Goal: Task Accomplishment & Management: Use online tool/utility

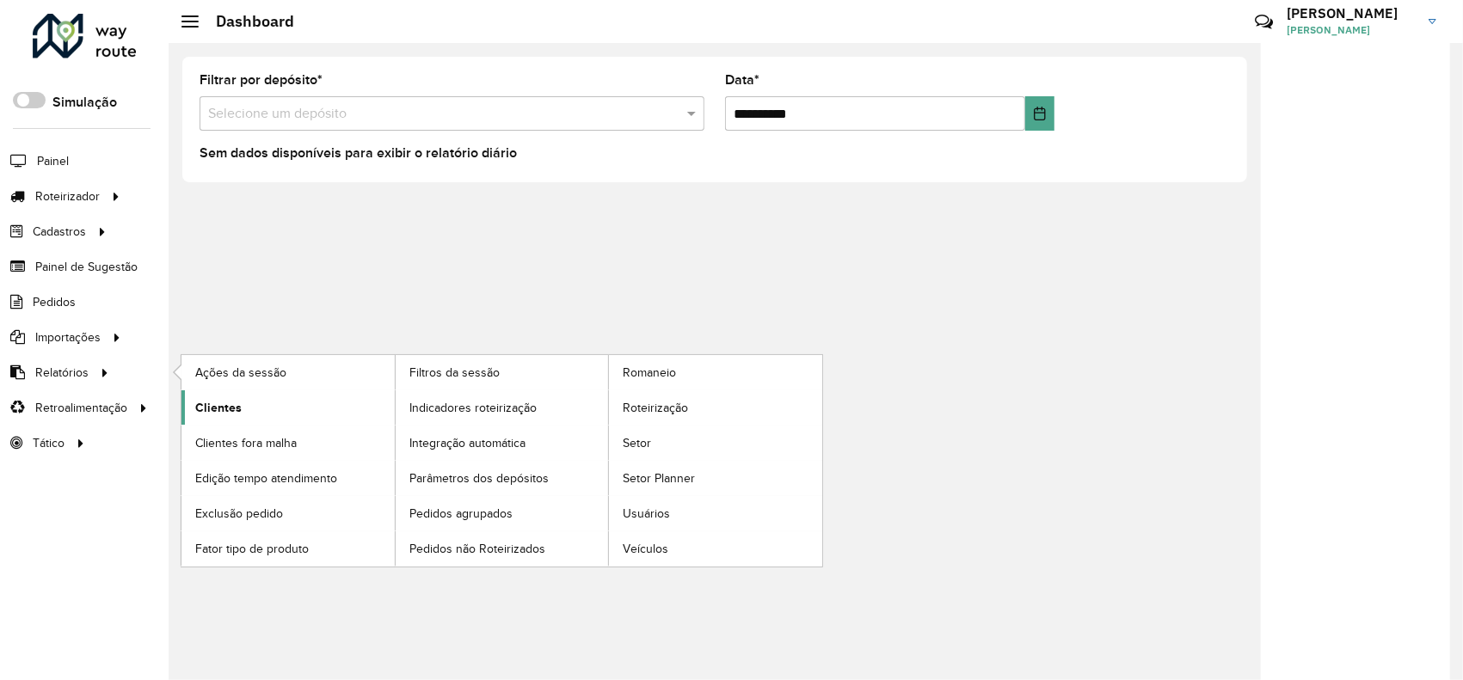
click at [220, 406] on span "Clientes" at bounding box center [218, 408] width 46 height 18
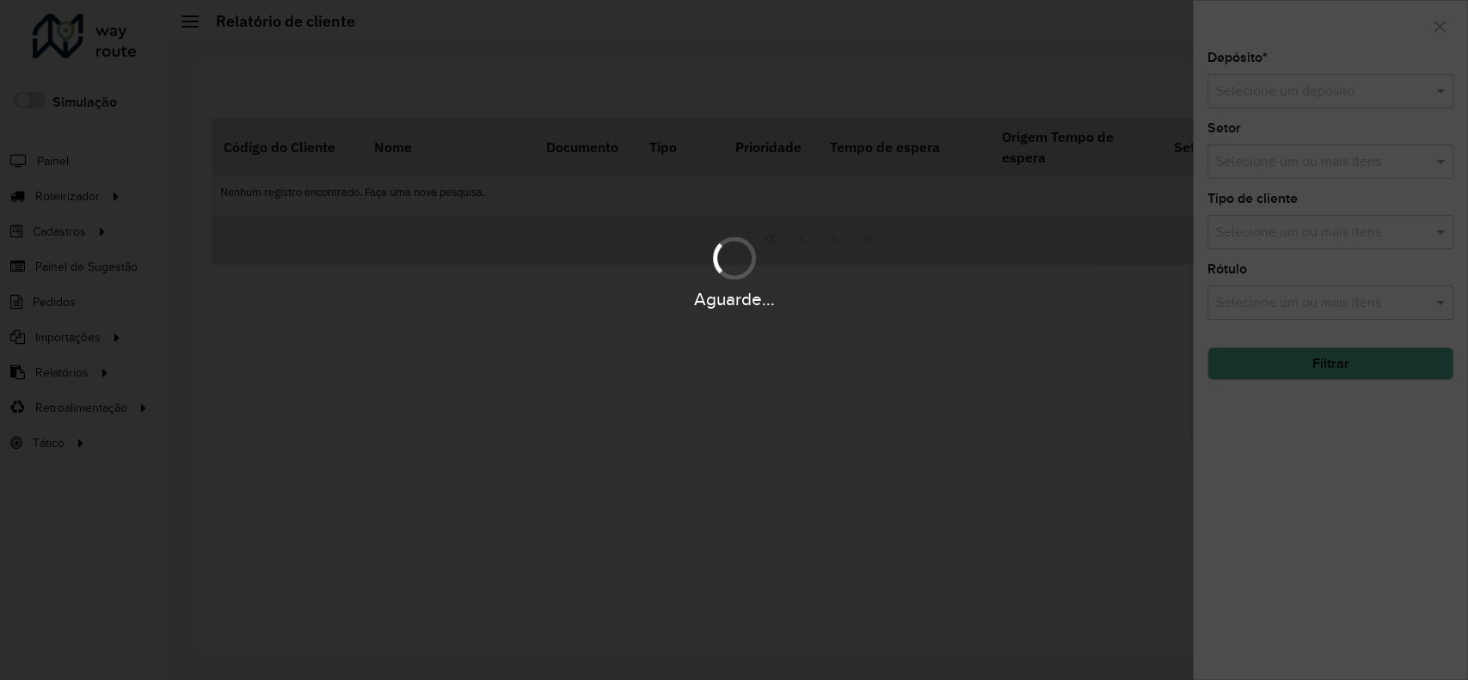
click at [1300, 93] on div "Aguarde..." at bounding box center [734, 340] width 1468 height 680
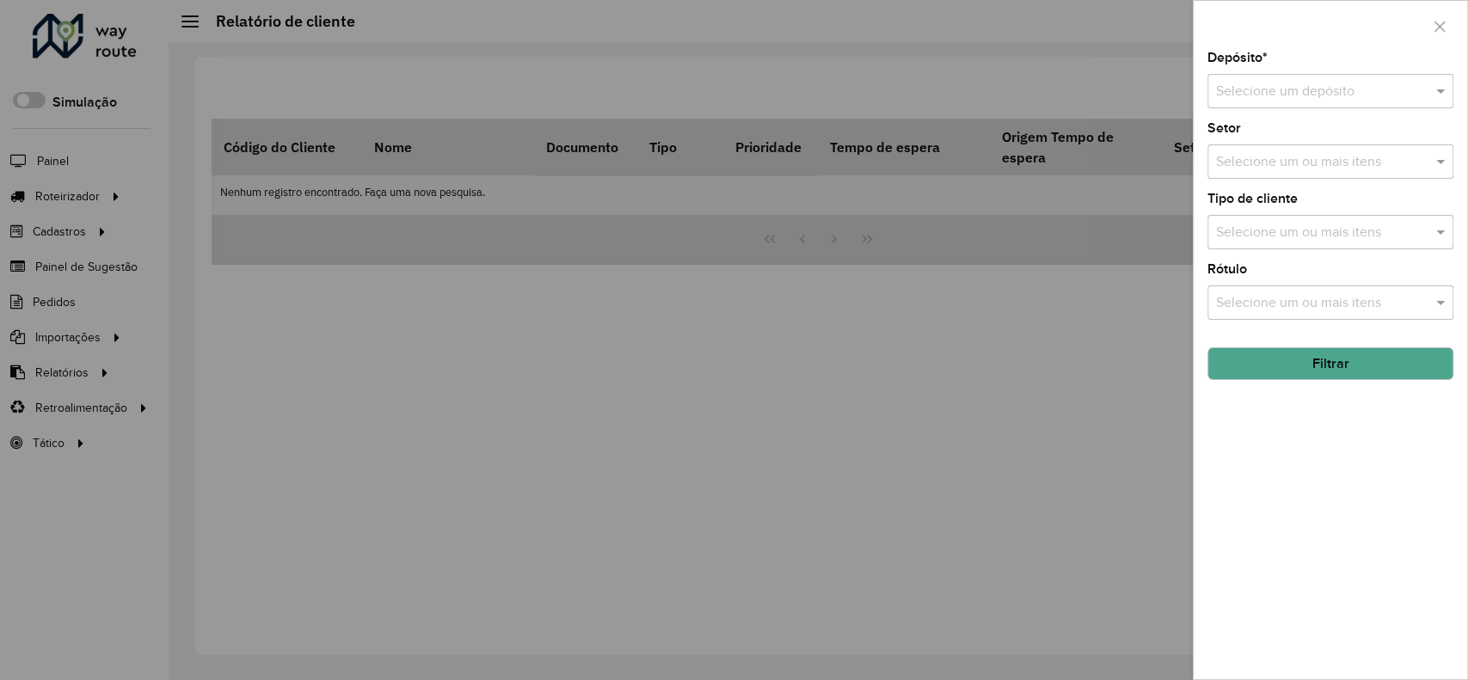
click at [1303, 93] on input "text" at bounding box center [1313, 92] width 194 height 21
type input "******"
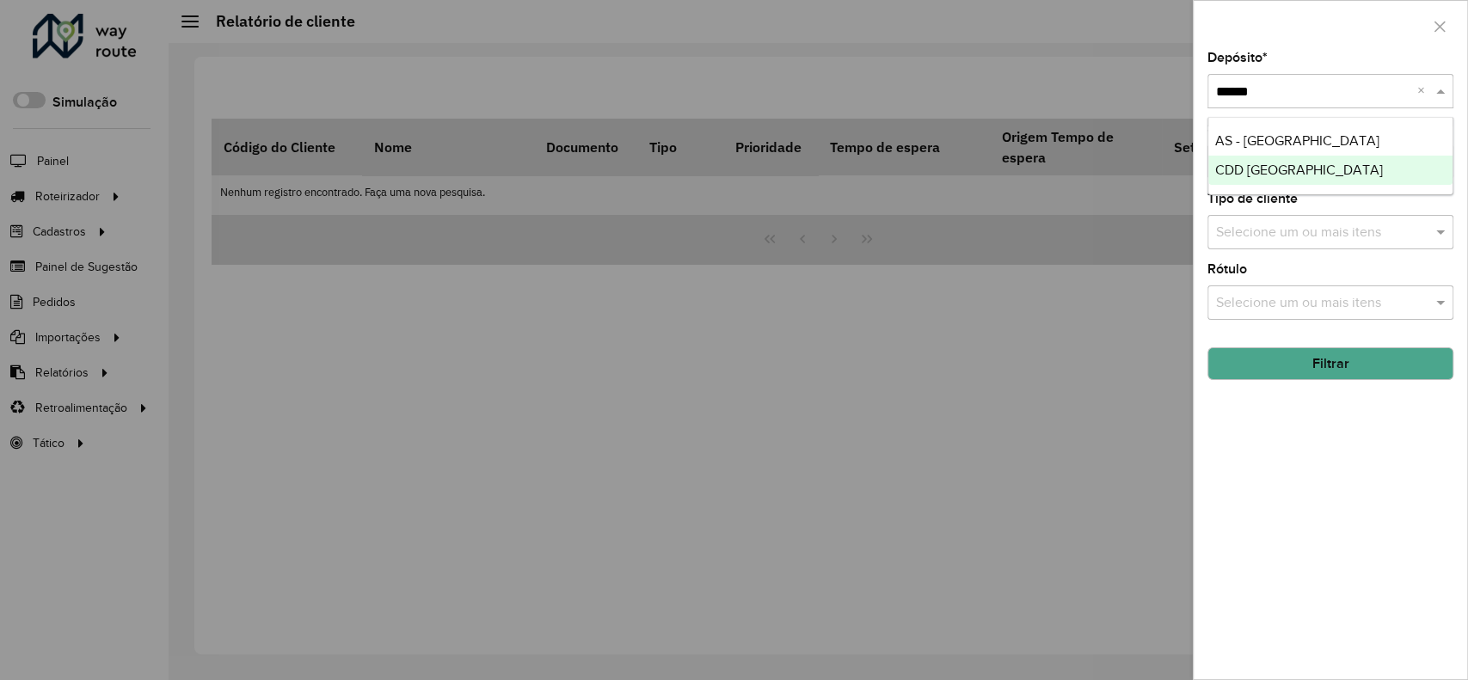
click at [1304, 169] on span "CDD [GEOGRAPHIC_DATA]" at bounding box center [1299, 170] width 168 height 15
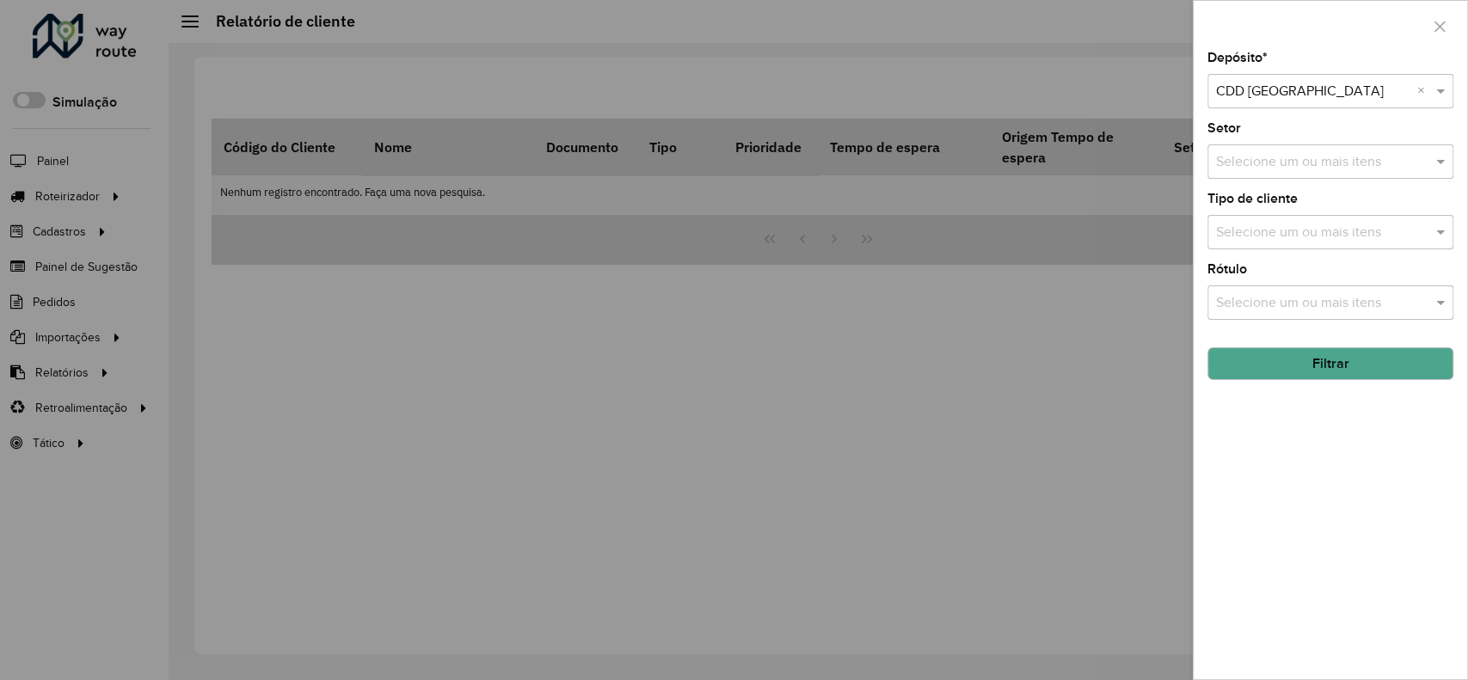
click at [1294, 370] on button "Filtrar" at bounding box center [1331, 363] width 246 height 33
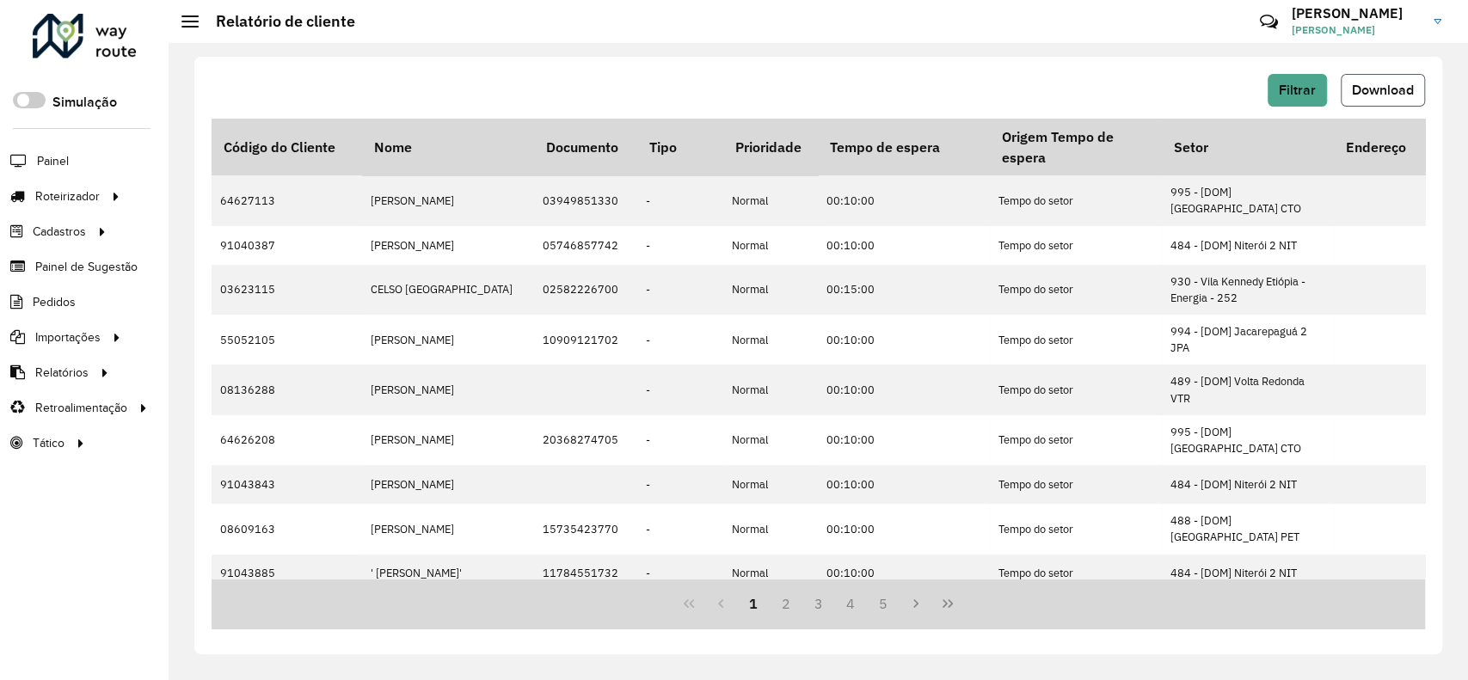
click at [1380, 86] on span "Download" at bounding box center [1383, 90] width 62 height 15
click at [1270, 92] on button "Filtrar" at bounding box center [1297, 90] width 59 height 33
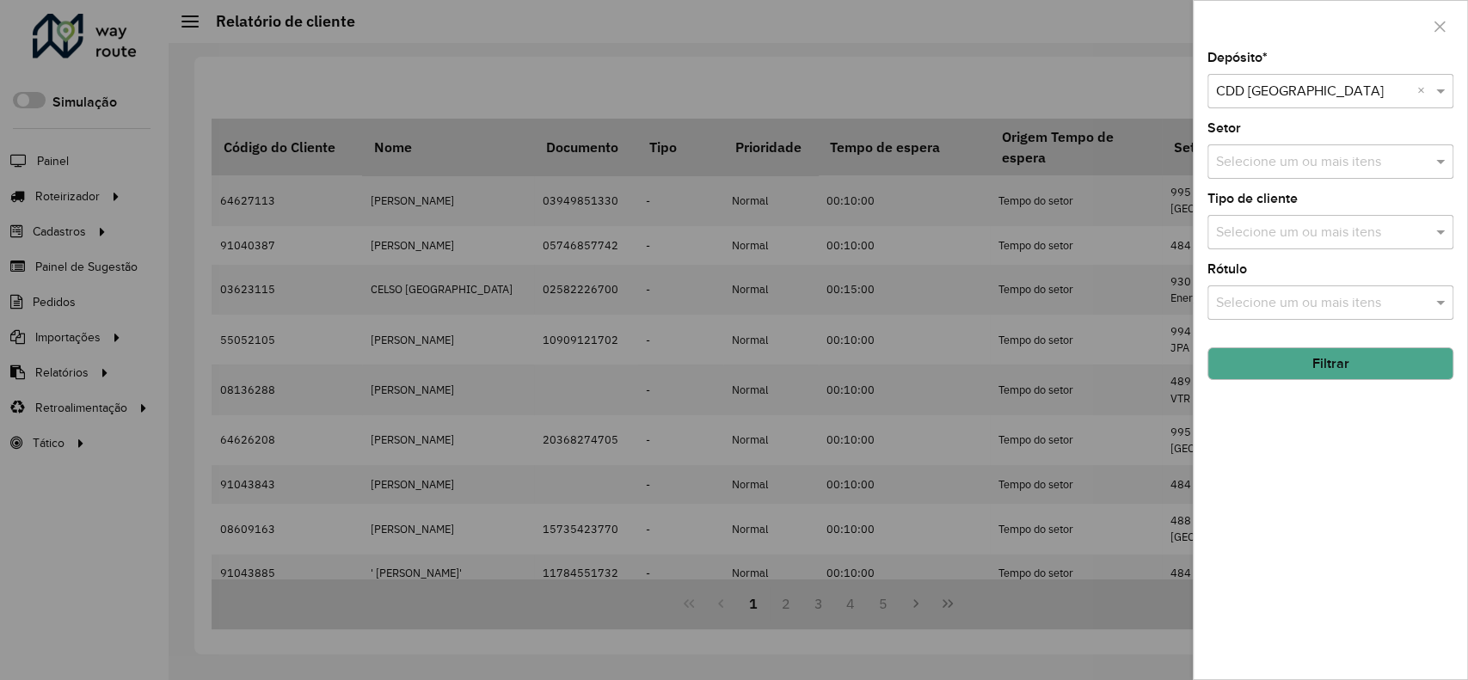
click at [82, 248] on div at bounding box center [734, 340] width 1468 height 680
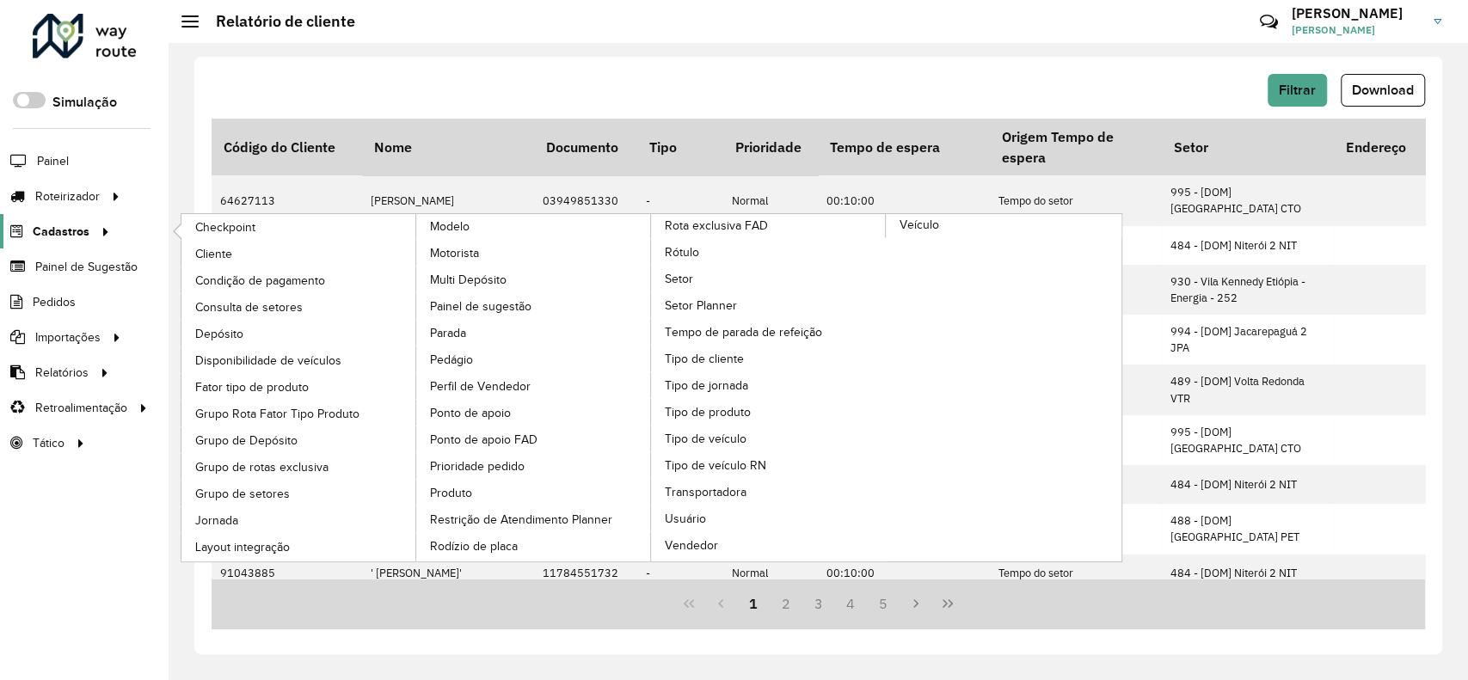
click at [101, 226] on icon at bounding box center [102, 231] width 15 height 26
click at [200, 251] on span "Cliente" at bounding box center [215, 254] width 40 height 18
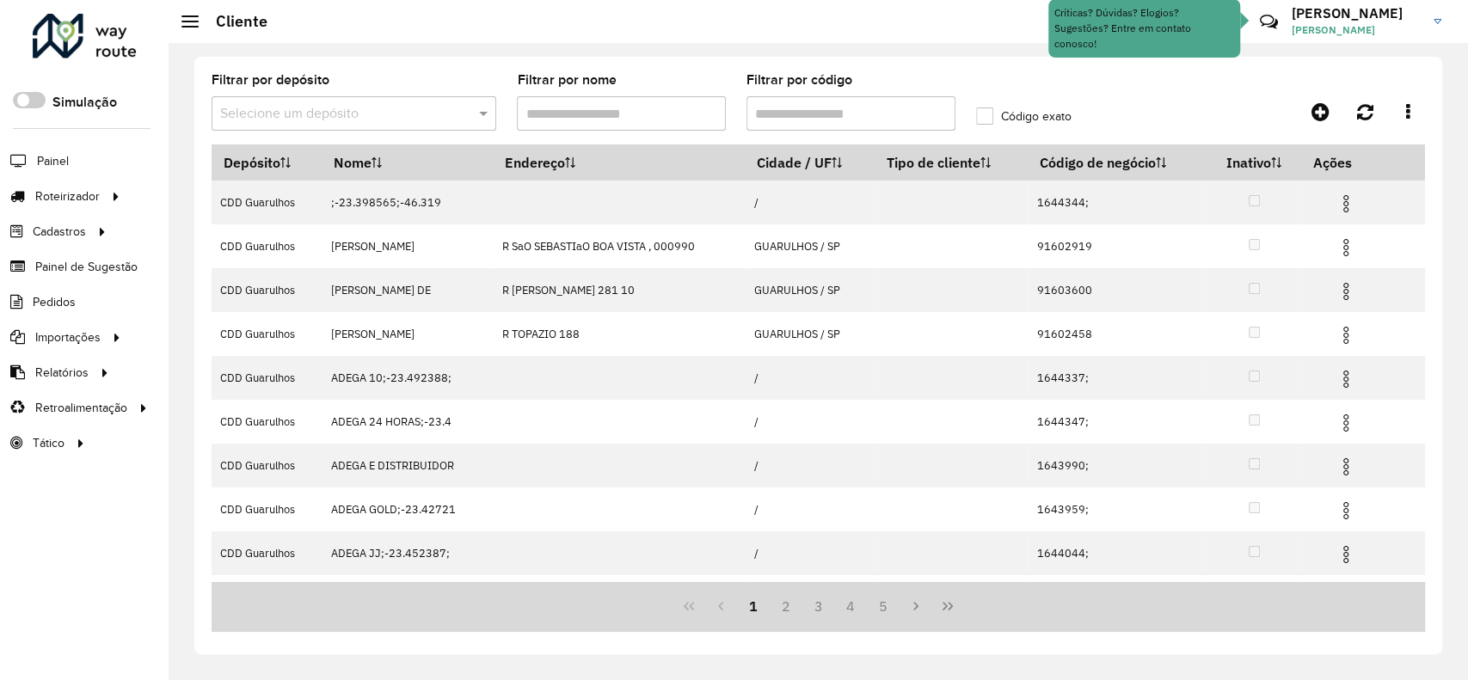
drag, startPoint x: 830, startPoint y: 119, endPoint x: 839, endPoint y: 120, distance: 9.6
click at [830, 119] on input "Filtrar por código" at bounding box center [851, 113] width 209 height 34
paste input "*******"
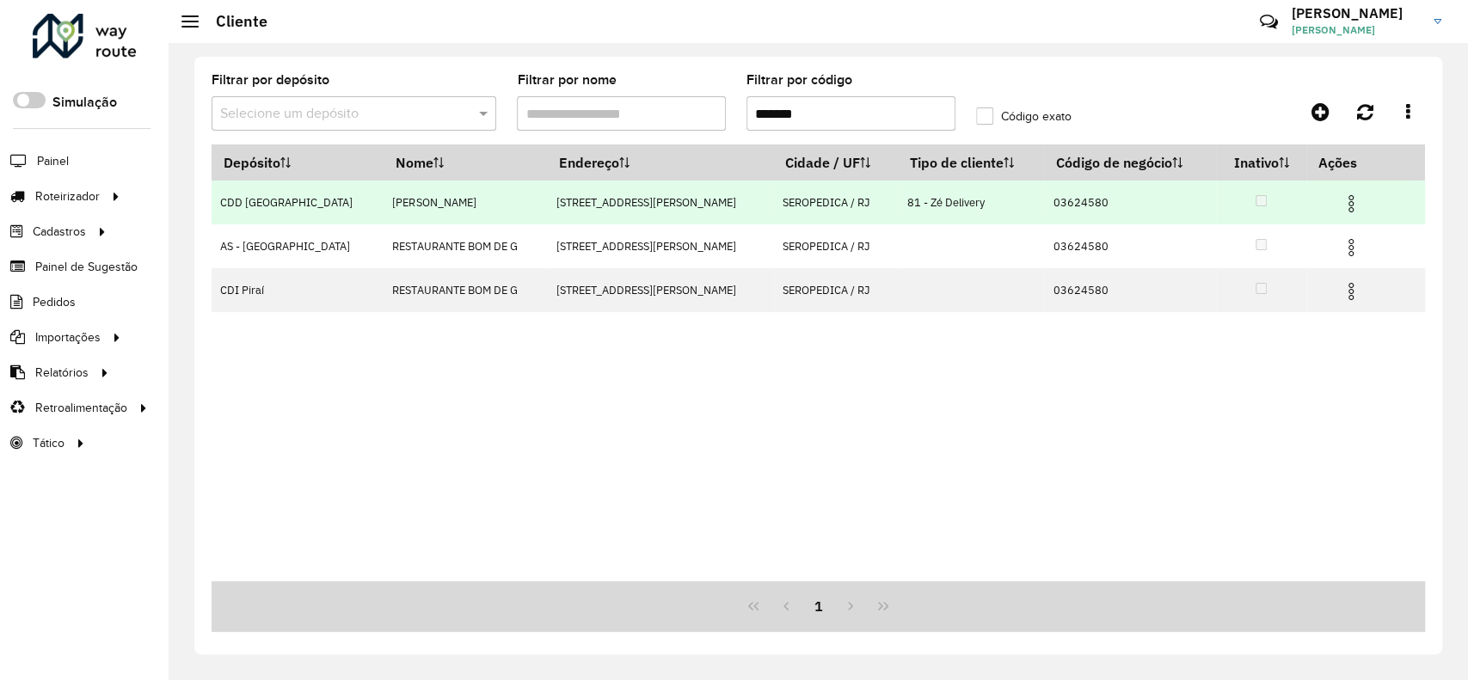
type input "*******"
click at [1341, 203] on img at bounding box center [1351, 204] width 21 height 21
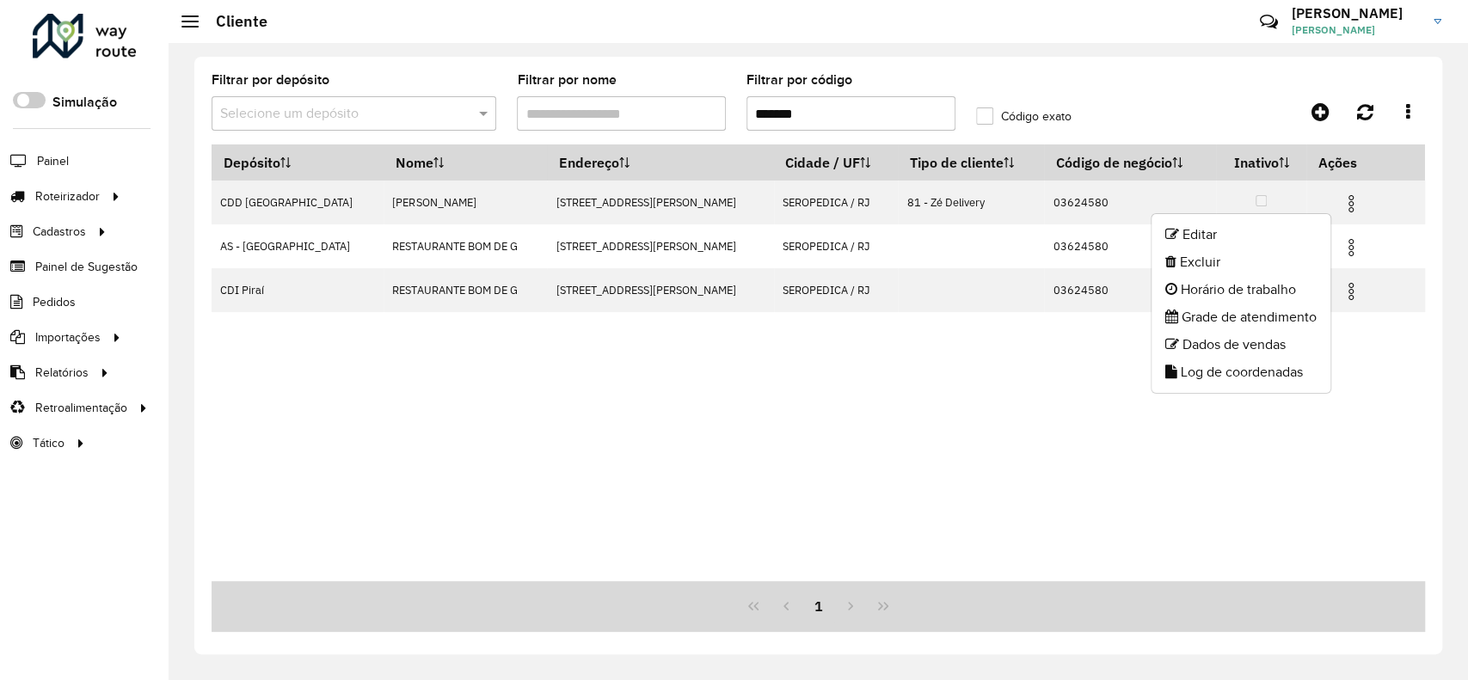
click at [824, 427] on div "Depósito Nome Endereço Cidade / UF Tipo de cliente Código de negócio Inativo Aç…" at bounding box center [819, 362] width 1214 height 437
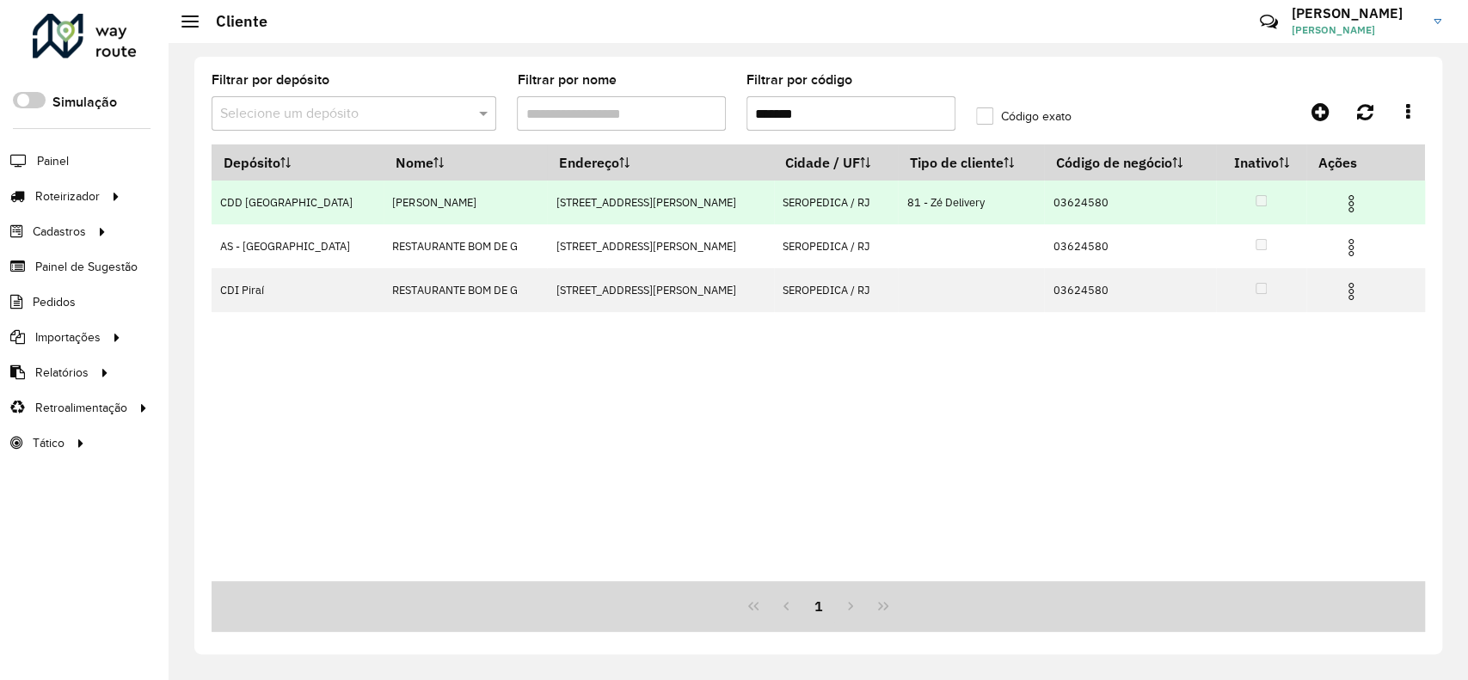
drag, startPoint x: 833, startPoint y: 202, endPoint x: 787, endPoint y: 202, distance: 45.6
click at [787, 202] on tr "CDD [GEOGRAPHIC_DATA] [PERSON_NAME] MA [STREET_ADDRESS][PERSON_NAME] SEROPEDICA…" at bounding box center [819, 203] width 1214 height 44
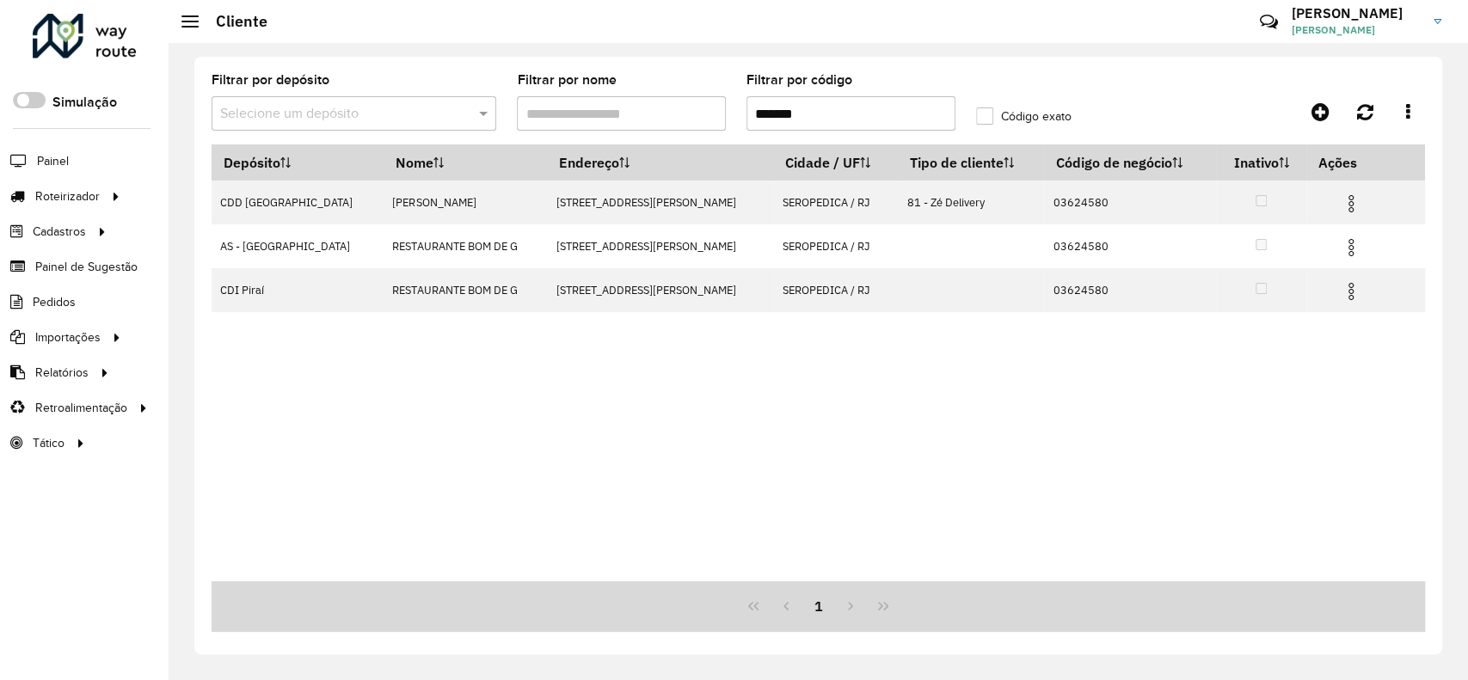
click at [996, 472] on div "Depósito Nome Endereço Cidade / UF Tipo de cliente Código de negócio Inativo Aç…" at bounding box center [819, 362] width 1214 height 437
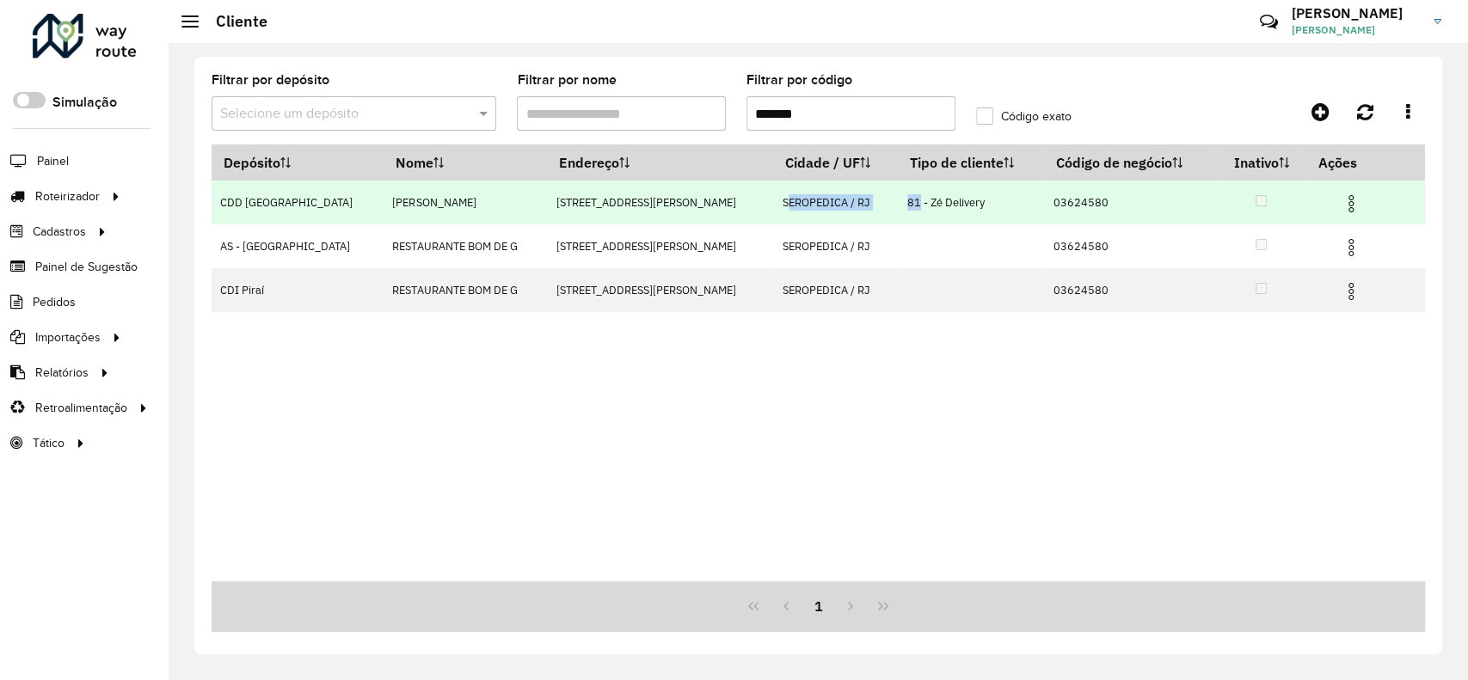
drag, startPoint x: 710, startPoint y: 196, endPoint x: 863, endPoint y: 198, distance: 152.2
click at [863, 198] on tr "CDD [GEOGRAPHIC_DATA] [PERSON_NAME] MA [STREET_ADDRESS][PERSON_NAME] SEROPEDICA…" at bounding box center [819, 203] width 1214 height 44
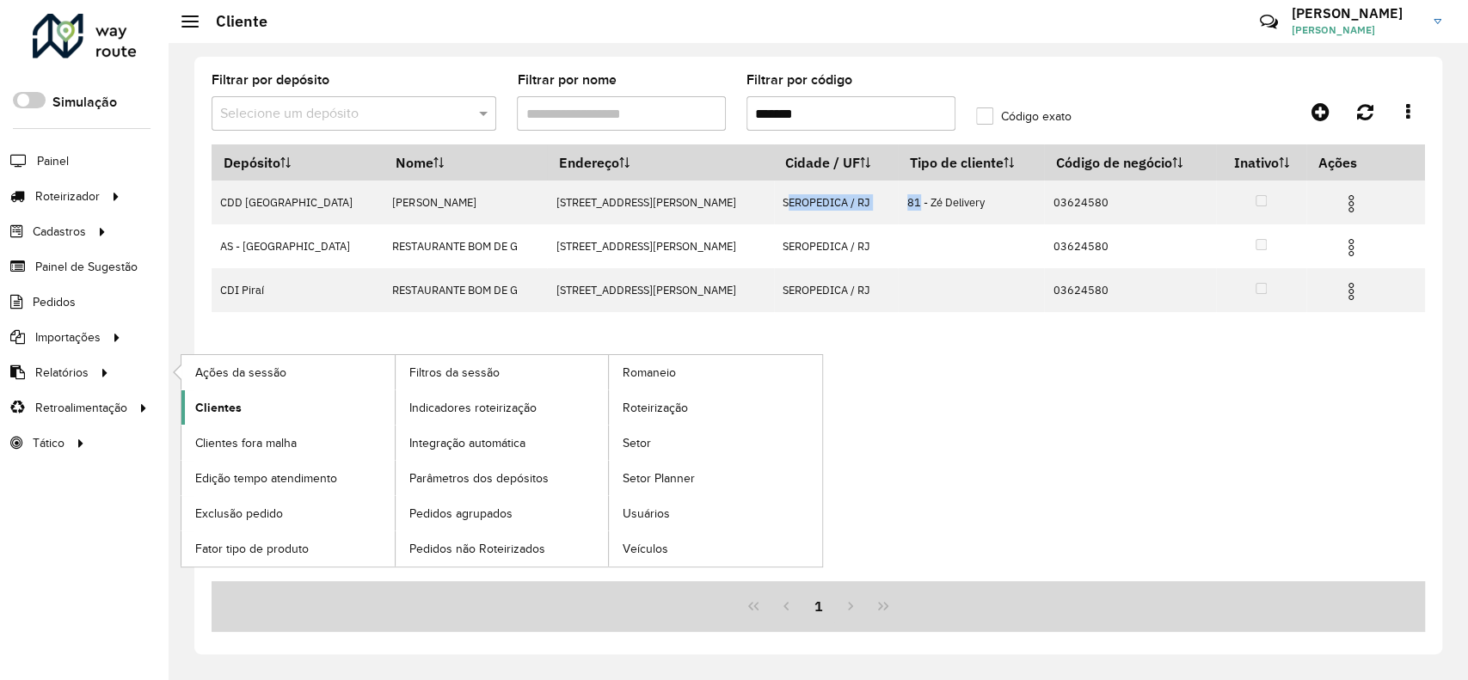
click at [253, 402] on link "Clientes" at bounding box center [287, 407] width 213 height 34
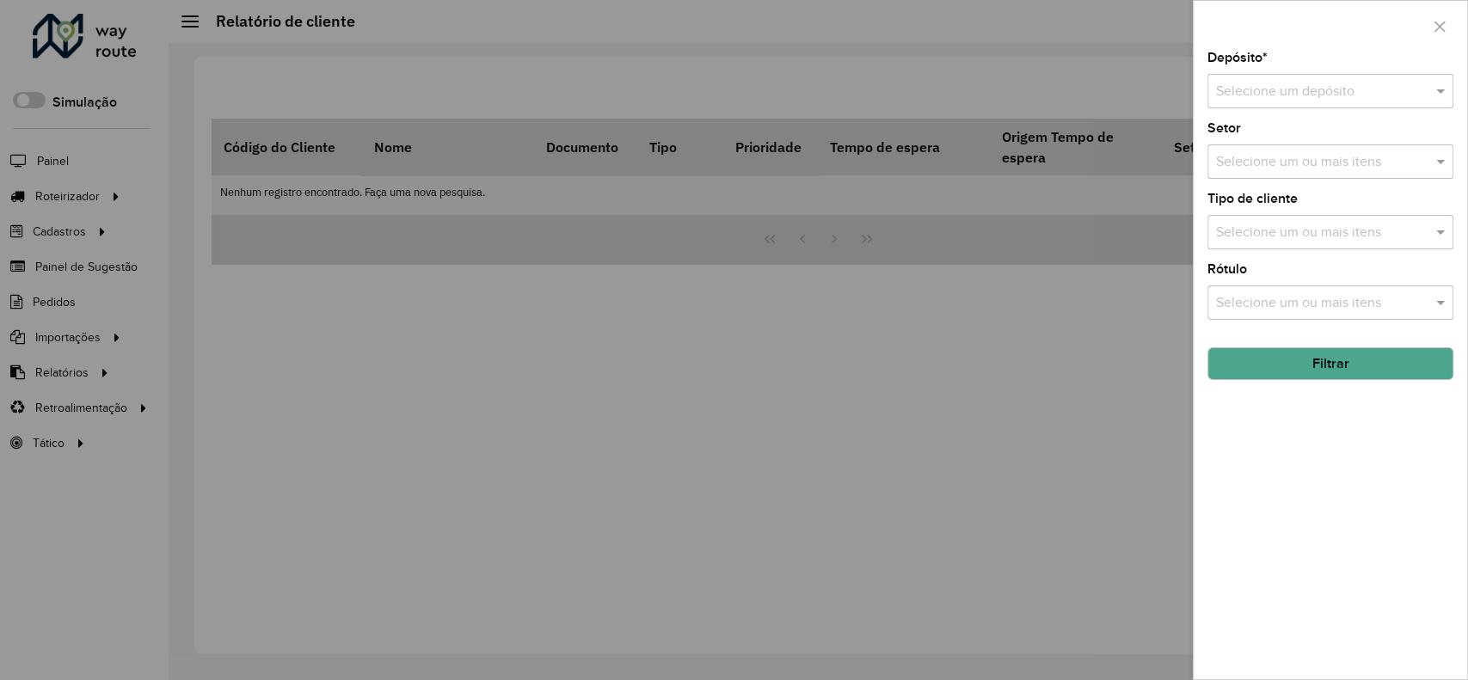
click at [1306, 101] on input "text" at bounding box center [1313, 92] width 194 height 21
type input "******"
click at [1321, 350] on button "Filtrar" at bounding box center [1331, 363] width 246 height 33
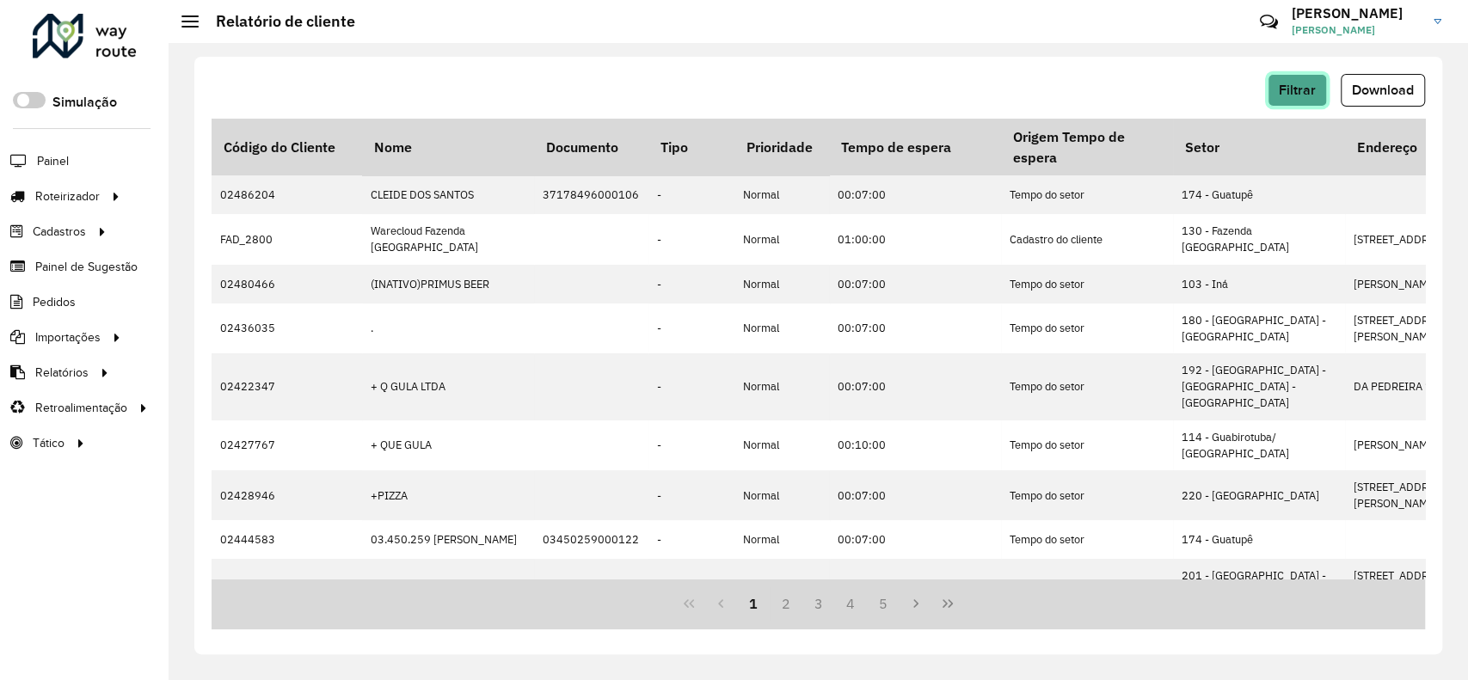
click at [1287, 101] on button "Filtrar" at bounding box center [1297, 90] width 59 height 33
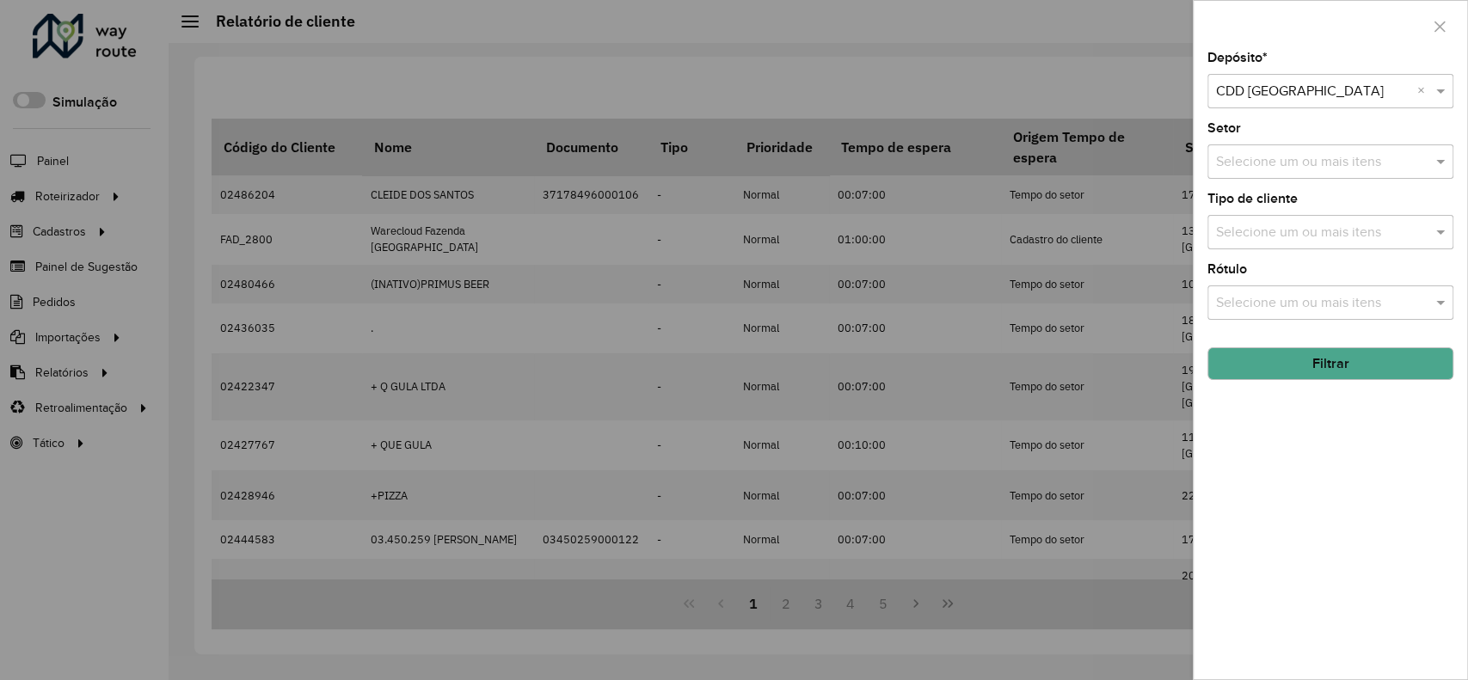
click at [979, 58] on div at bounding box center [734, 340] width 1468 height 680
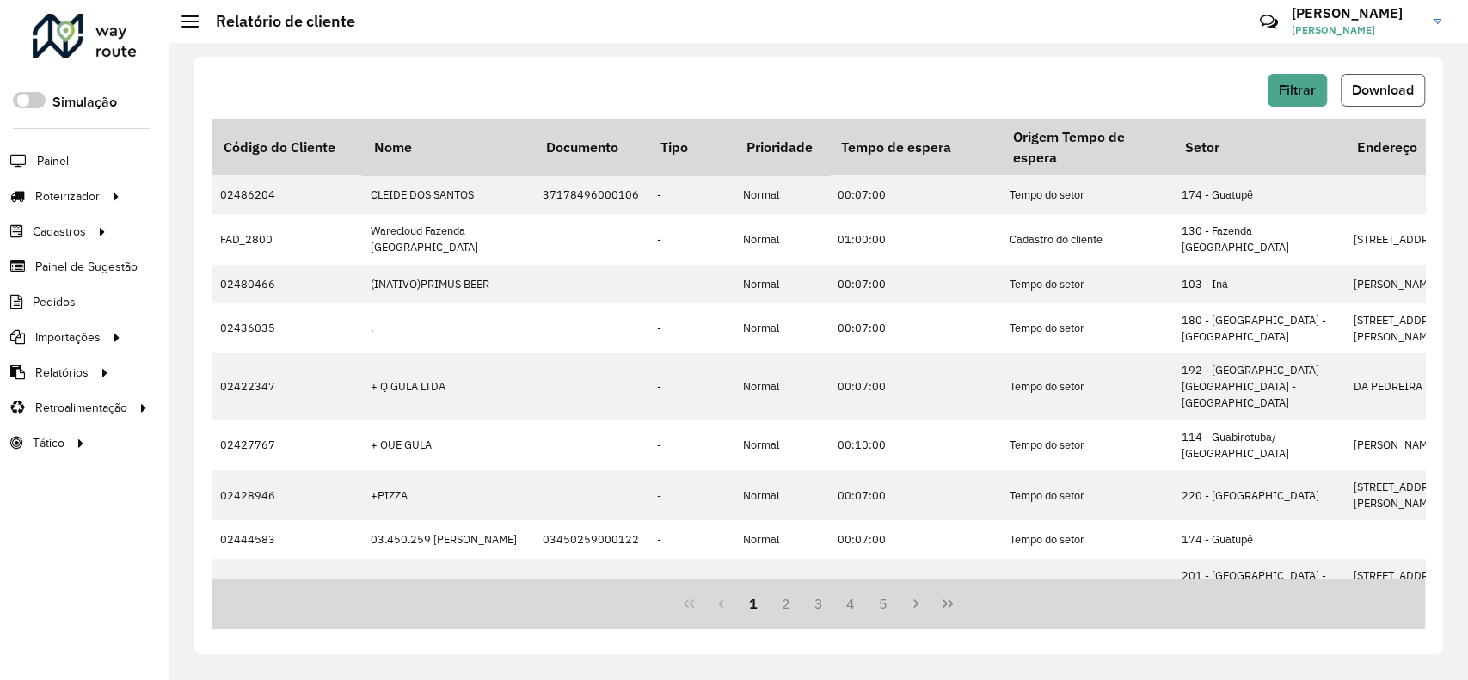
click at [1366, 93] on span "Download" at bounding box center [1383, 90] width 62 height 15
click at [1287, 86] on span "Filtrar" at bounding box center [1297, 90] width 37 height 15
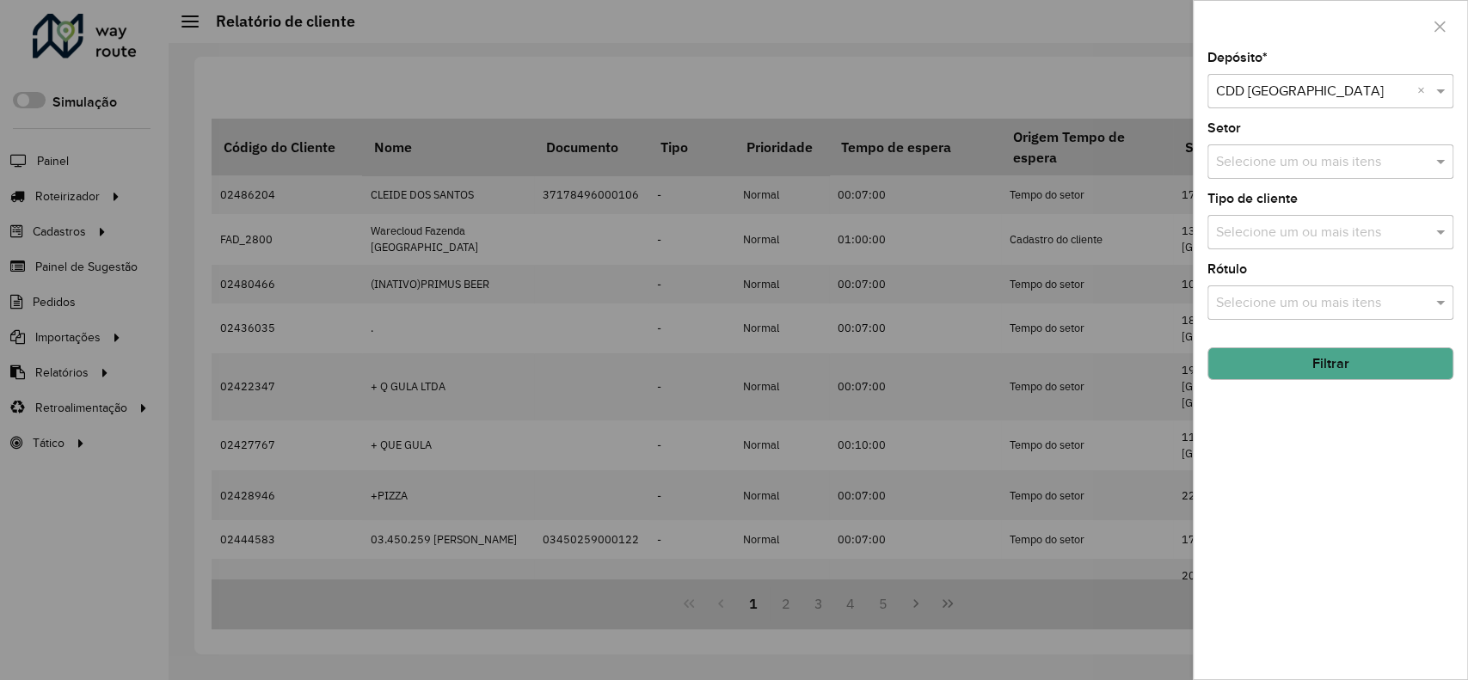
click at [1290, 91] on input "text" at bounding box center [1313, 92] width 194 height 21
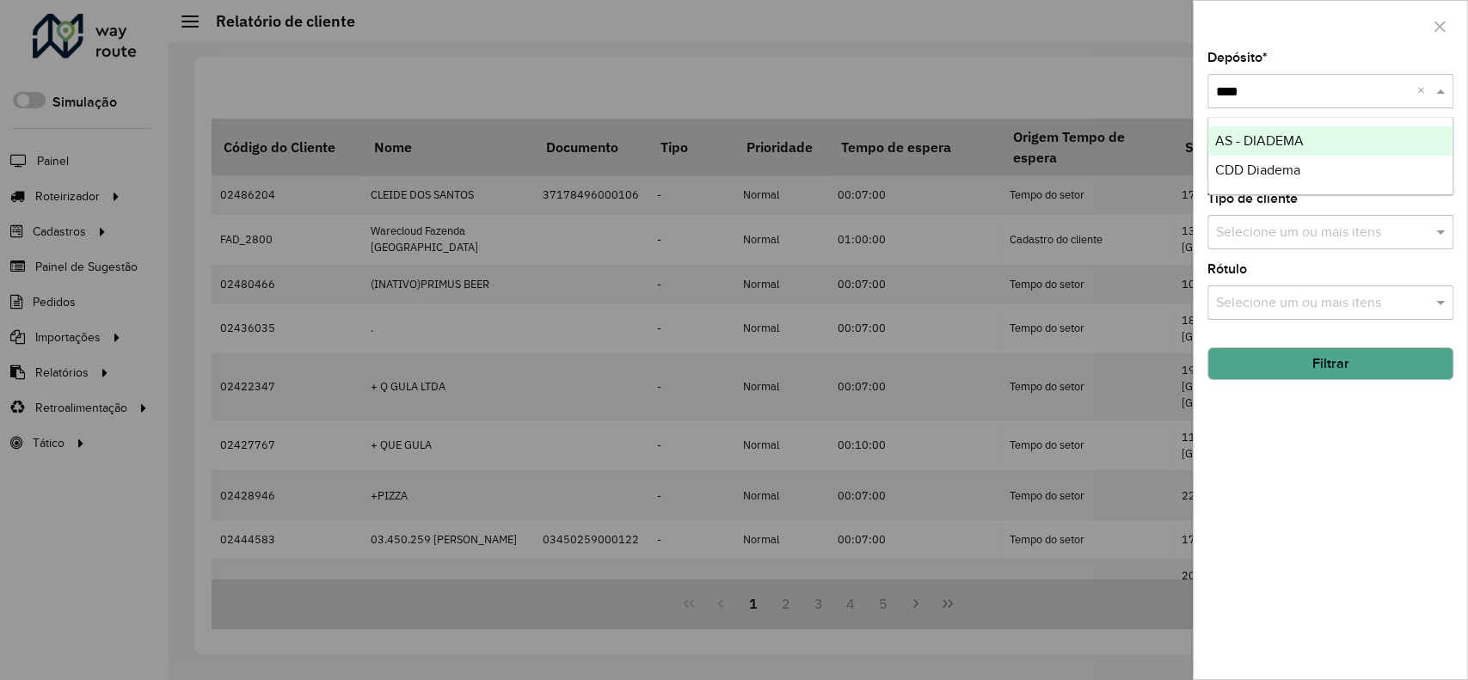
type input "*****"
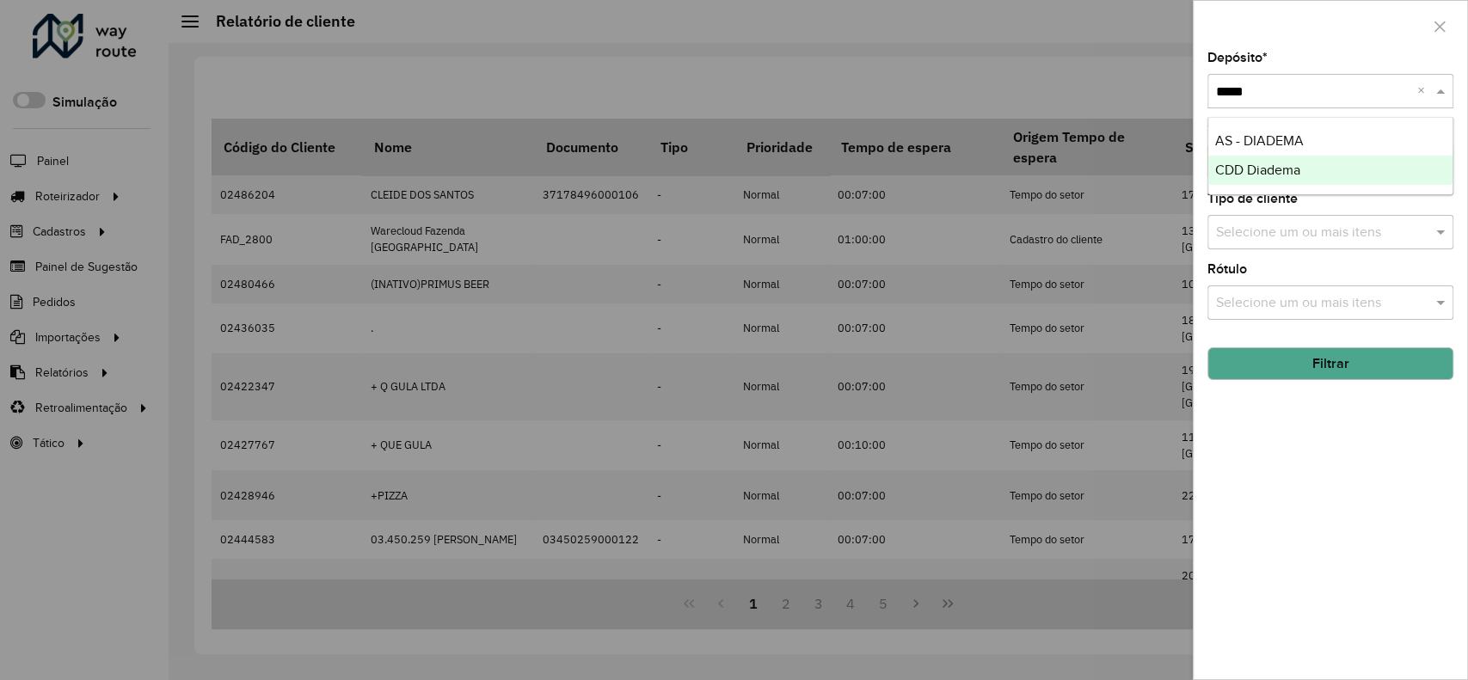
click at [1300, 180] on div "CDD Diadema" at bounding box center [1330, 170] width 244 height 29
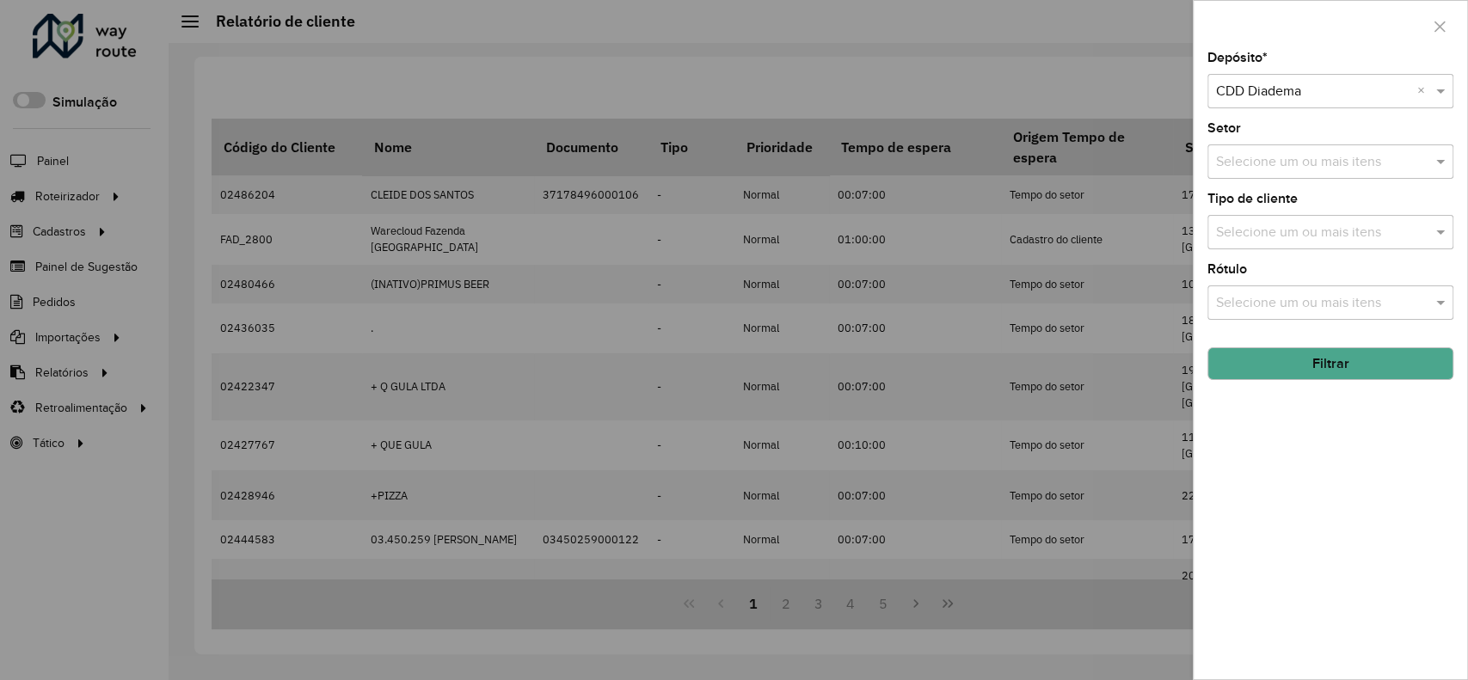
click at [1324, 368] on button "Filtrar" at bounding box center [1331, 363] width 246 height 33
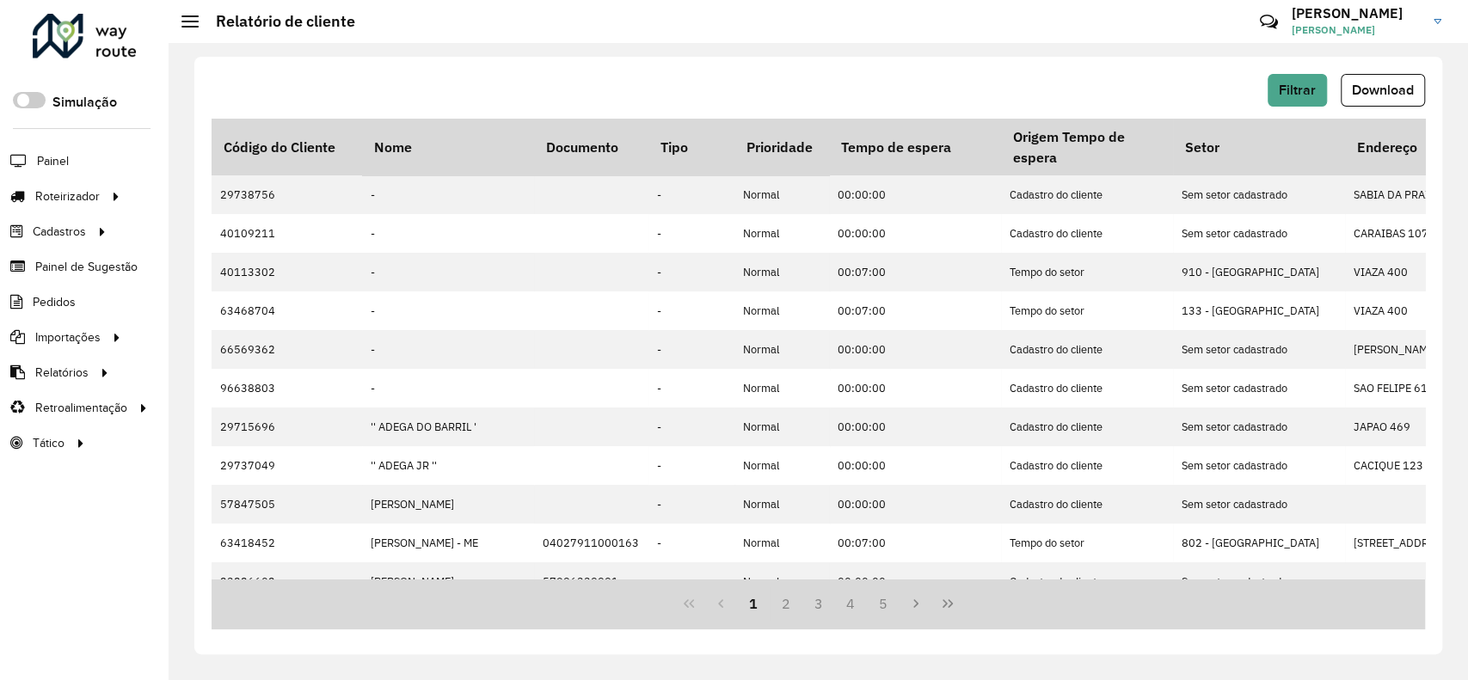
click at [1365, 72] on div "Filtrar Download Código do Cliente Nome Documento Tipo Prioridade Tempo de espe…" at bounding box center [818, 356] width 1248 height 598
click at [1382, 83] on span "Download" at bounding box center [1383, 90] width 62 height 15
click at [1307, 86] on span "Filtrar" at bounding box center [1297, 90] width 37 height 15
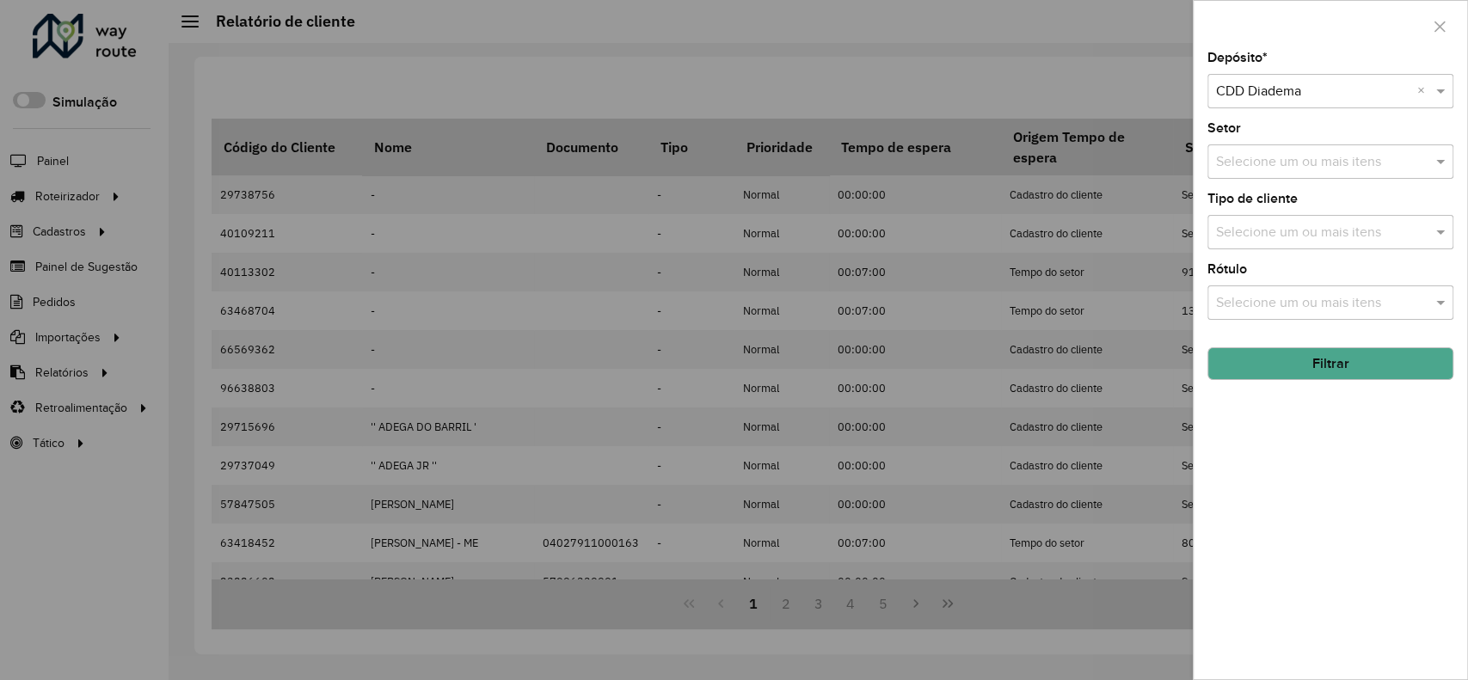
click at [1311, 91] on input "text" at bounding box center [1313, 92] width 194 height 21
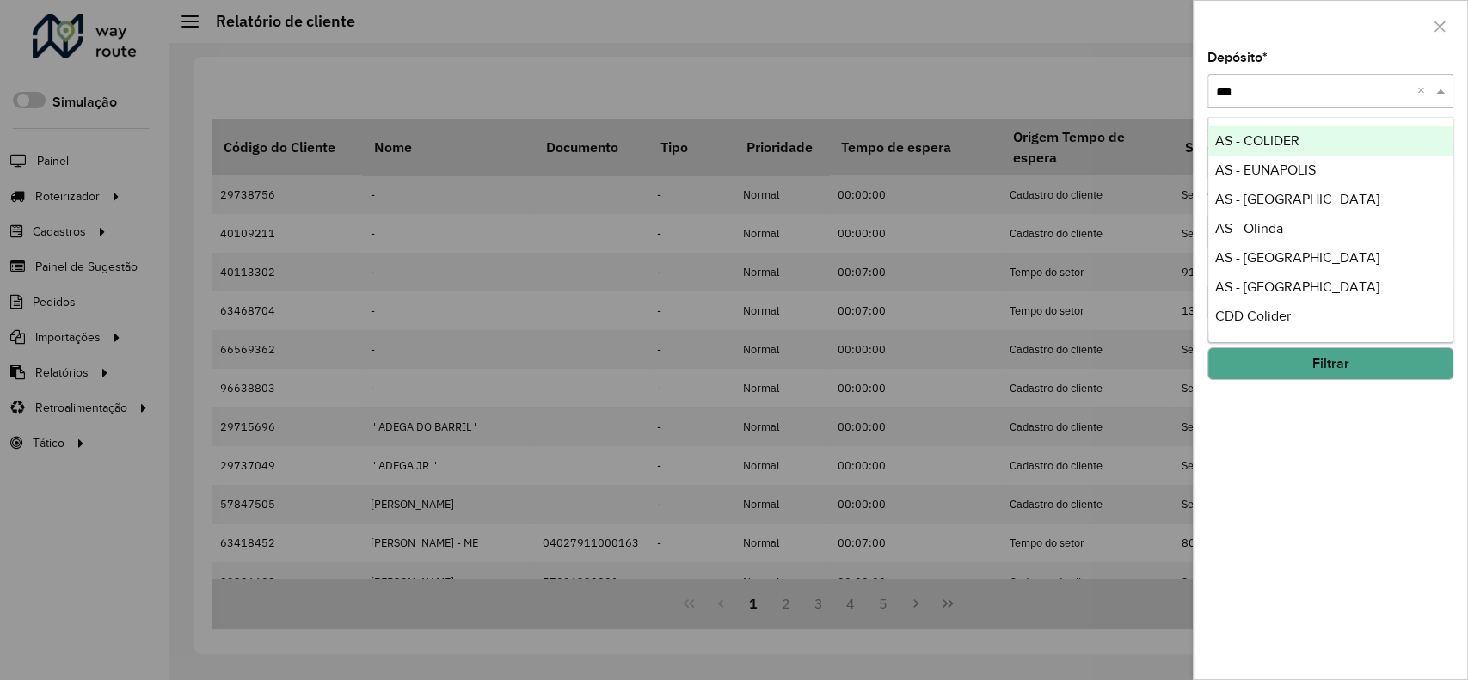
type input "****"
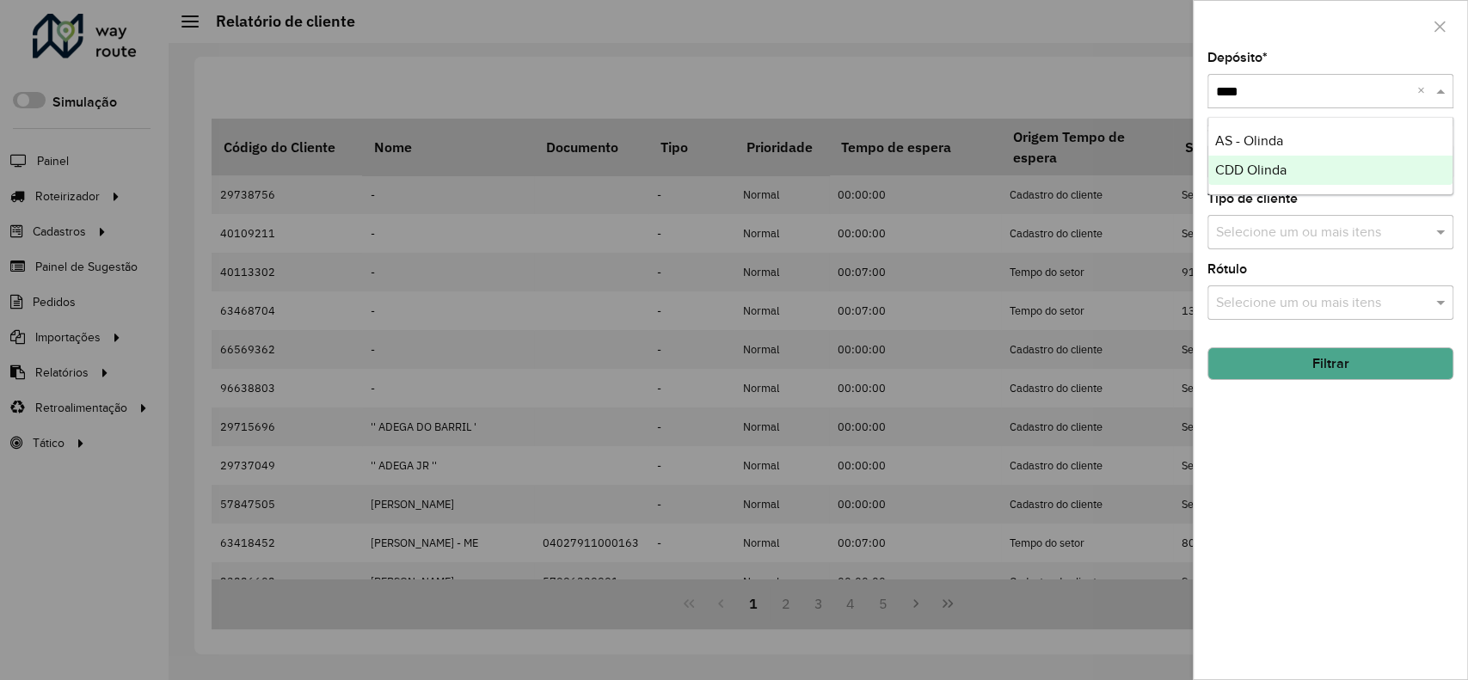
click at [1293, 167] on div "CDD Olinda" at bounding box center [1330, 170] width 244 height 29
click at [1276, 357] on button "Filtrar" at bounding box center [1331, 363] width 246 height 33
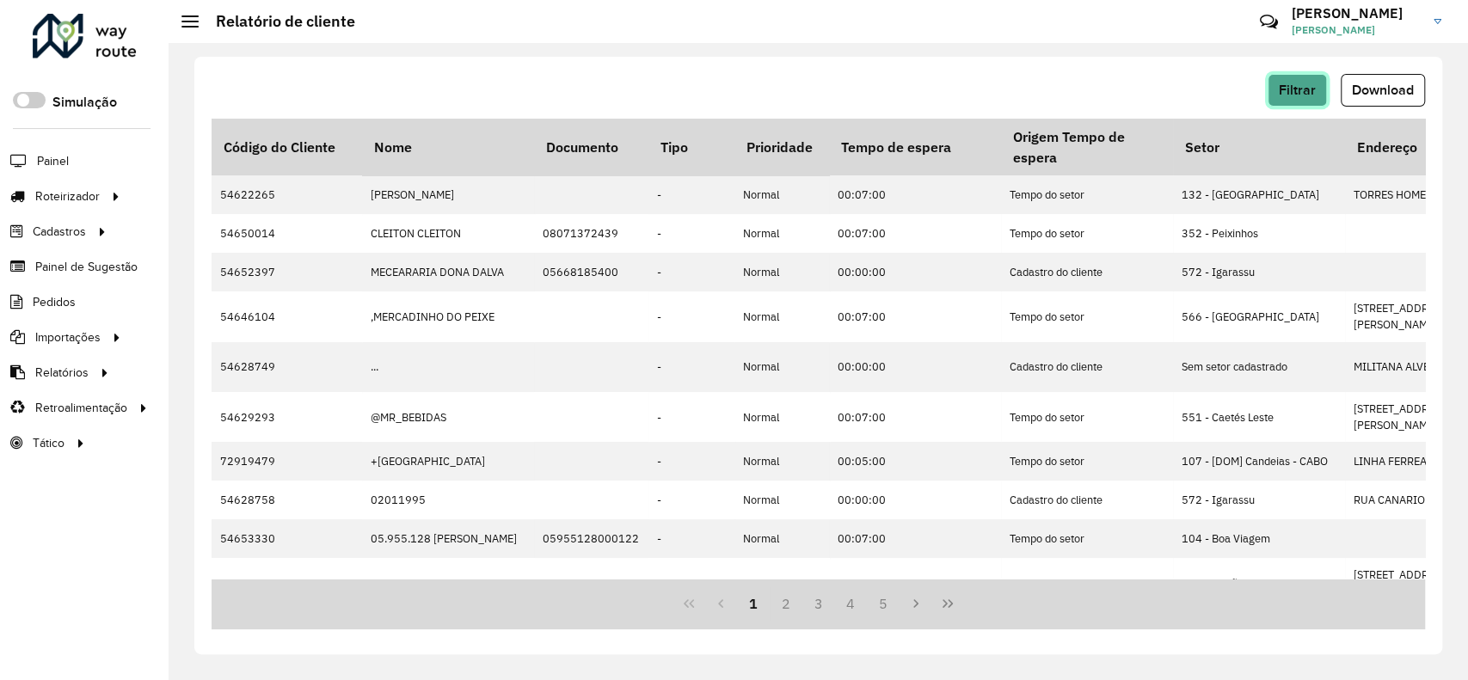
click at [1277, 83] on button "Filtrar" at bounding box center [1297, 90] width 59 height 33
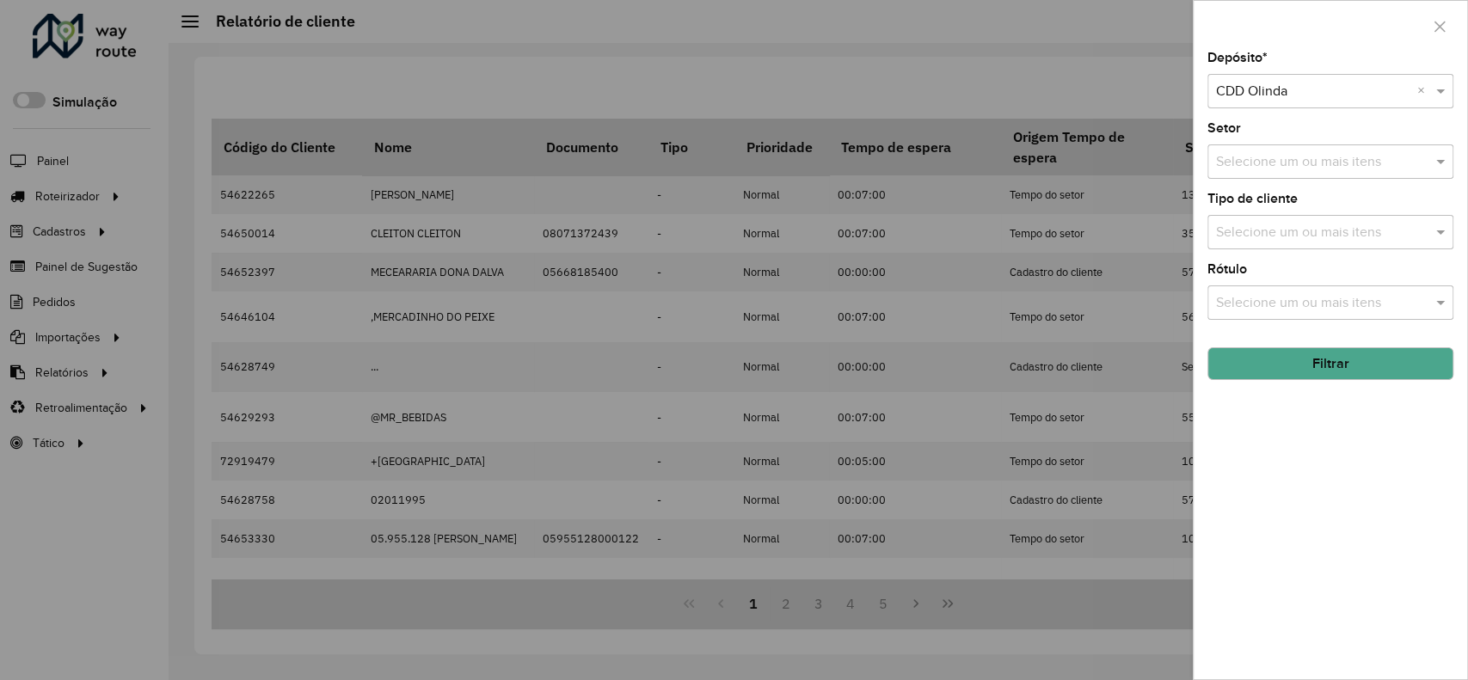
click at [882, 295] on div at bounding box center [734, 340] width 1468 height 680
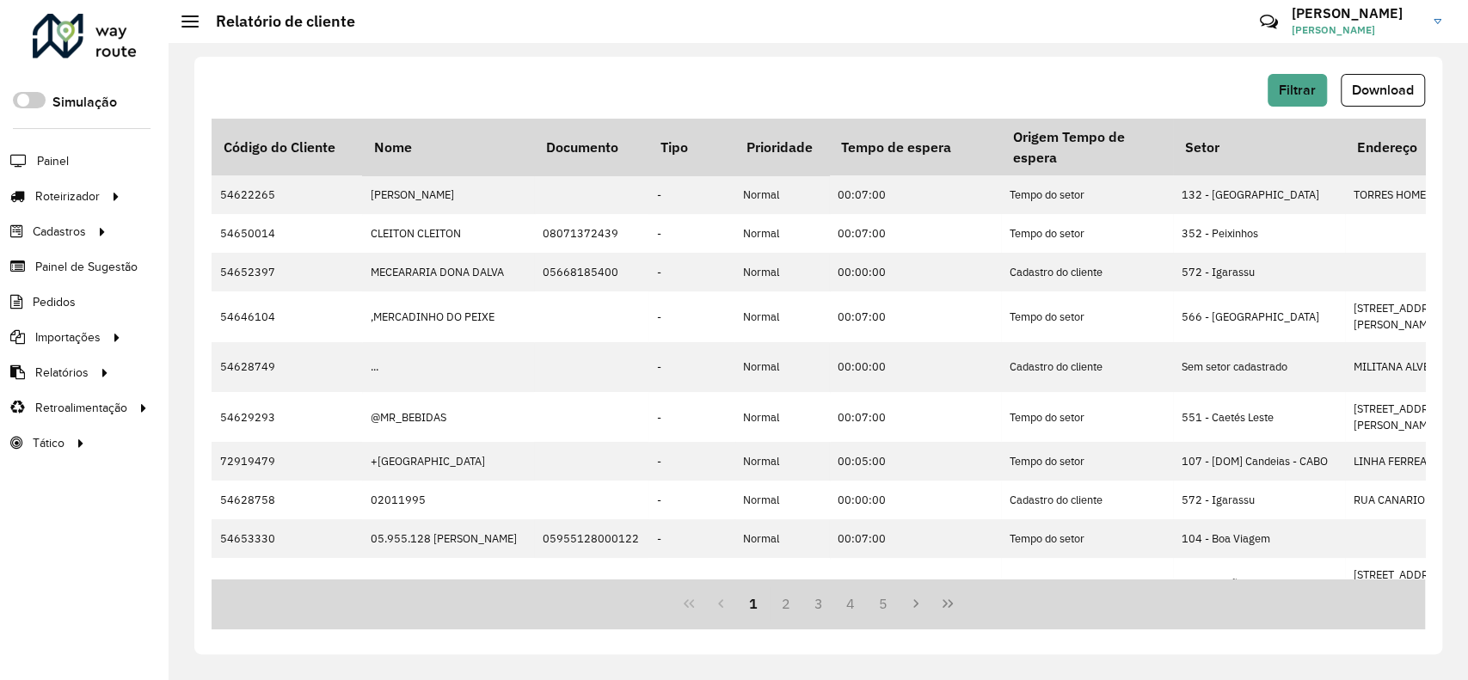
click at [1374, 93] on span "Download" at bounding box center [1383, 90] width 62 height 15
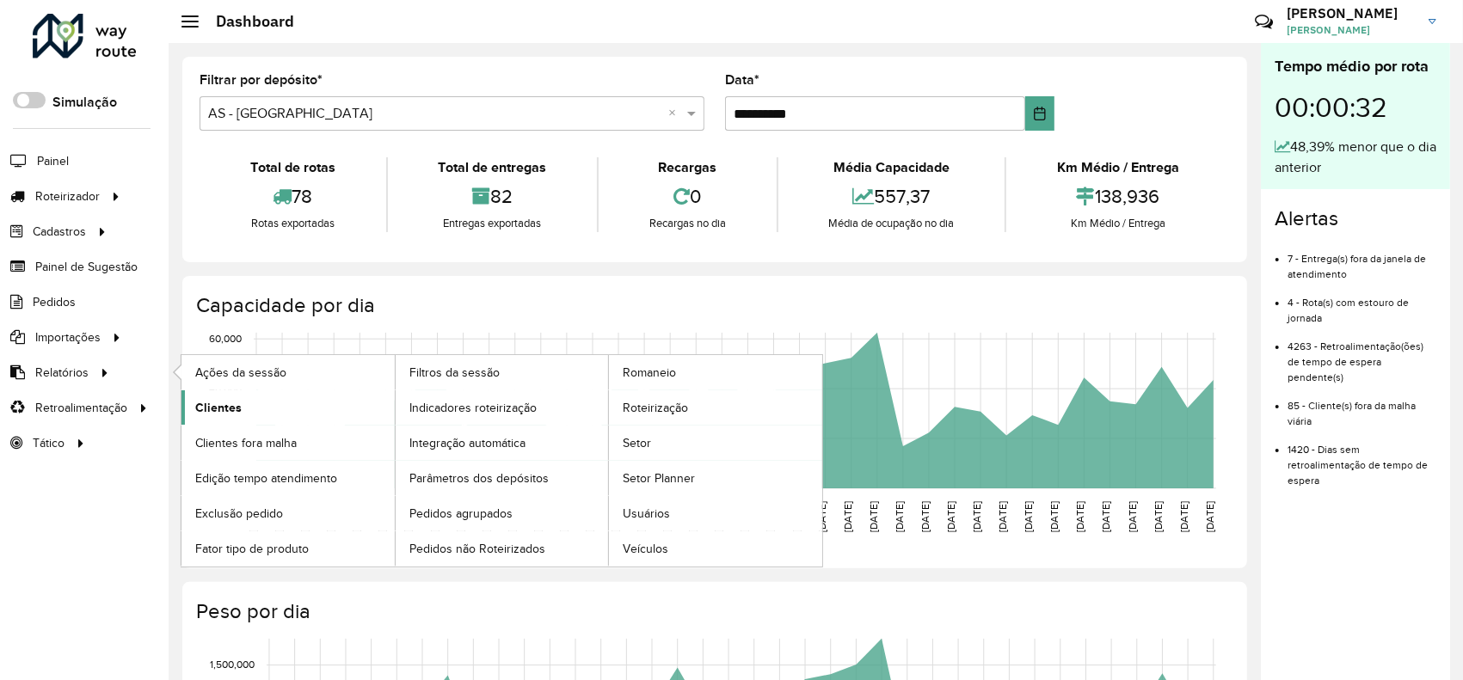
click at [186, 409] on link "Clientes" at bounding box center [287, 407] width 213 height 34
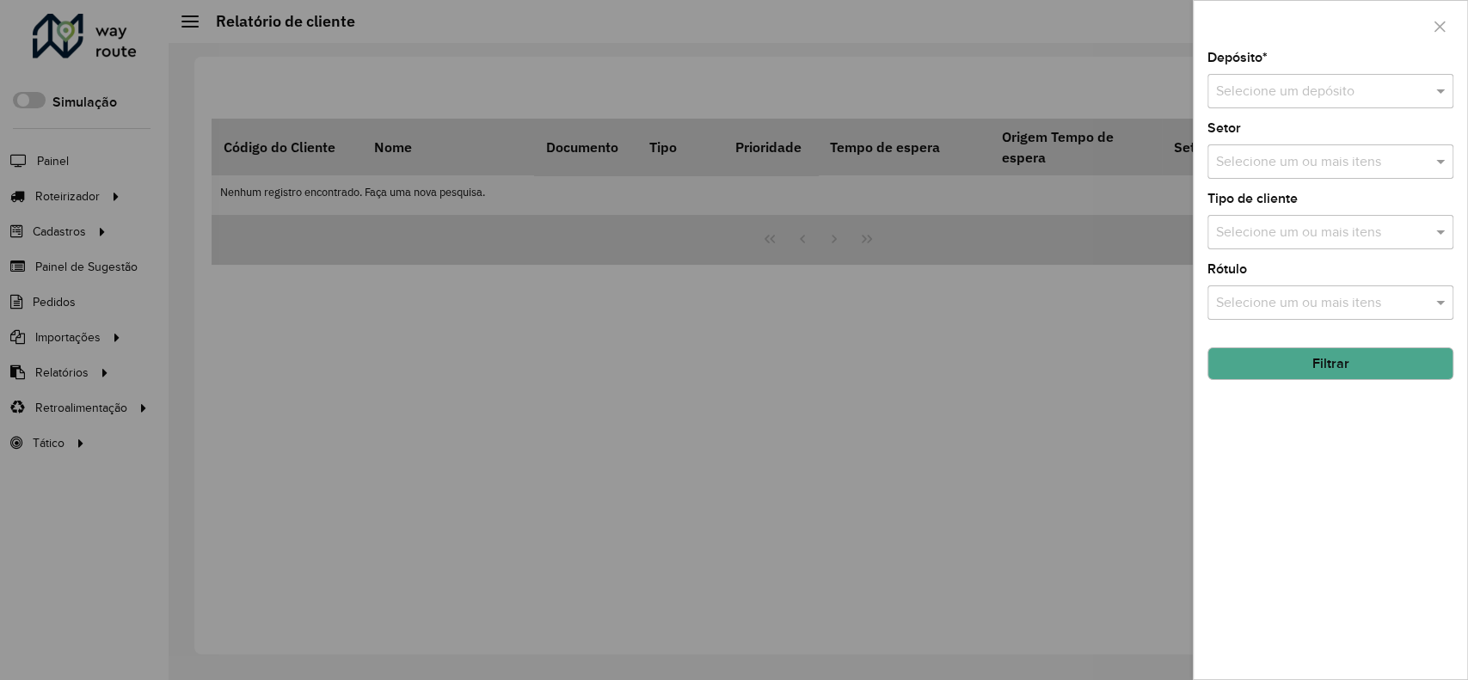
click at [1257, 89] on input "text" at bounding box center [1313, 92] width 194 height 21
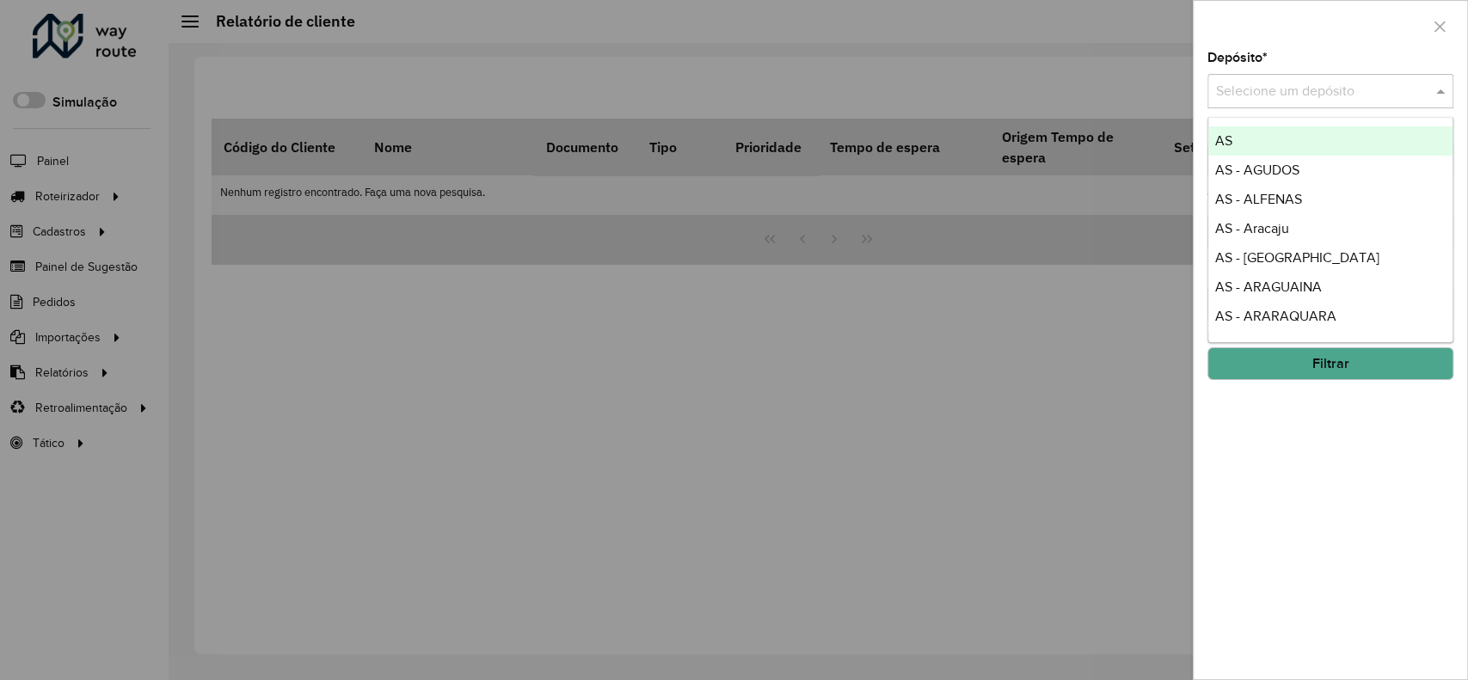
click at [1267, 89] on input "text" at bounding box center [1313, 92] width 194 height 21
type input "*****"
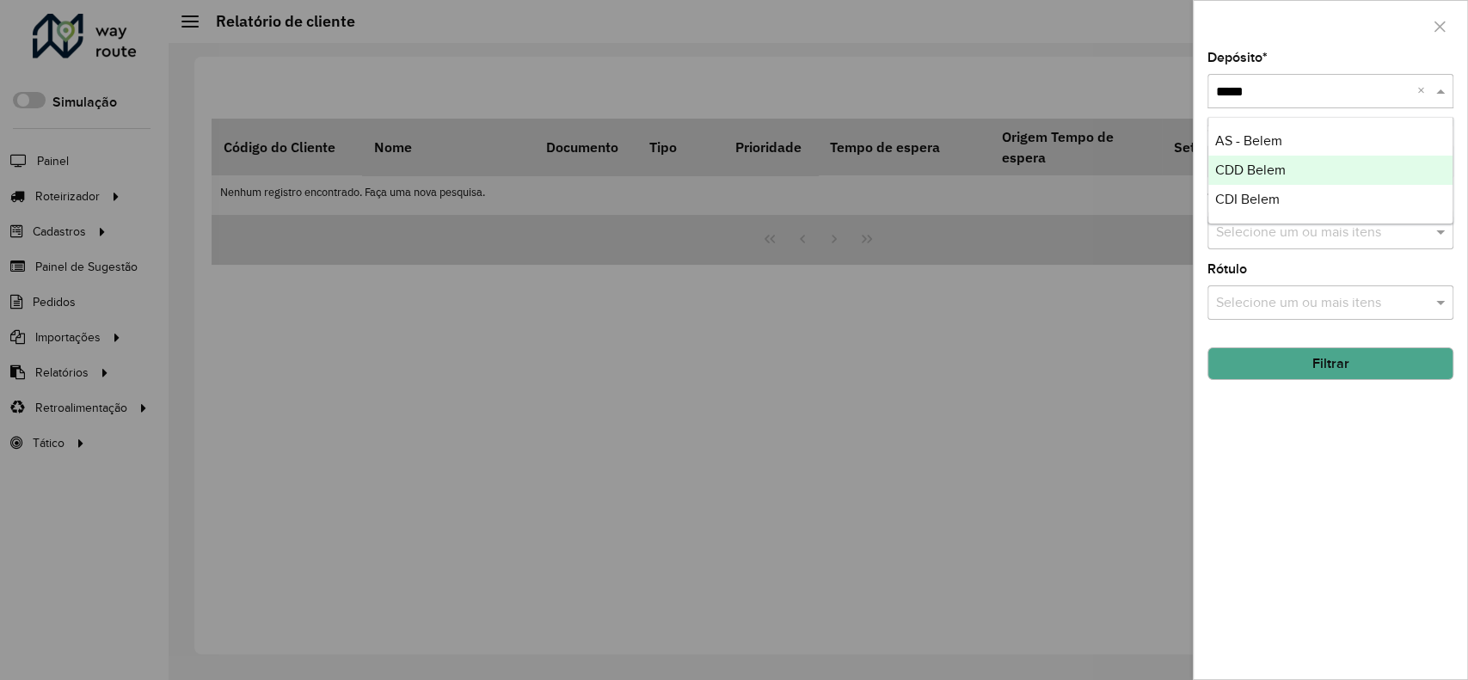
click at [1256, 164] on span "CDD Belem" at bounding box center [1250, 170] width 71 height 15
drag, startPoint x: 1306, startPoint y: 360, endPoint x: 1319, endPoint y: 346, distance: 20.1
click at [1309, 354] on button "Filtrar" at bounding box center [1331, 363] width 246 height 33
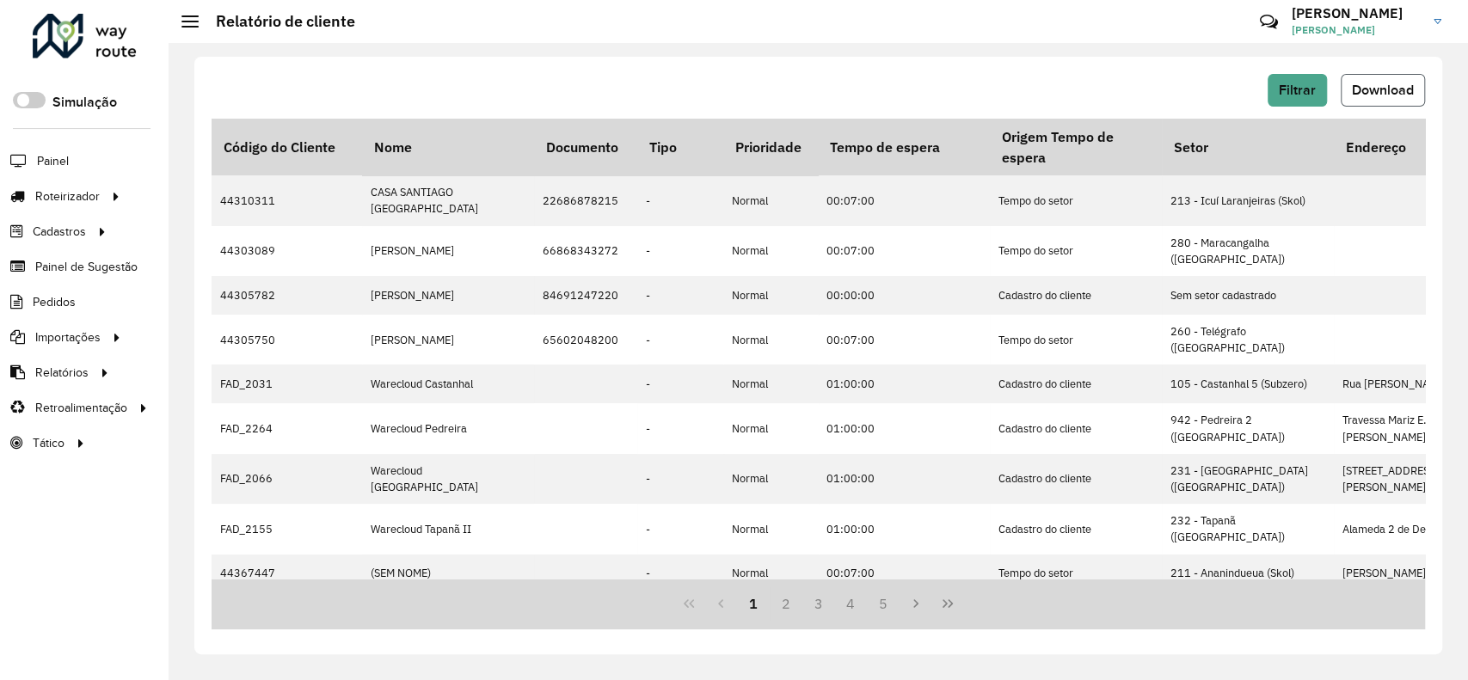
click at [1368, 83] on span "Download" at bounding box center [1383, 90] width 62 height 15
click at [1281, 83] on span "Filtrar" at bounding box center [1297, 90] width 37 height 15
click at [1291, 88] on span "Filtrar" at bounding box center [1297, 90] width 37 height 15
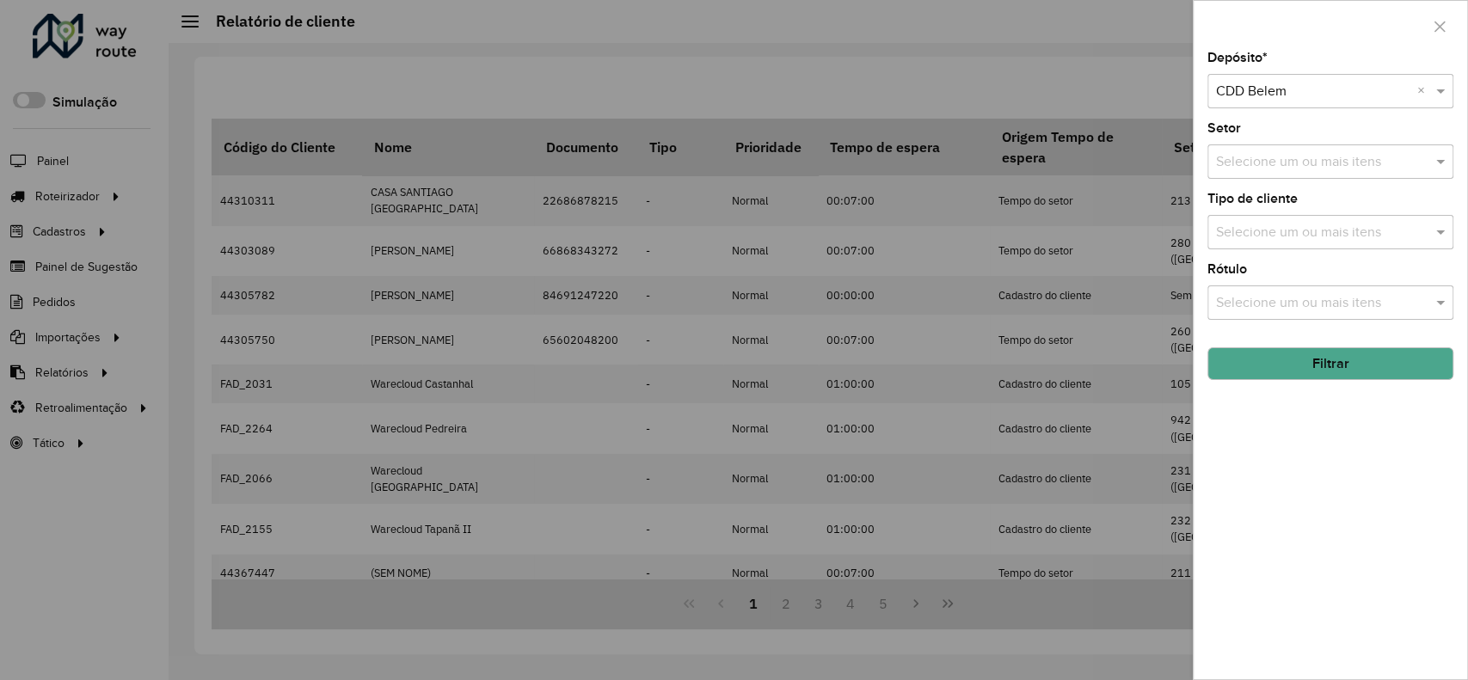
click at [919, 139] on div at bounding box center [734, 340] width 1468 height 680
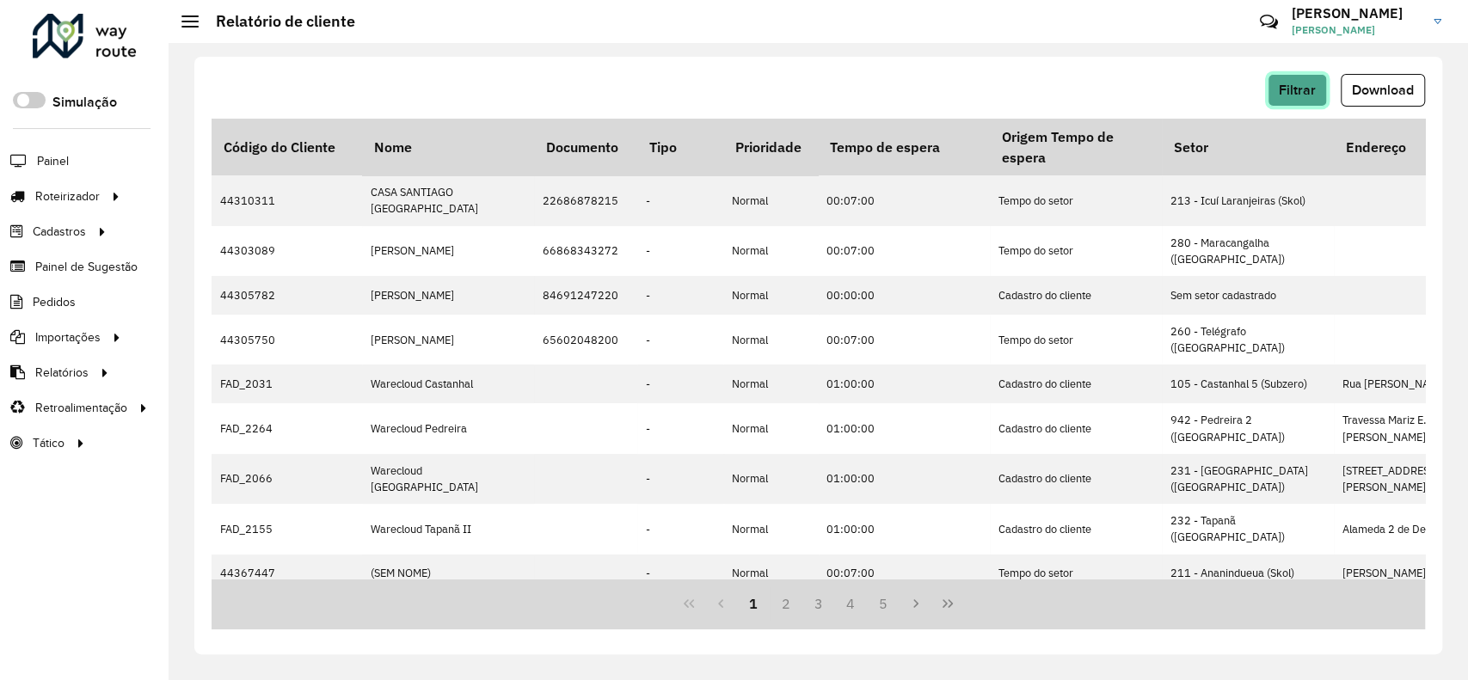
click at [1280, 89] on span "Filtrar" at bounding box center [1297, 90] width 37 height 15
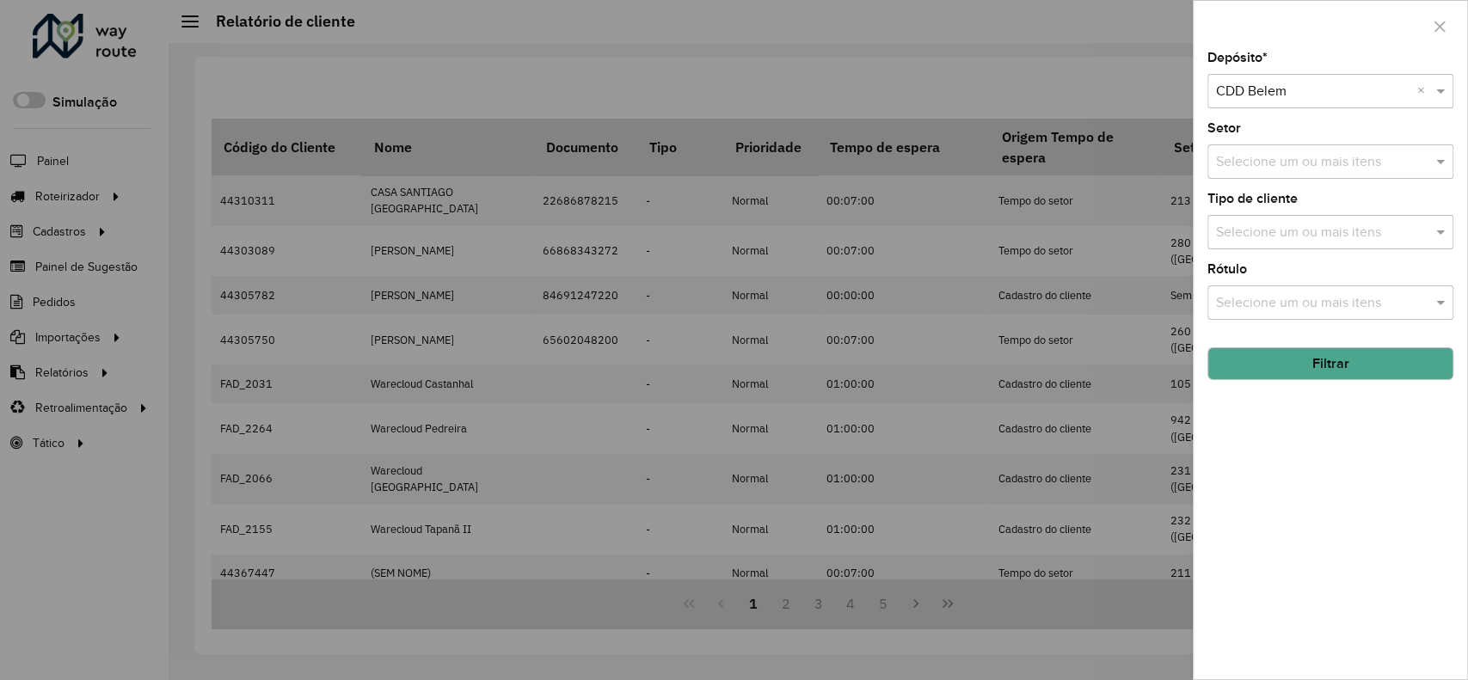
click at [1284, 87] on input "text" at bounding box center [1313, 92] width 194 height 21
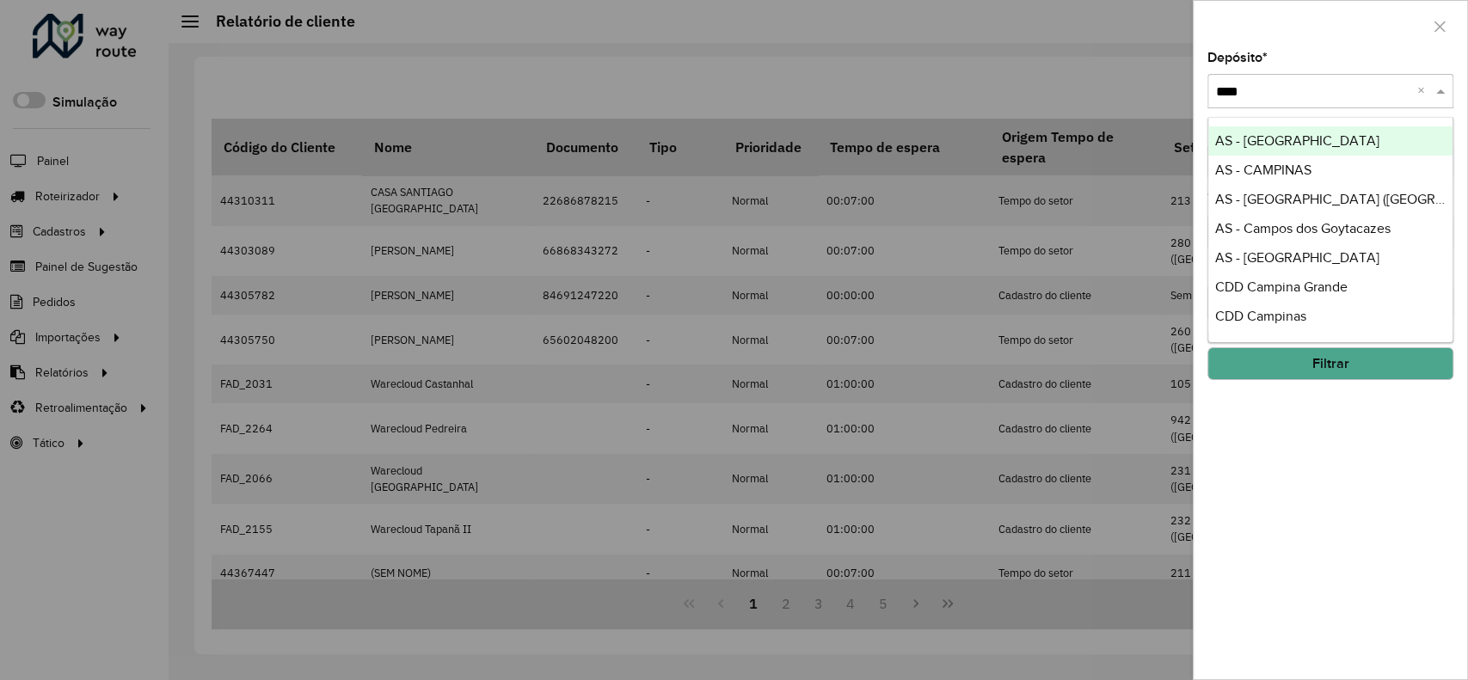
type input "*****"
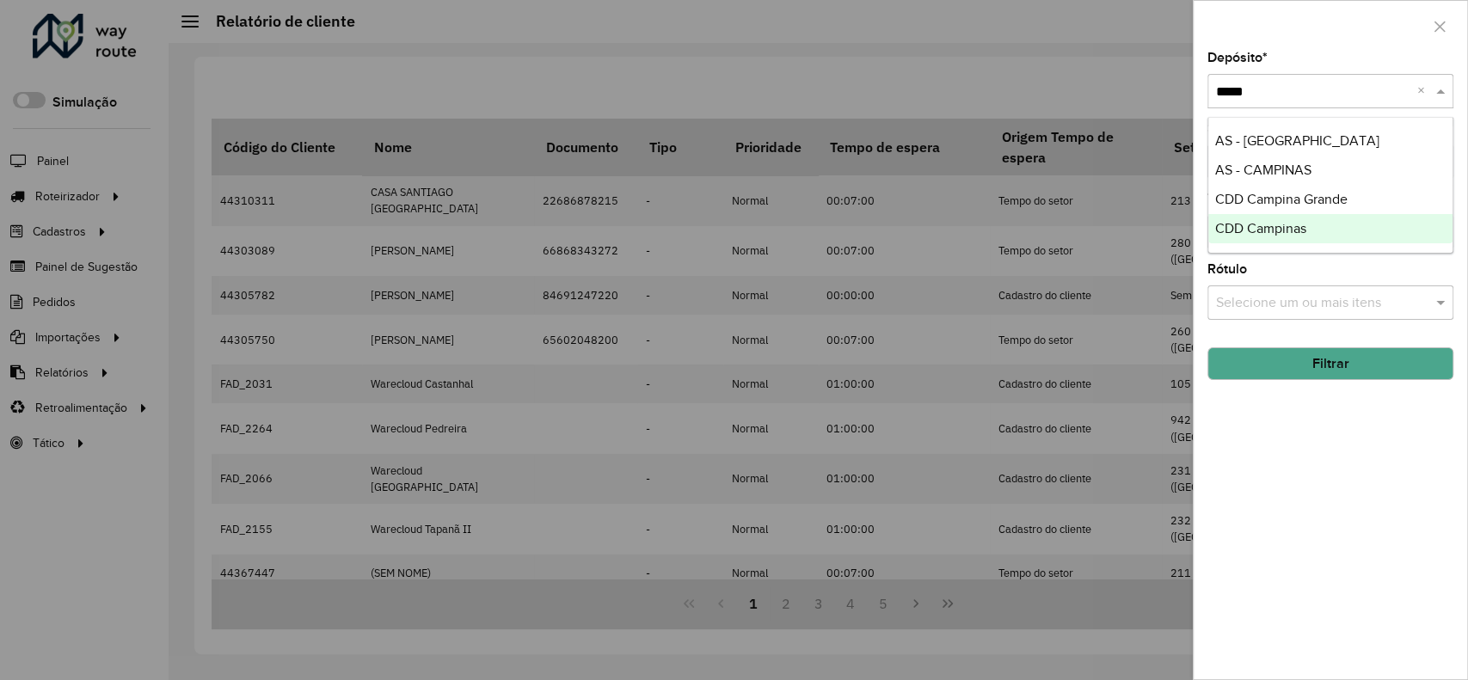
click at [1348, 217] on div "CDD Campinas" at bounding box center [1330, 228] width 244 height 29
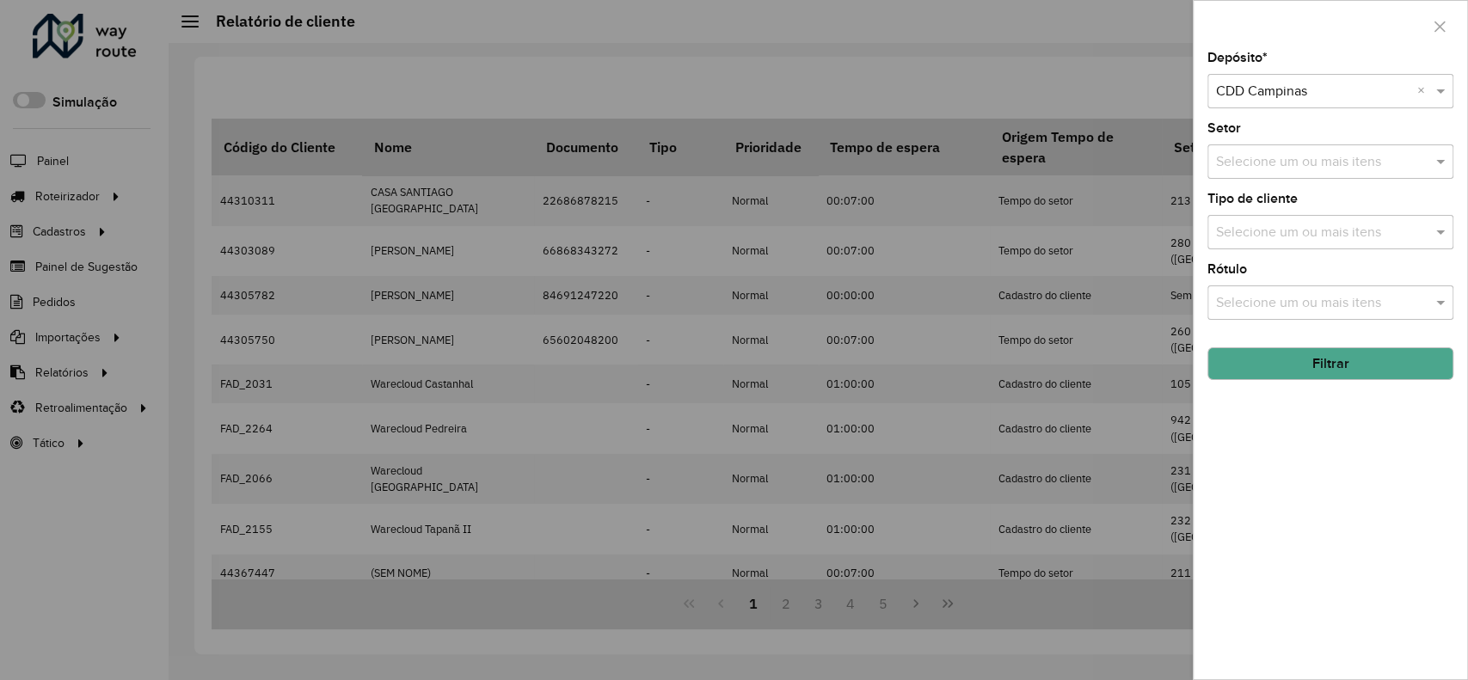
click at [1337, 372] on button "Filtrar" at bounding box center [1331, 363] width 246 height 33
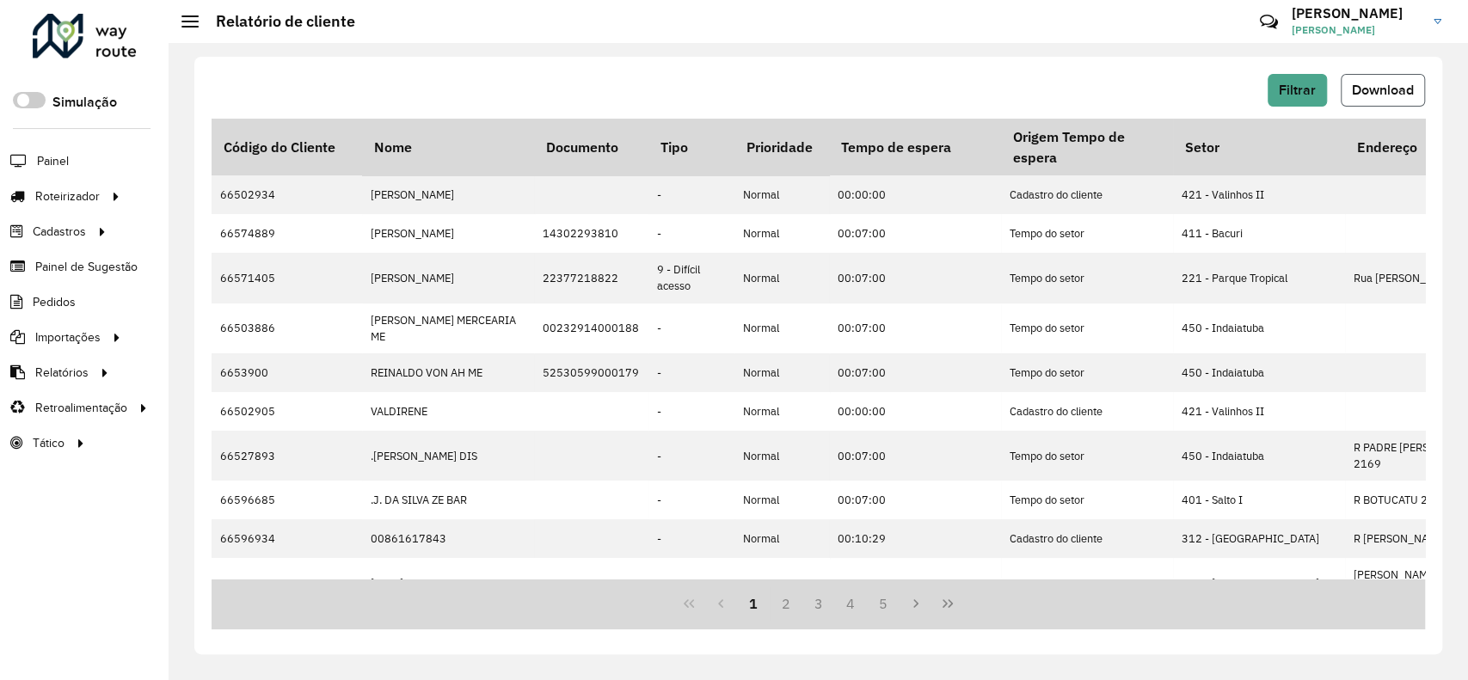
click at [1376, 91] on span "Download" at bounding box center [1383, 90] width 62 height 15
click at [1291, 86] on span "Filtrar" at bounding box center [1297, 90] width 37 height 15
click at [1294, 89] on span "Filtrar" at bounding box center [1297, 90] width 37 height 15
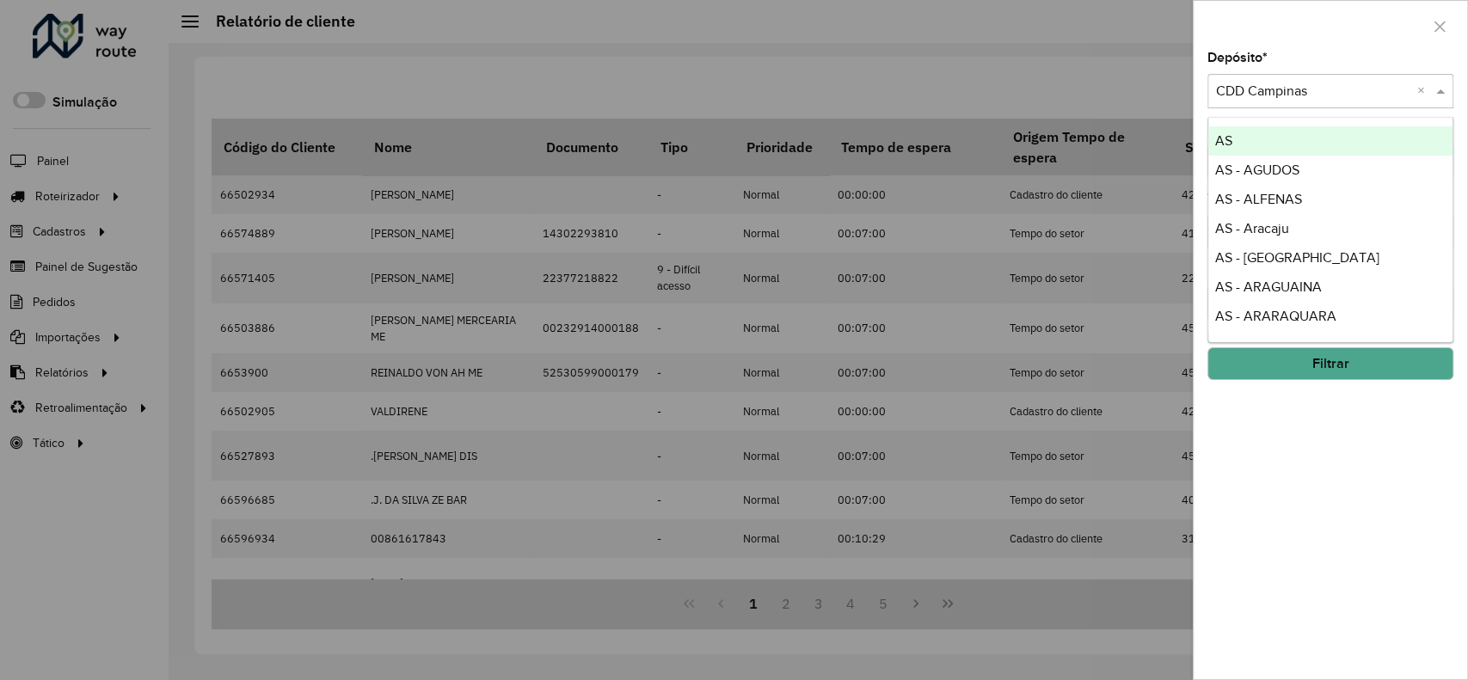
click at [1294, 89] on input "text" at bounding box center [1313, 92] width 194 height 21
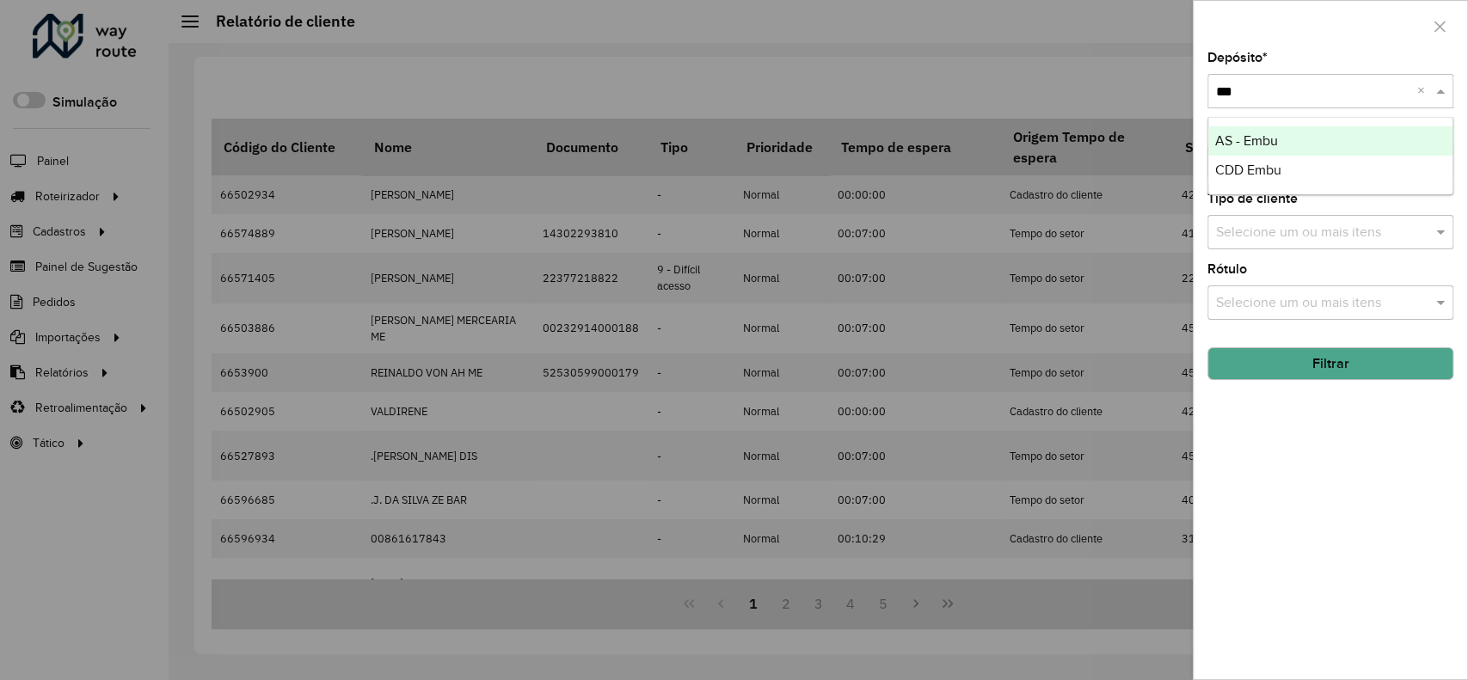
type input "****"
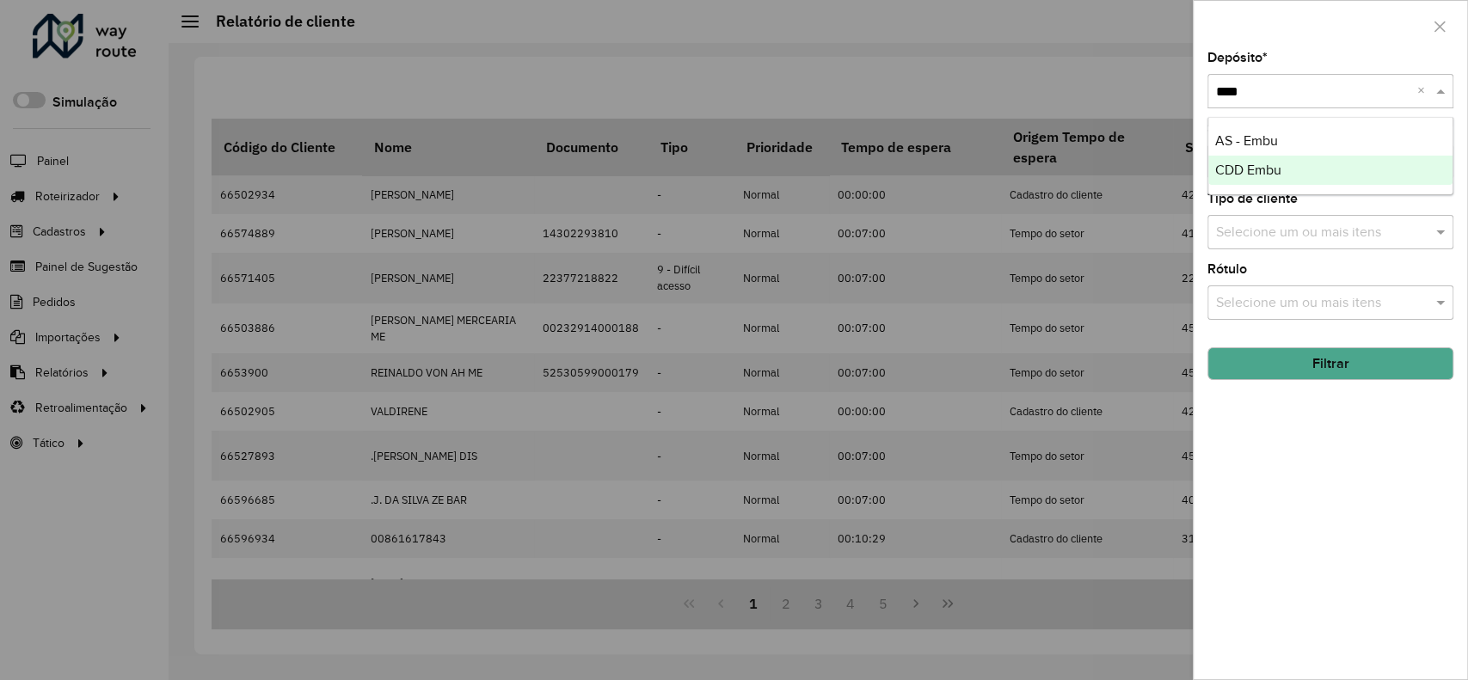
drag, startPoint x: 1253, startPoint y: 169, endPoint x: 1258, endPoint y: 183, distance: 15.5
click at [1253, 171] on span "CDD Embu" at bounding box center [1248, 170] width 66 height 15
click at [1301, 361] on button "Filtrar" at bounding box center [1331, 363] width 246 height 33
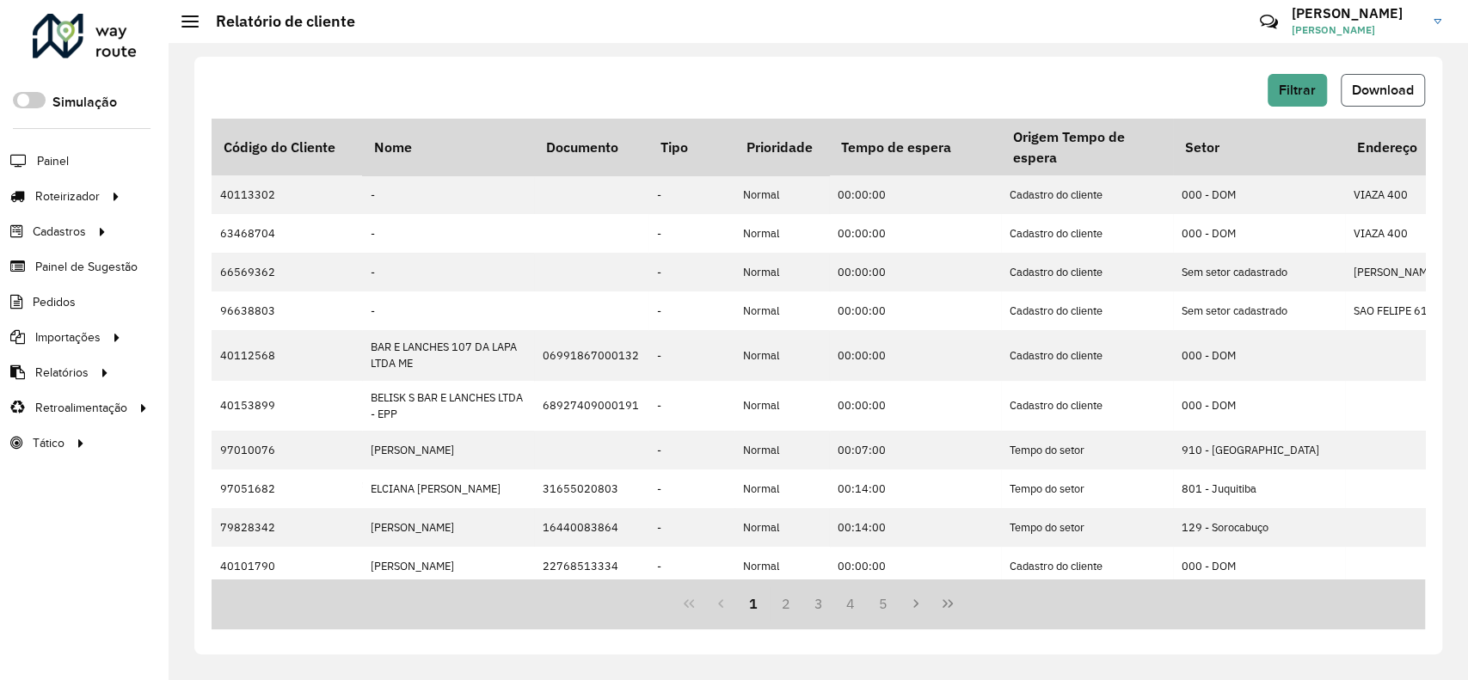
click at [1388, 80] on button "Download" at bounding box center [1383, 90] width 84 height 33
click at [1276, 87] on button "Filtrar" at bounding box center [1297, 90] width 59 height 33
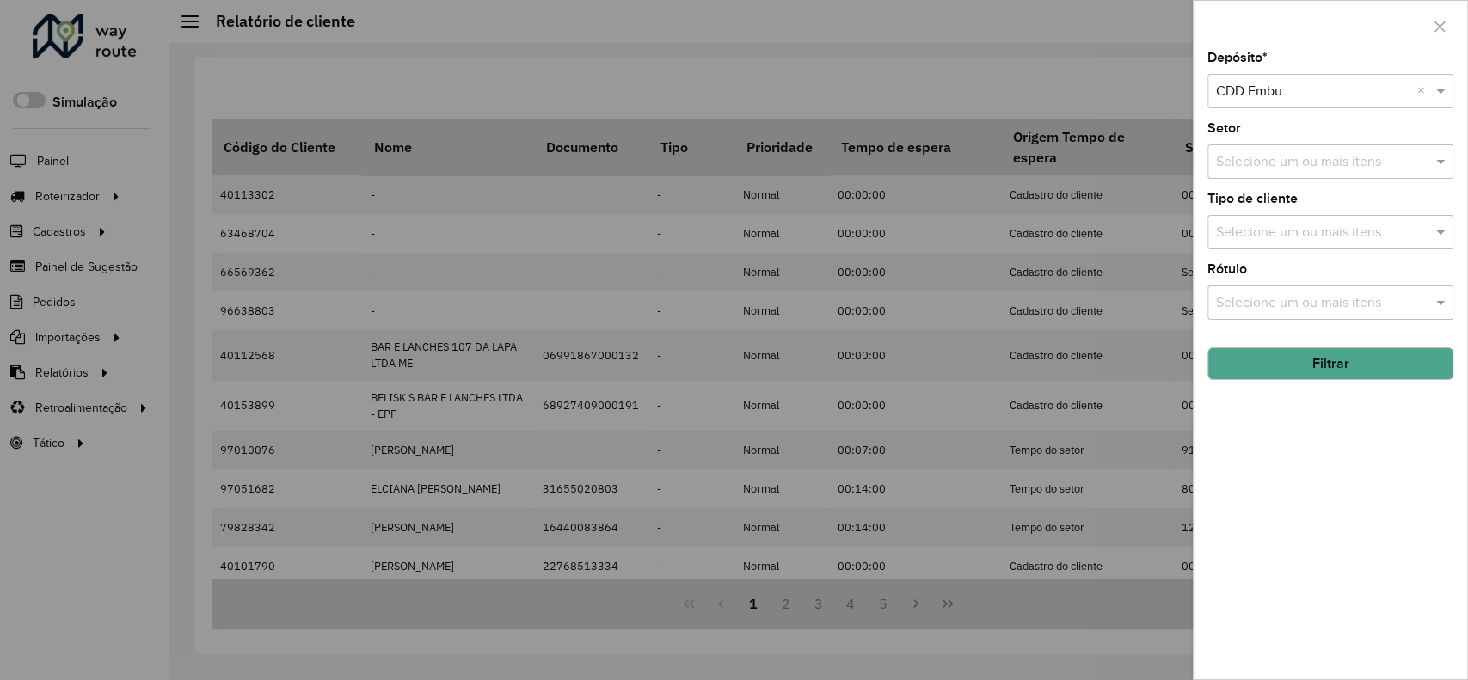
click at [993, 34] on div at bounding box center [734, 340] width 1468 height 680
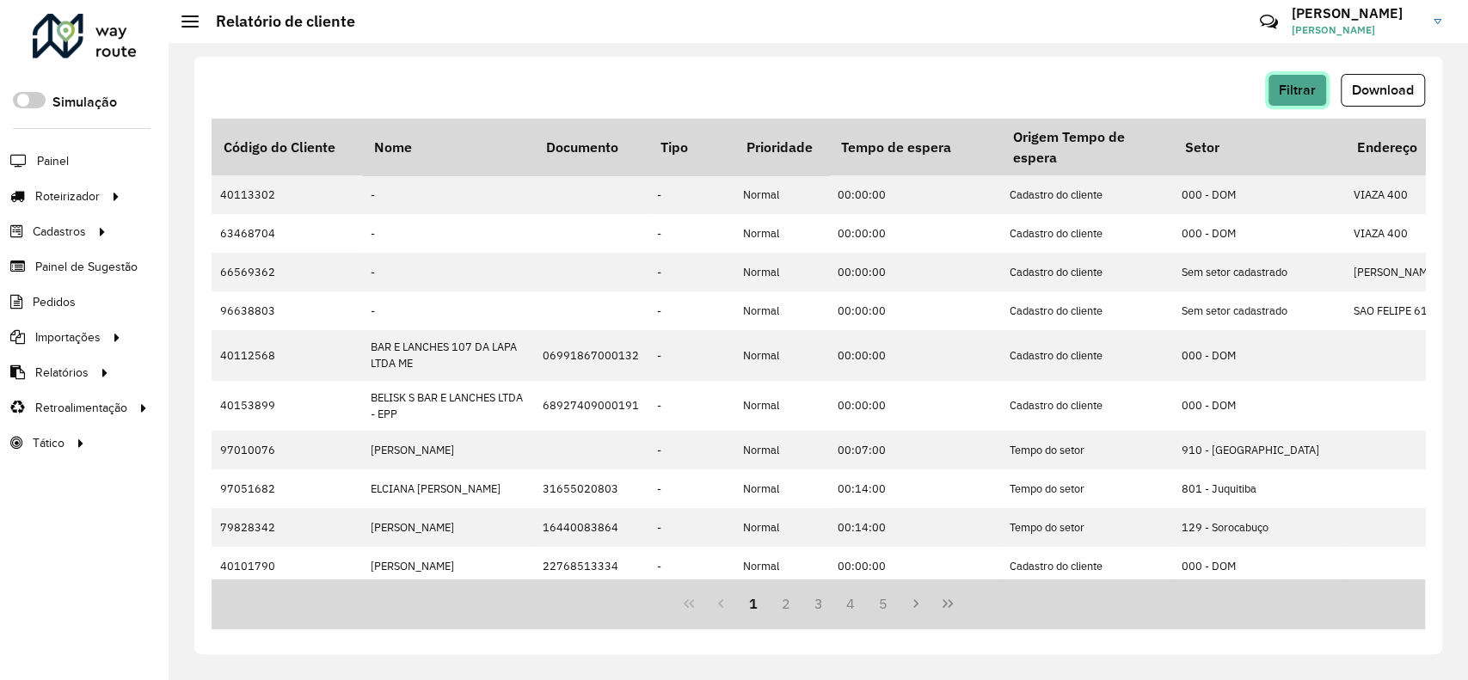
click at [1280, 83] on span "Filtrar" at bounding box center [1297, 90] width 37 height 15
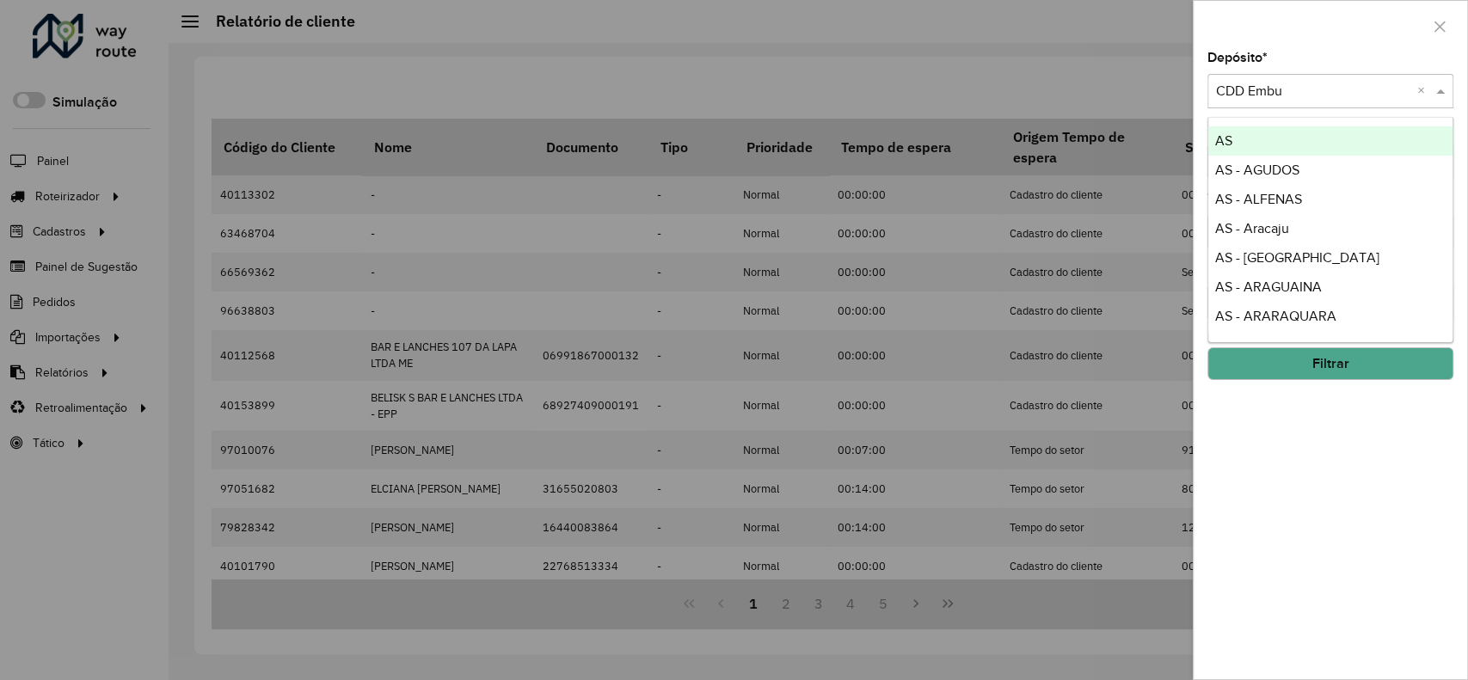
click at [1294, 84] on input "text" at bounding box center [1313, 92] width 194 height 21
type input "***"
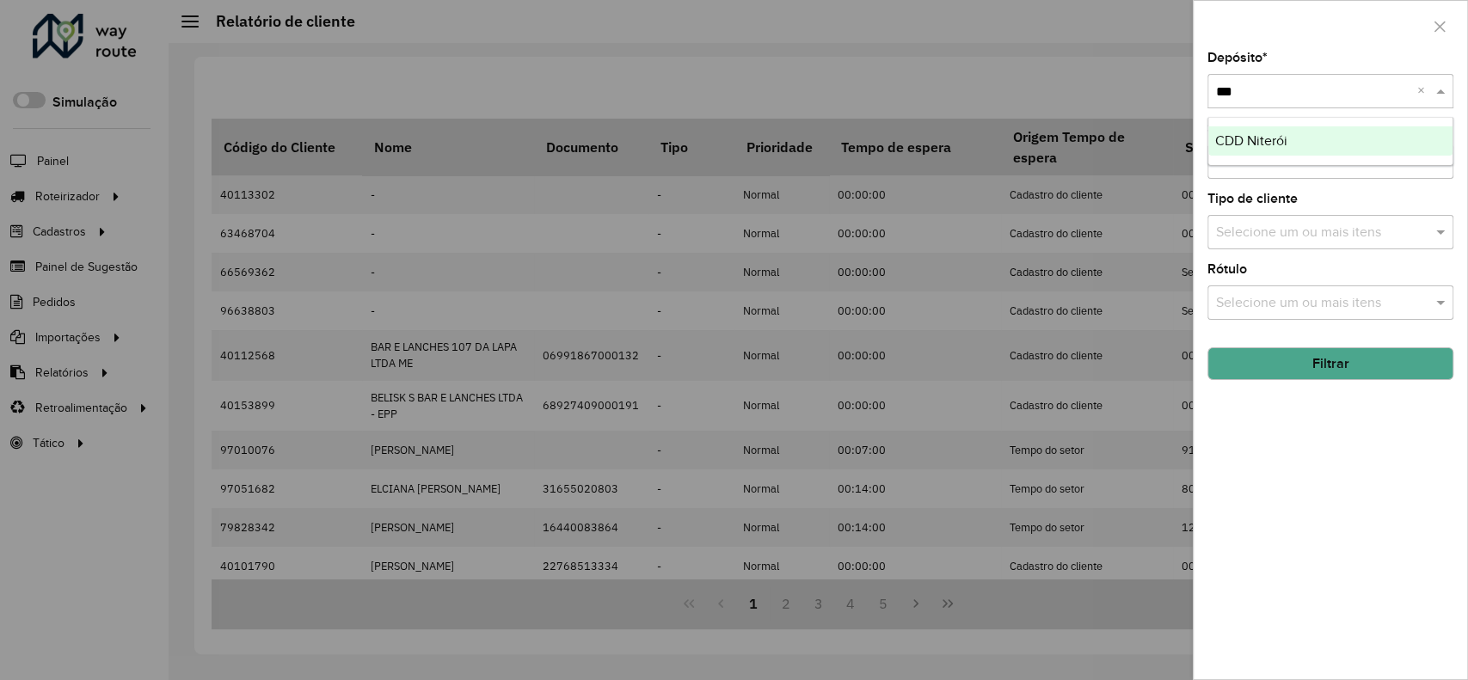
click at [1344, 134] on div "CDD Niterói" at bounding box center [1330, 140] width 244 height 29
click at [1420, 376] on button "Filtrar" at bounding box center [1331, 363] width 246 height 33
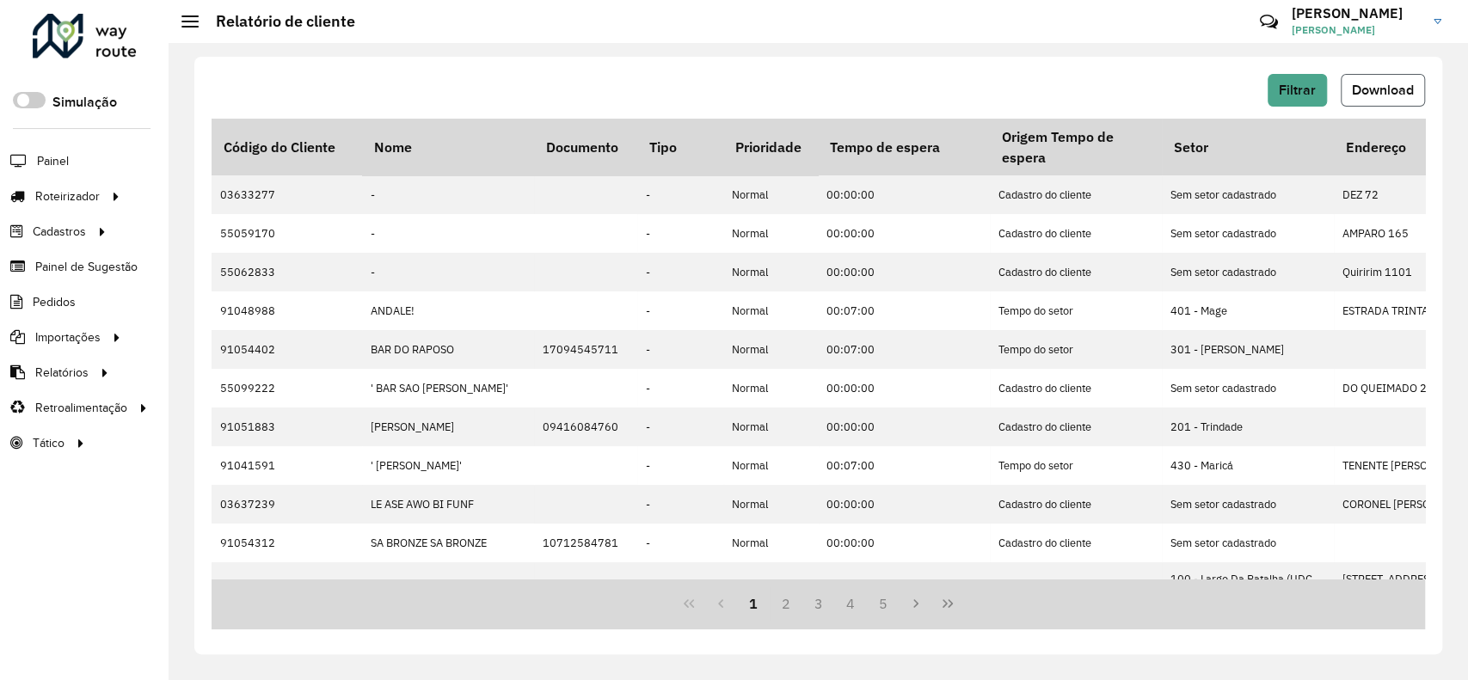
click at [1383, 98] on button "Download" at bounding box center [1383, 90] width 84 height 33
click at [1293, 104] on button "Filtrar" at bounding box center [1297, 90] width 59 height 33
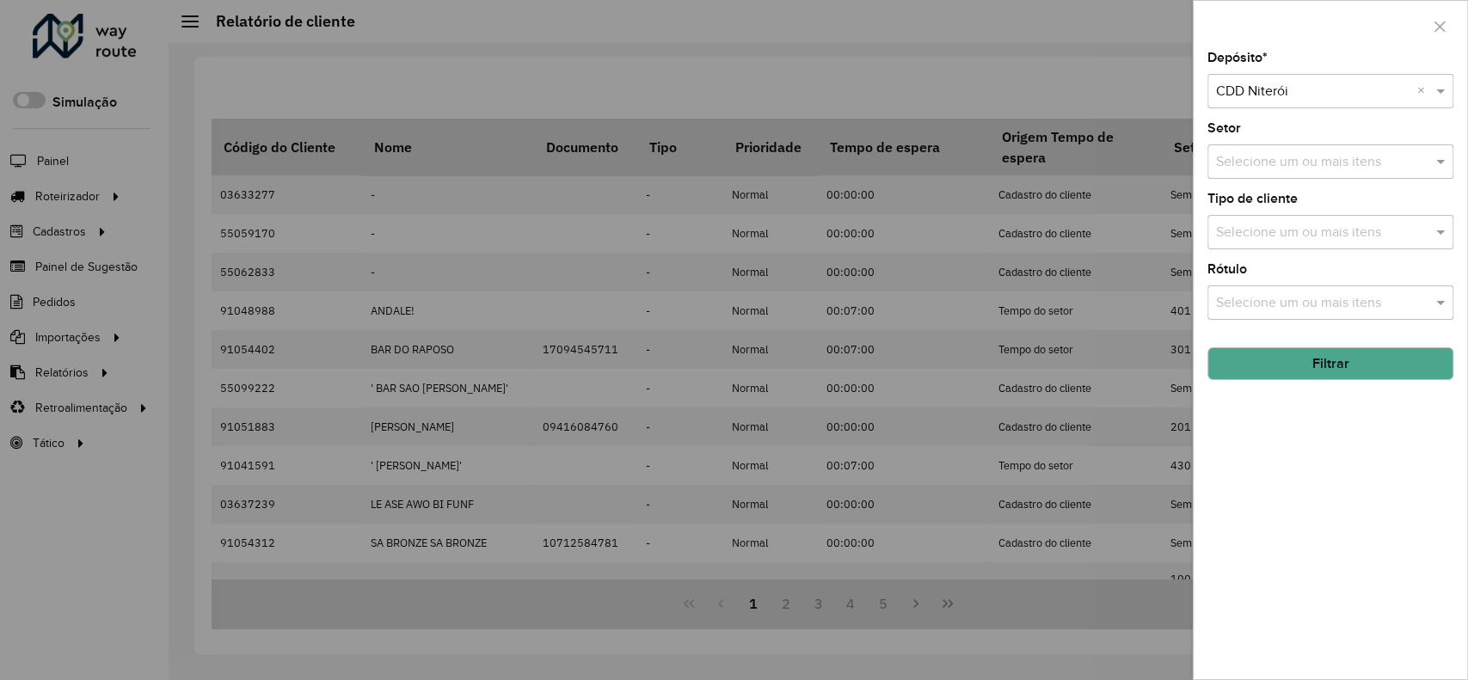
click at [1267, 86] on input "text" at bounding box center [1313, 92] width 194 height 21
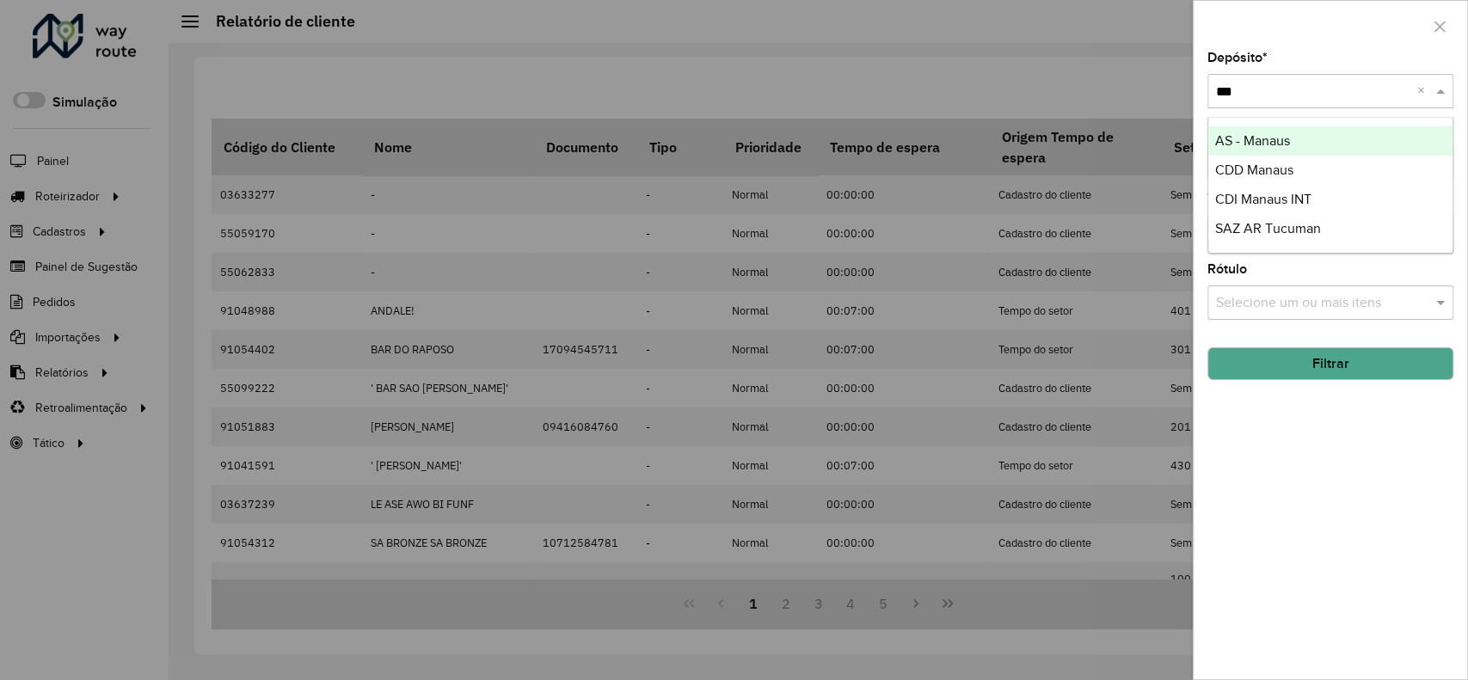
type input "****"
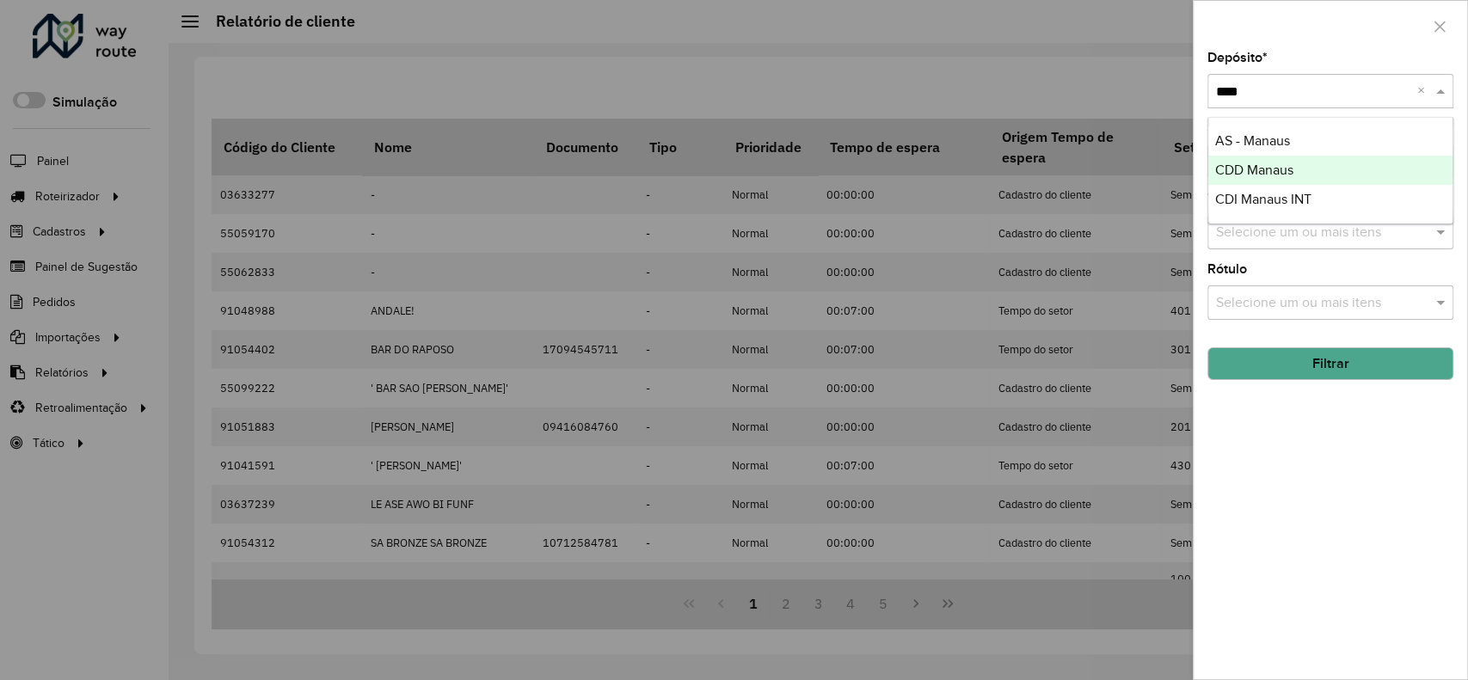
click at [1289, 167] on span "CDD Manaus" at bounding box center [1254, 170] width 78 height 15
click at [1319, 364] on button "Filtrar" at bounding box center [1331, 363] width 246 height 33
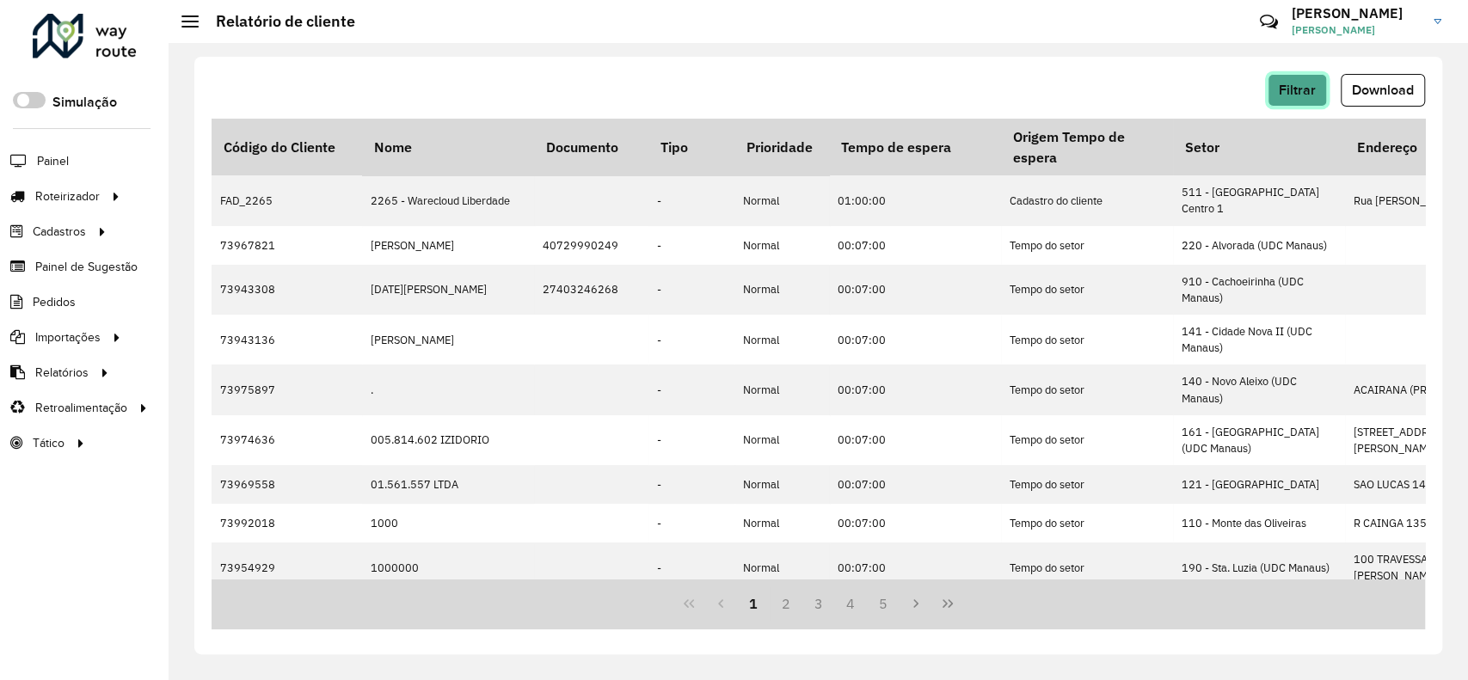
click at [1307, 95] on span "Filtrar" at bounding box center [1297, 90] width 37 height 15
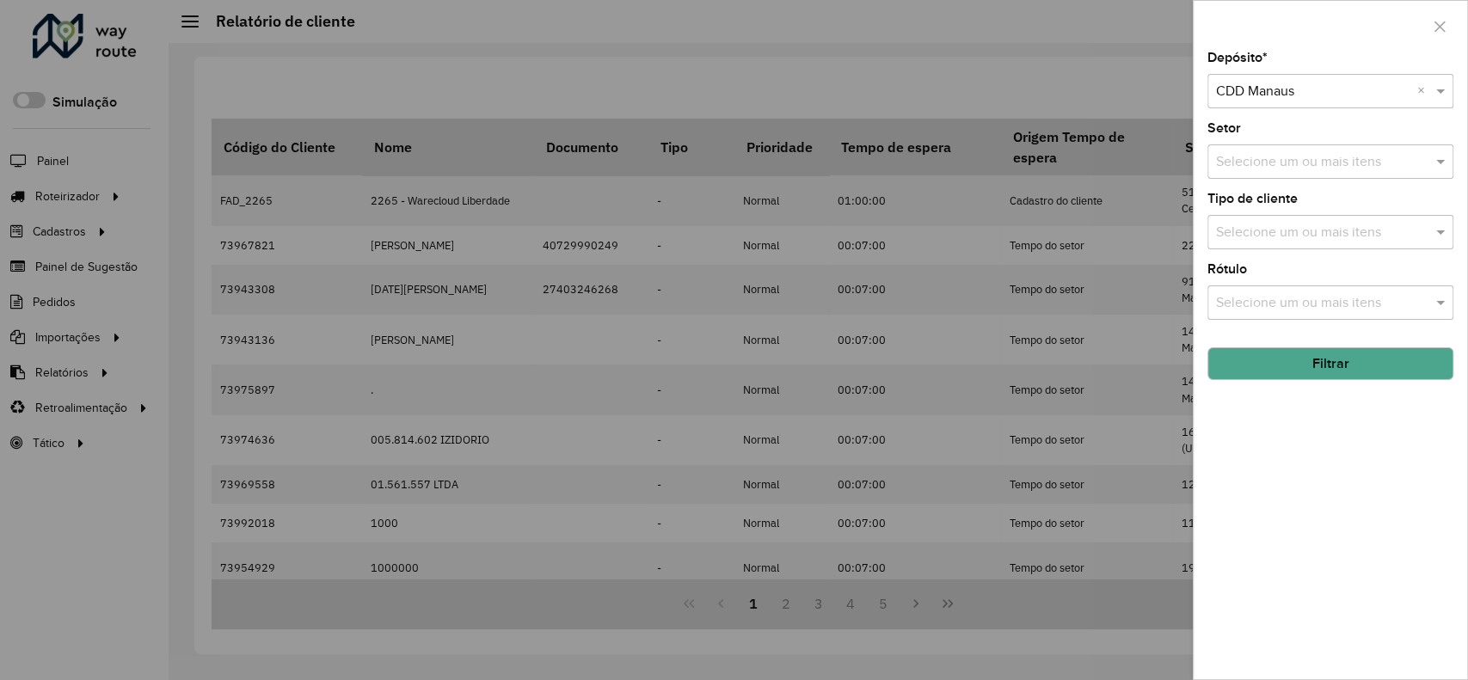
click at [1106, 89] on div at bounding box center [734, 340] width 1468 height 680
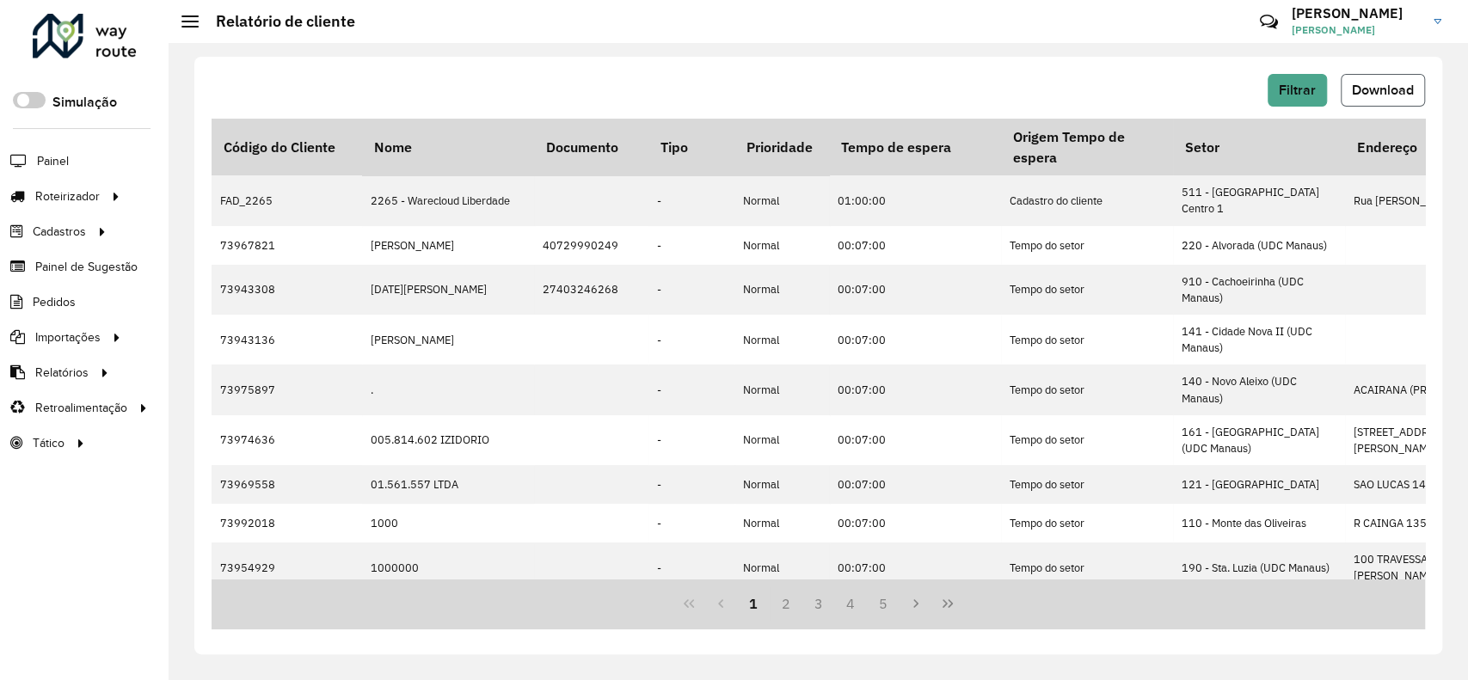
click at [1391, 93] on span "Download" at bounding box center [1383, 90] width 62 height 15
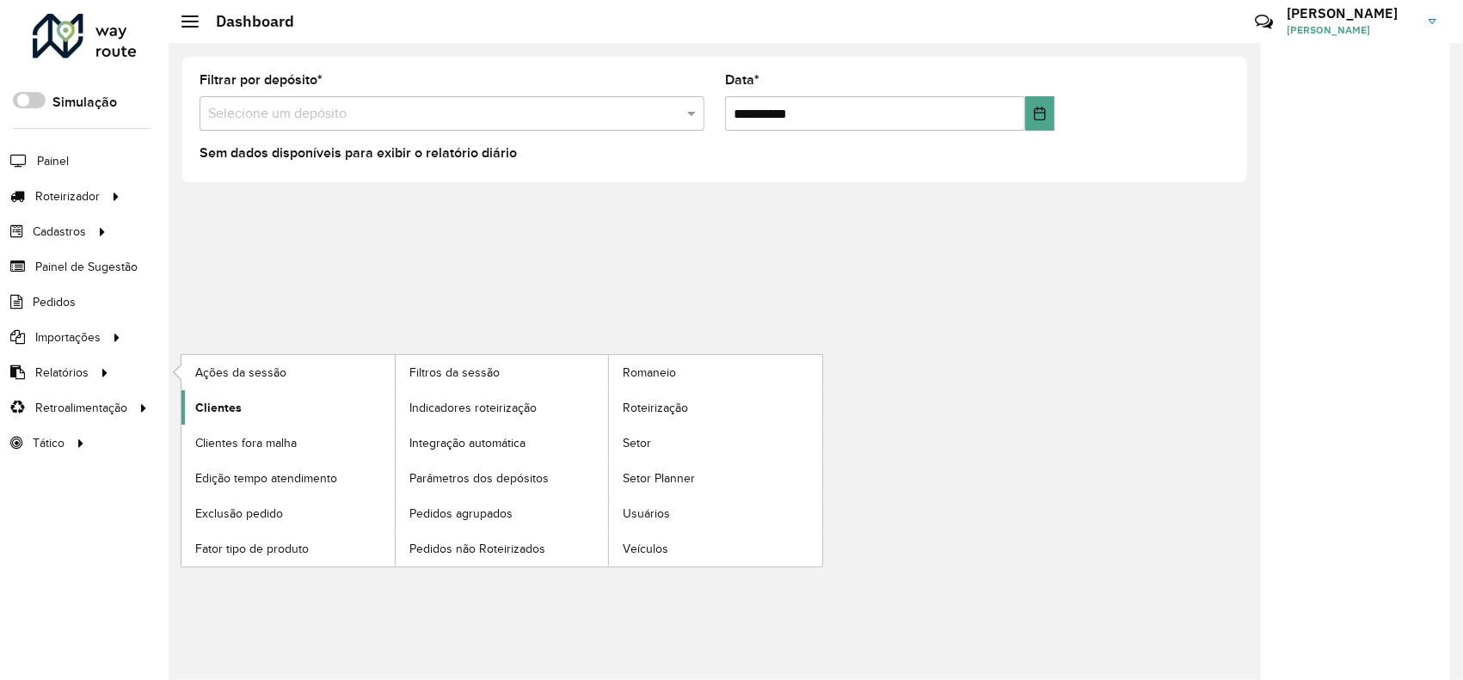
click at [218, 404] on span "Clientes" at bounding box center [218, 408] width 46 height 18
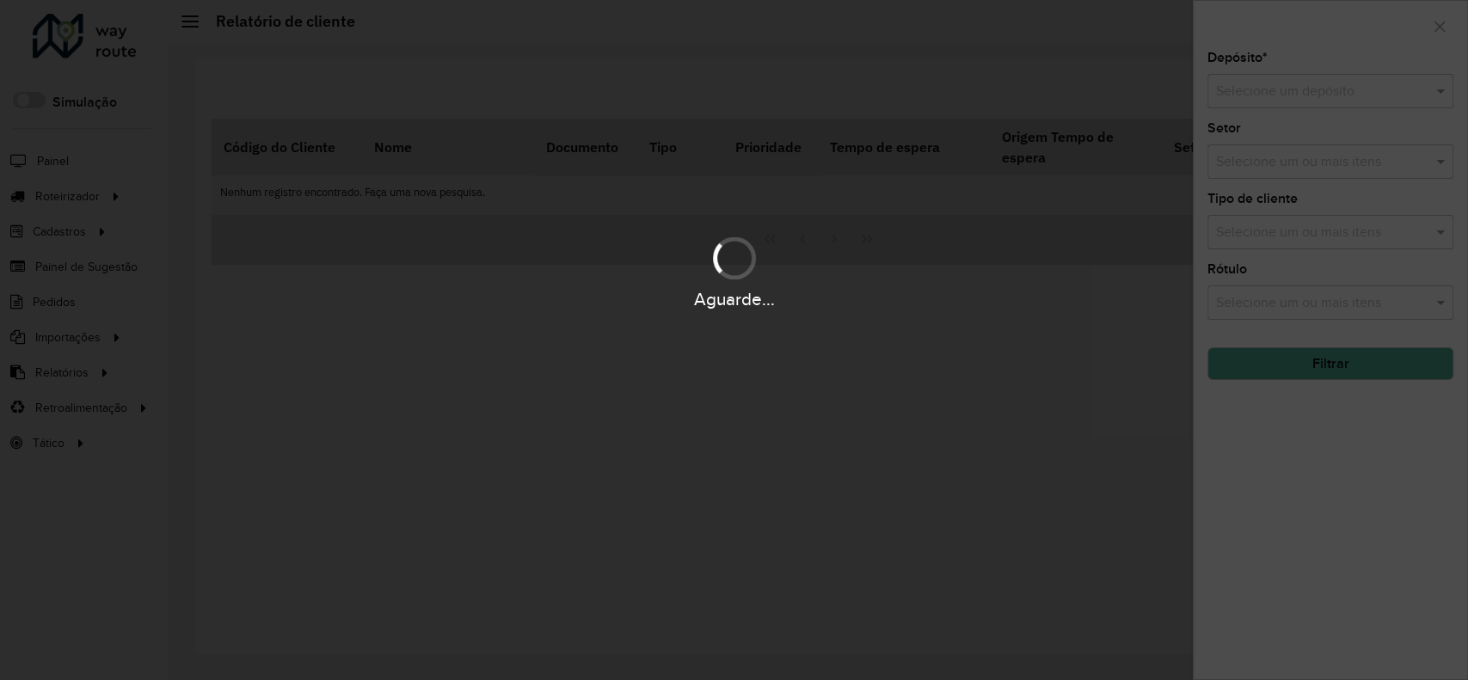
click at [1280, 99] on input "text" at bounding box center [1313, 92] width 194 height 21
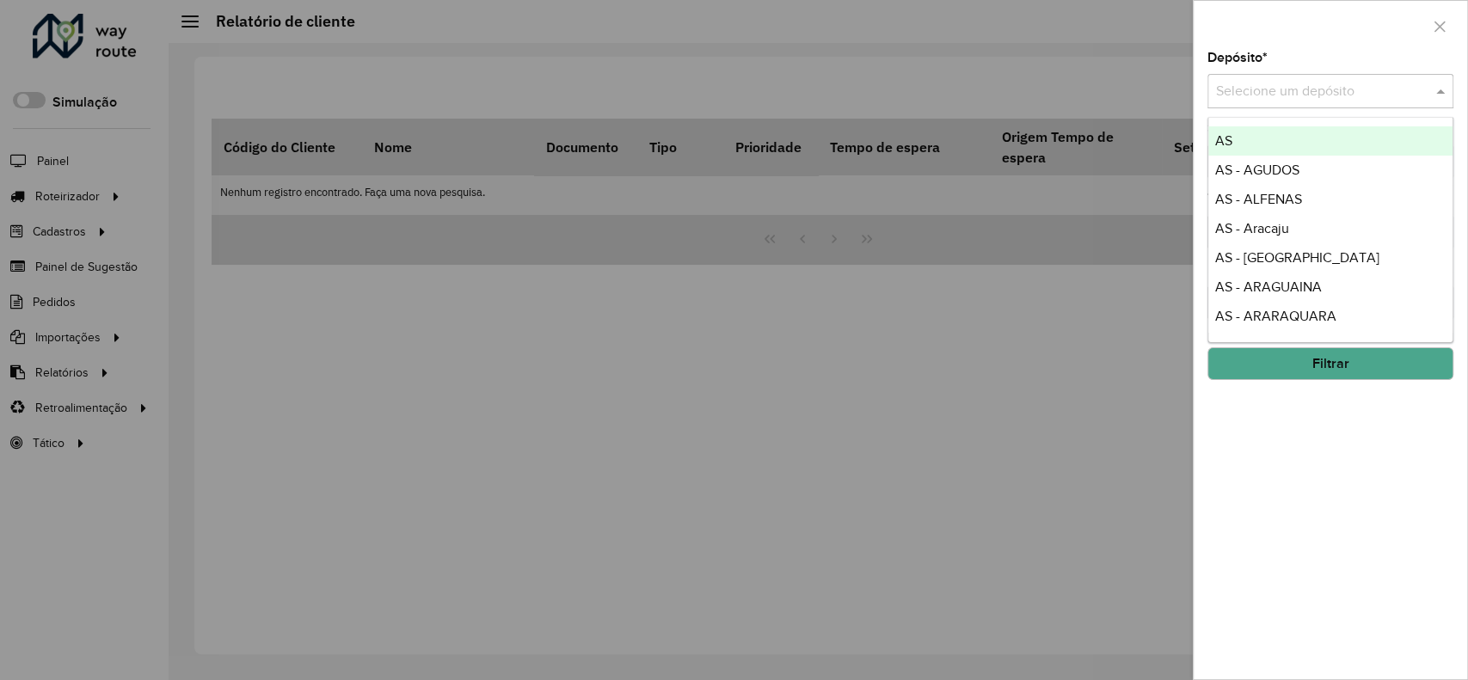
click at [1279, 101] on div "Selecione um depósito" at bounding box center [1331, 91] width 246 height 34
type input "****"
click at [1273, 136] on span "CDD Jacarepaguá" at bounding box center [1269, 140] width 108 height 15
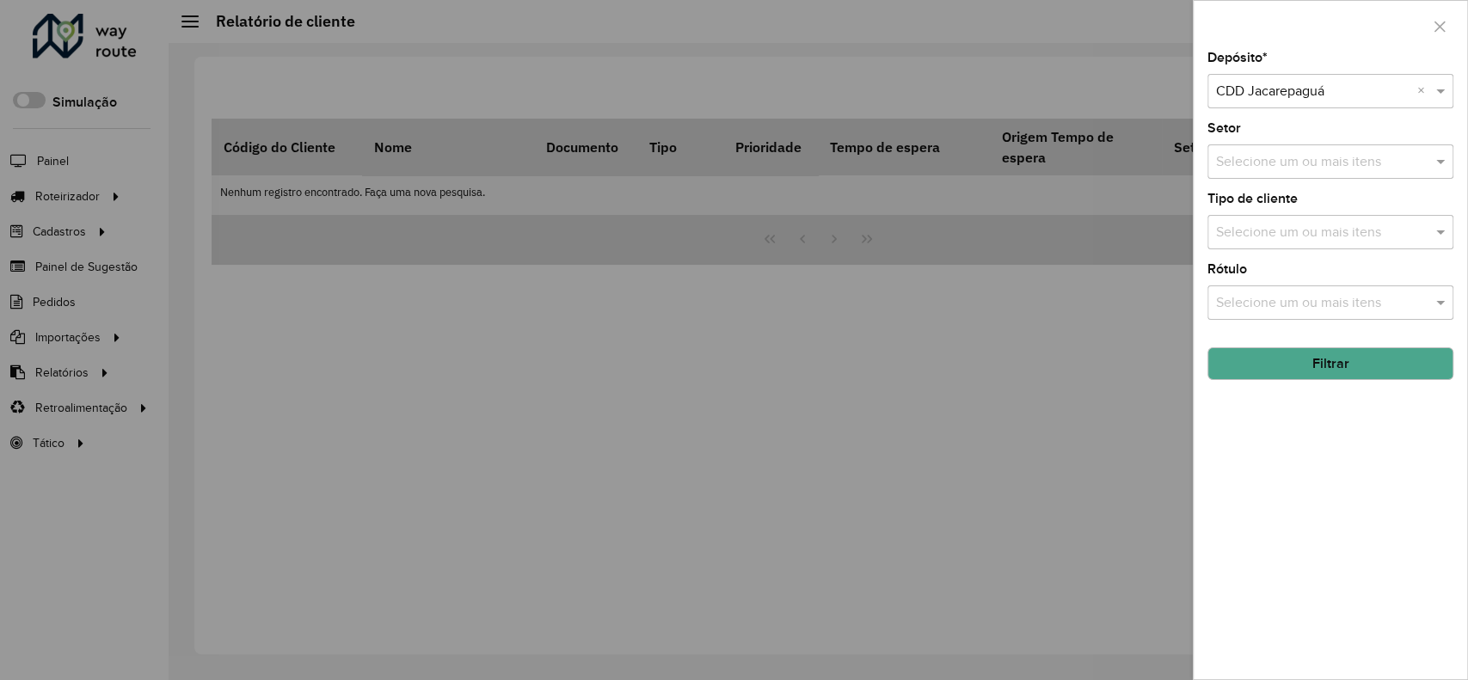
click at [1319, 358] on button "Filtrar" at bounding box center [1331, 363] width 246 height 33
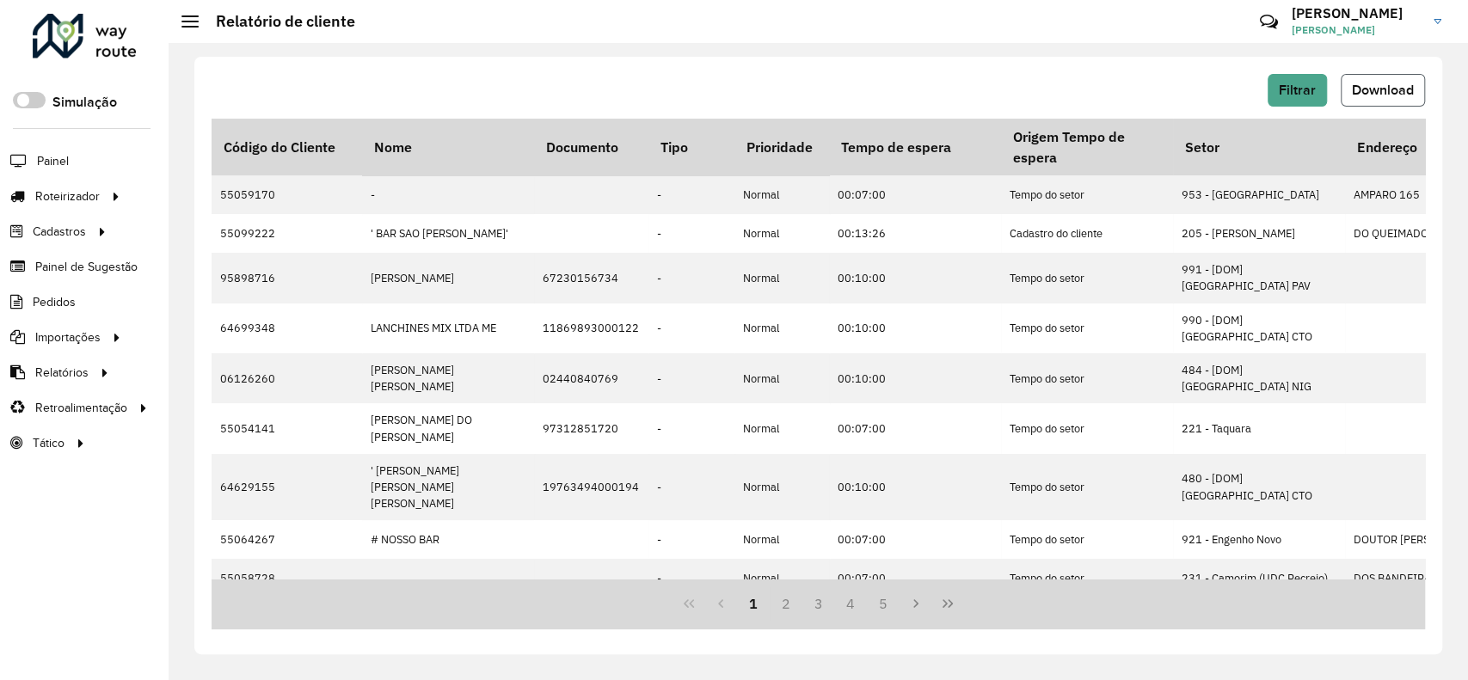
click at [1355, 91] on span "Download" at bounding box center [1383, 90] width 62 height 15
click at [1297, 83] on span "Filtrar" at bounding box center [1297, 90] width 37 height 15
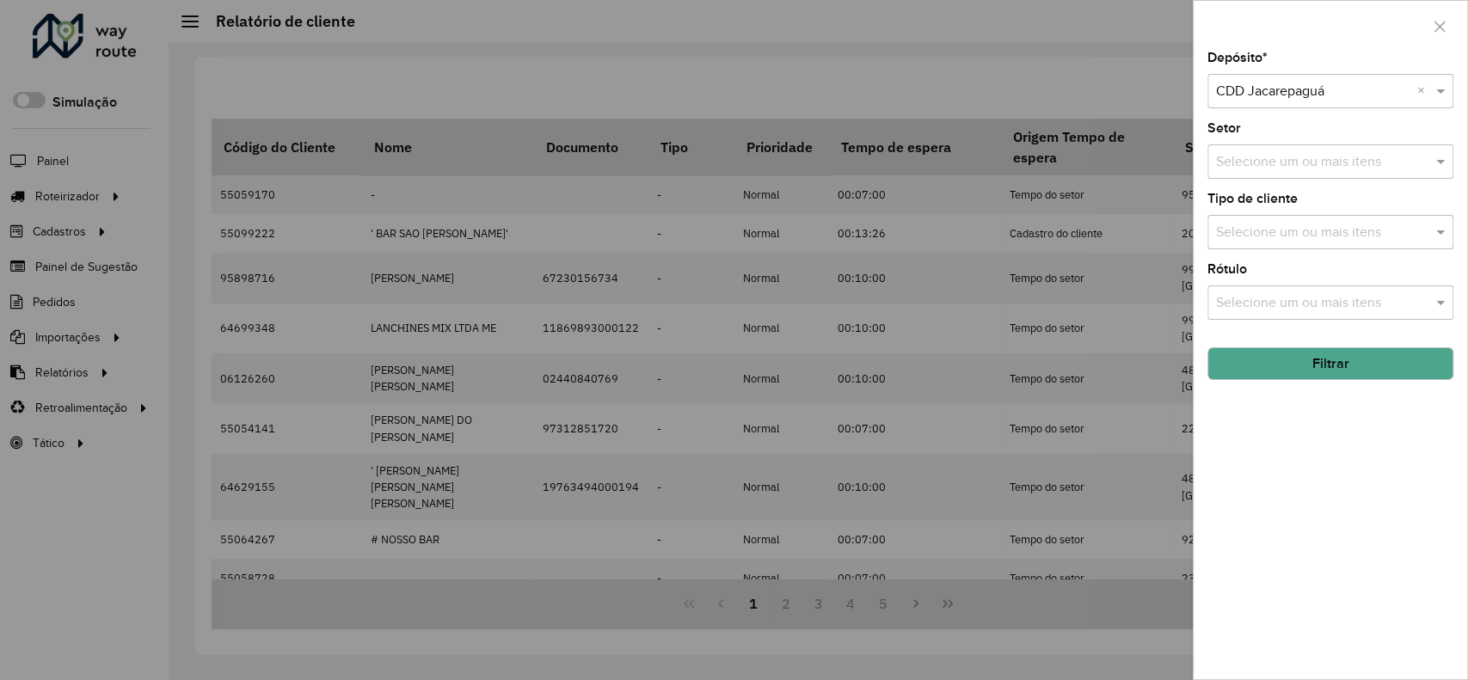
click at [1301, 89] on input "text" at bounding box center [1313, 92] width 194 height 21
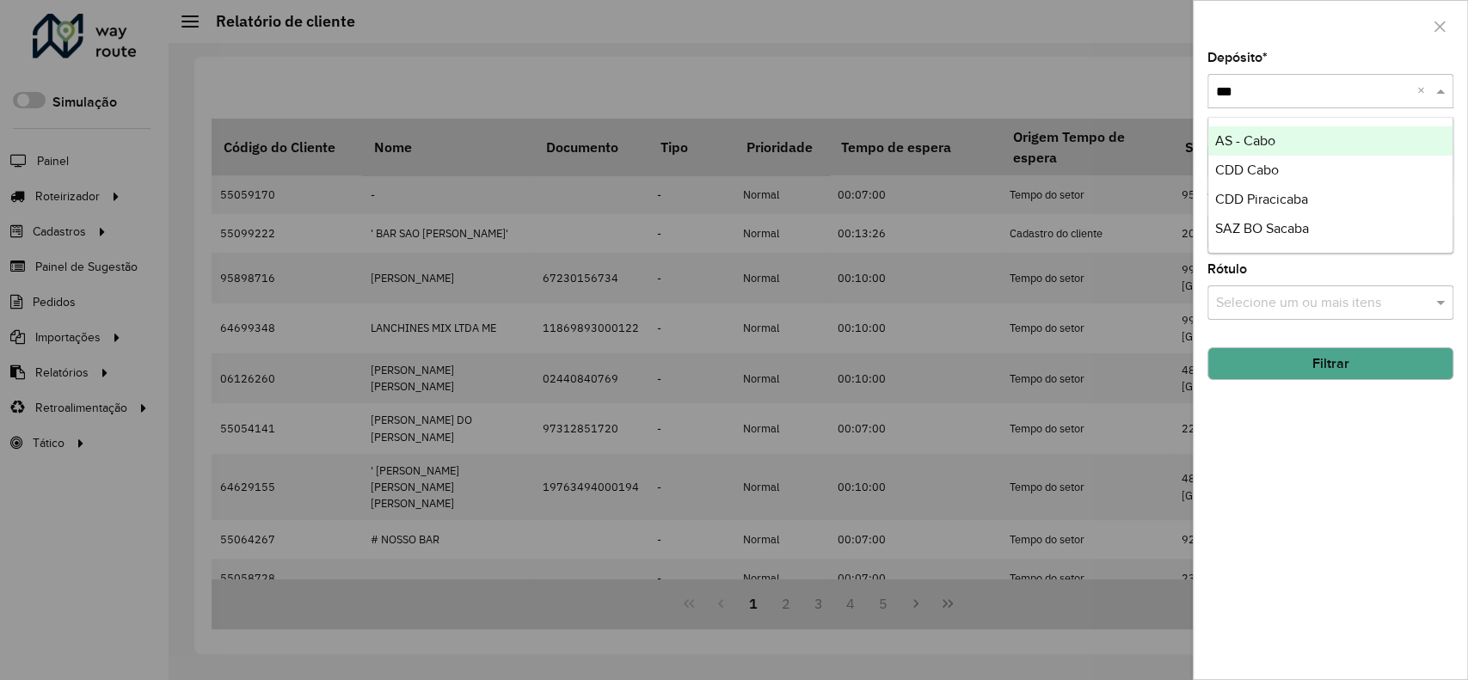
type input "****"
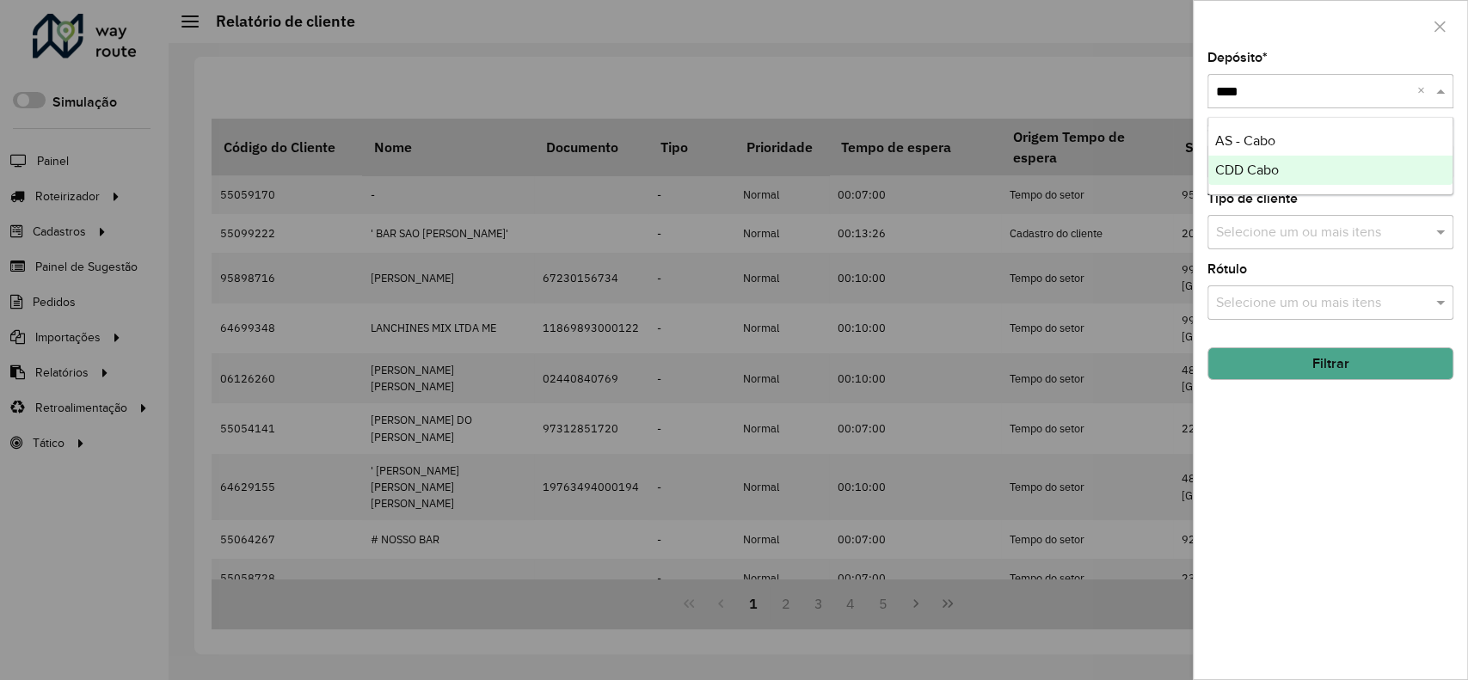
click at [1248, 151] on div "AS - Cabo" at bounding box center [1330, 140] width 244 height 29
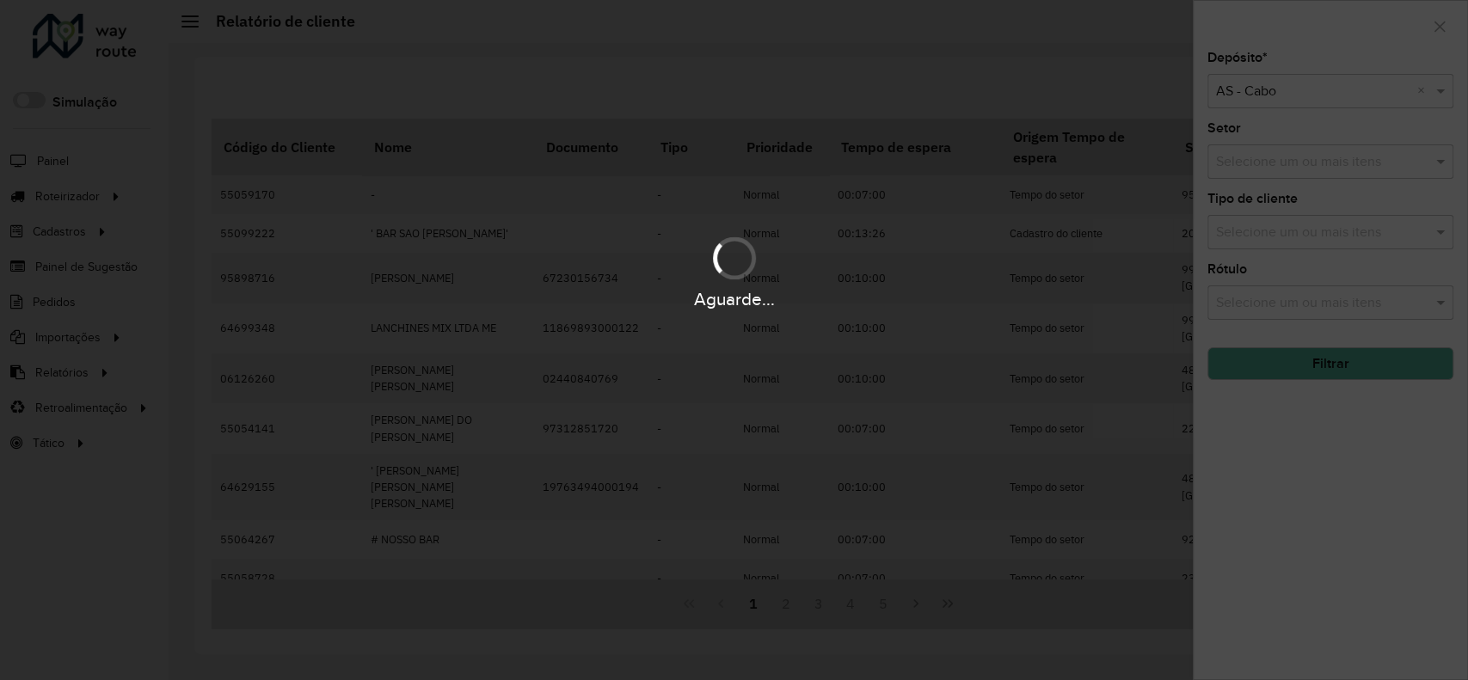
click at [1288, 80] on div "Aguarde..." at bounding box center [734, 340] width 1468 height 680
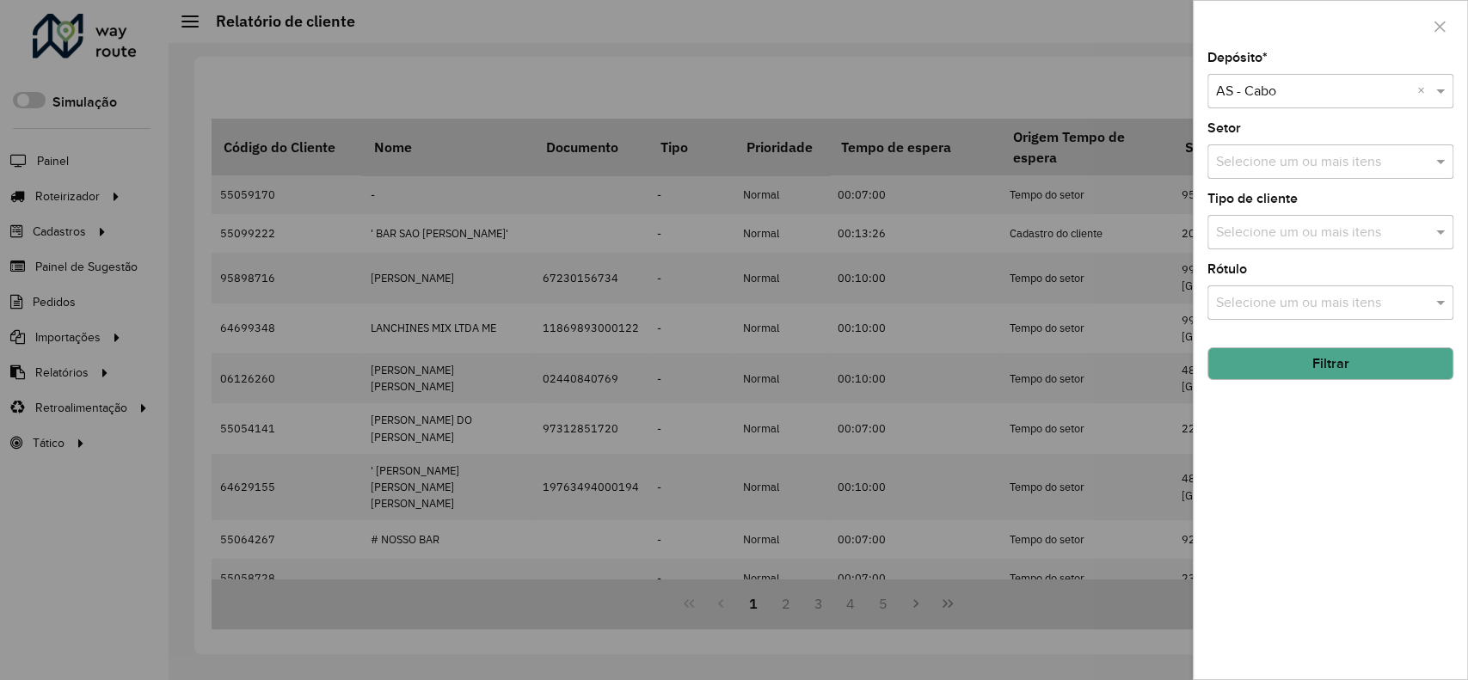
click at [1284, 93] on input "text" at bounding box center [1313, 92] width 194 height 21
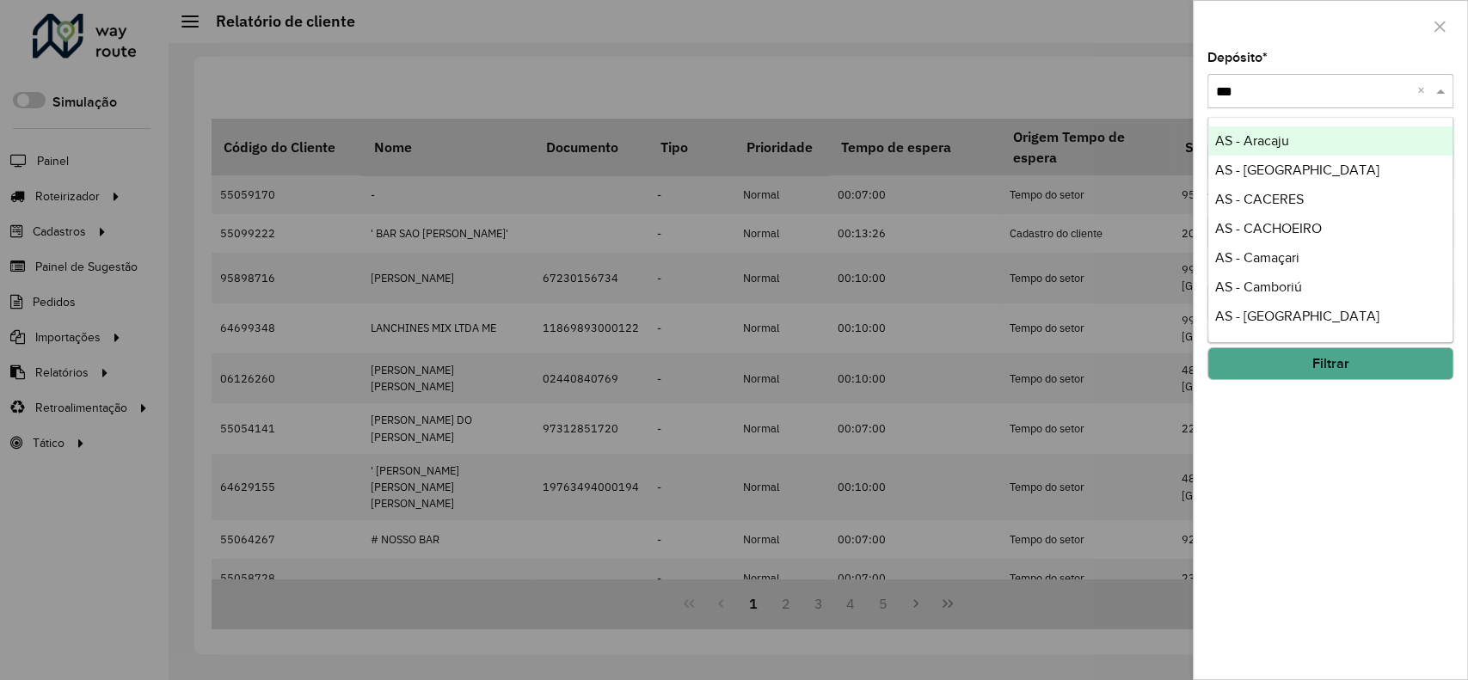
type input "****"
drag, startPoint x: 1251, startPoint y: 140, endPoint x: 1251, endPoint y: 130, distance: 10.3
click at [1251, 130] on div "CDD Cabo" at bounding box center [1330, 140] width 244 height 29
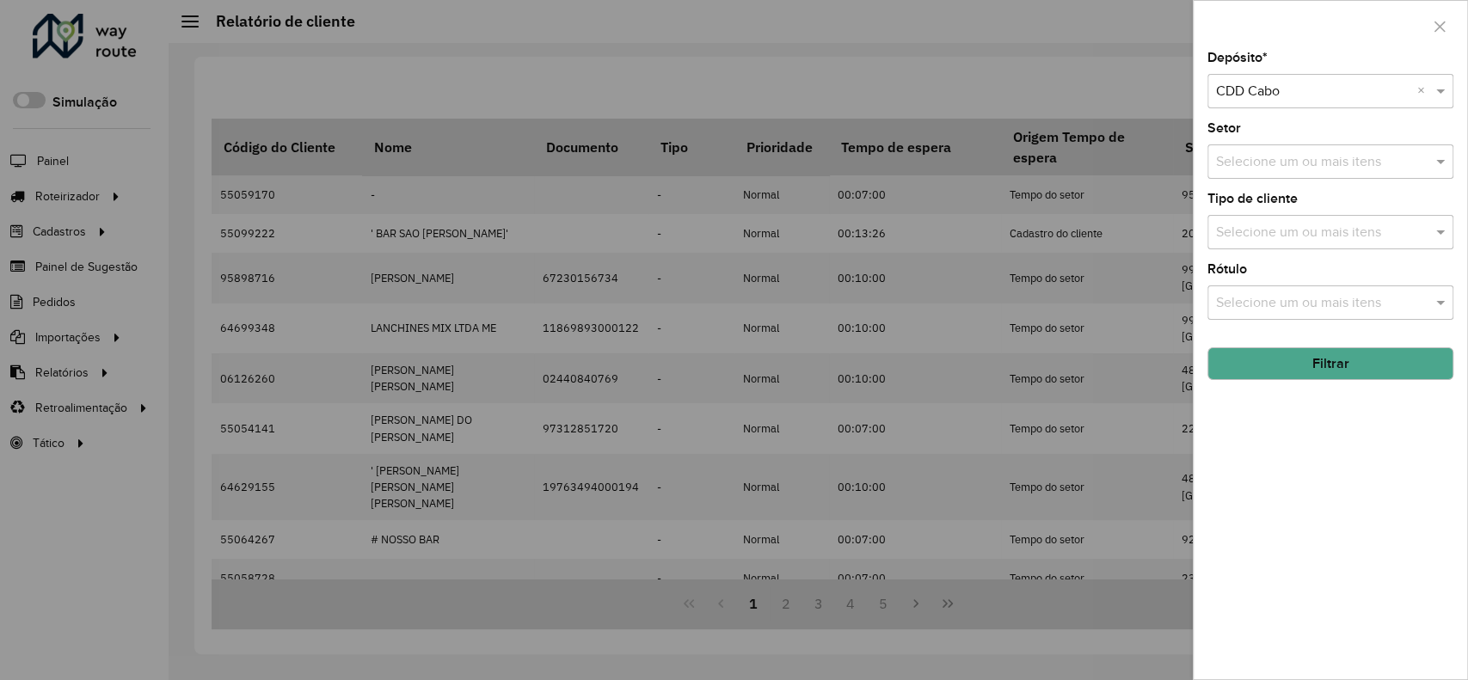
click at [1357, 367] on button "Filtrar" at bounding box center [1331, 363] width 246 height 33
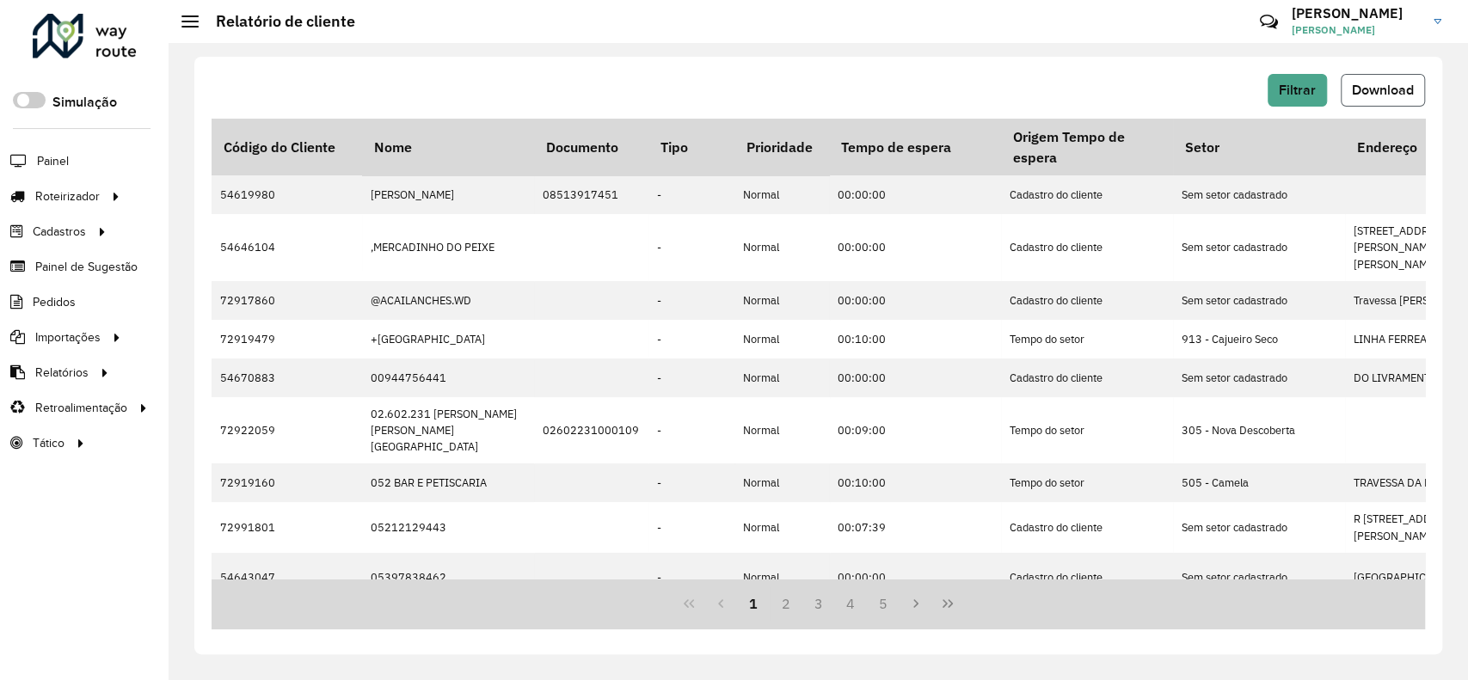
click at [1374, 102] on button "Download" at bounding box center [1383, 90] width 84 height 33
click at [1276, 103] on button "Filtrar" at bounding box center [1297, 90] width 59 height 33
